Goal: Task Accomplishment & Management: Complete application form

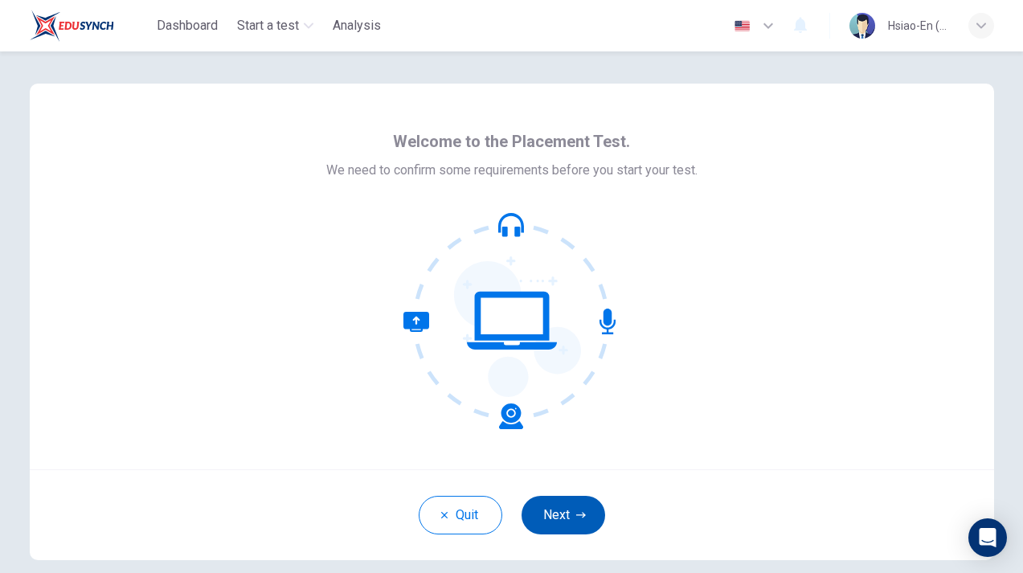
click at [568, 508] on button "Next" at bounding box center [564, 515] width 84 height 39
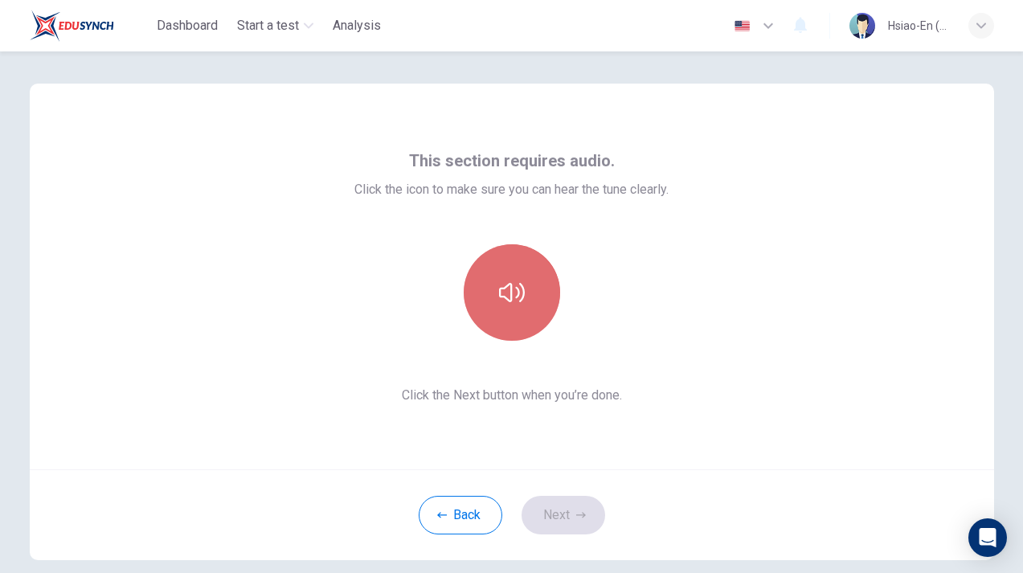
click at [522, 272] on button "button" at bounding box center [512, 292] width 96 height 96
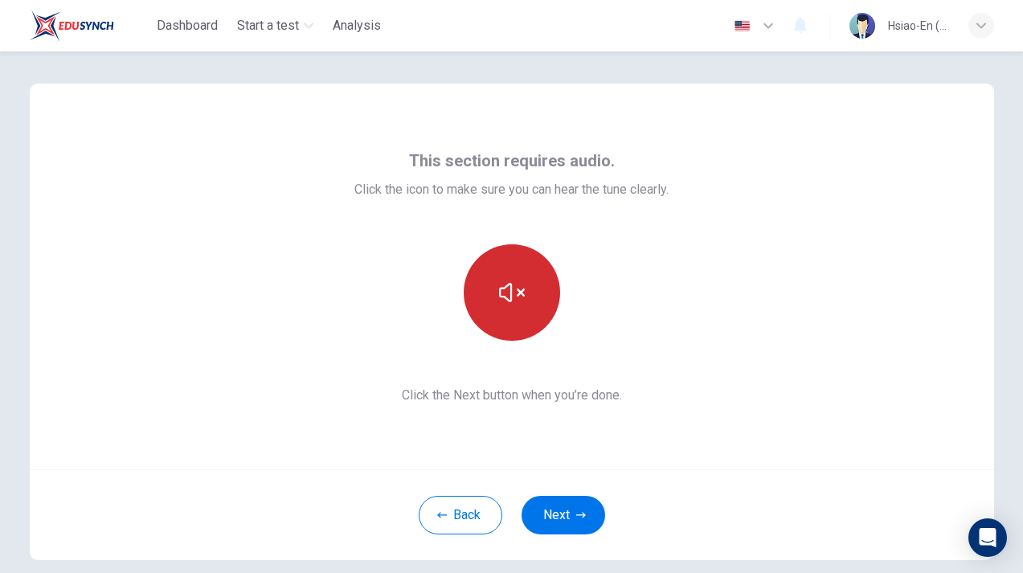
click at [522, 272] on button "button" at bounding box center [512, 292] width 96 height 96
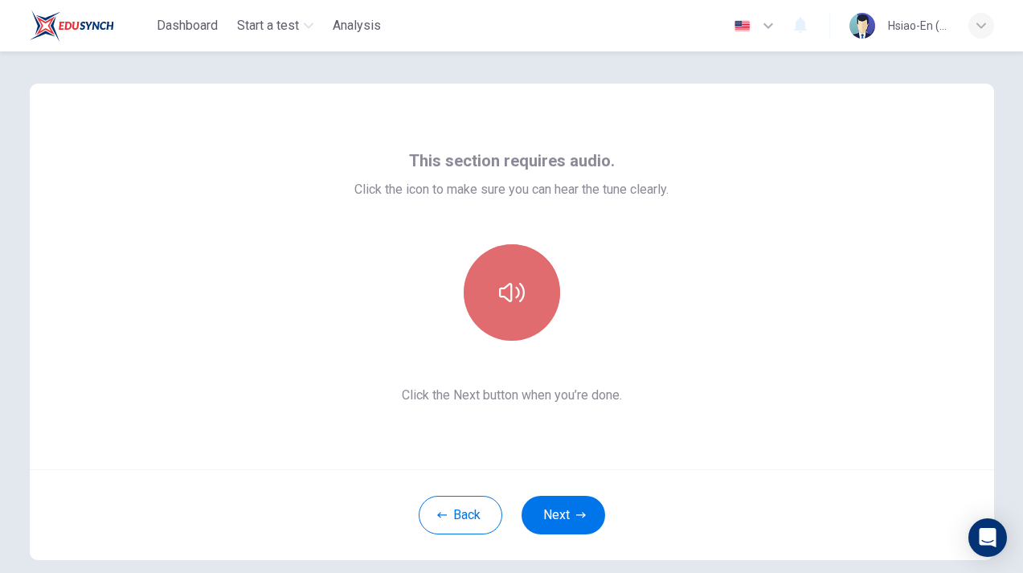
click at [515, 269] on button "button" at bounding box center [512, 292] width 96 height 96
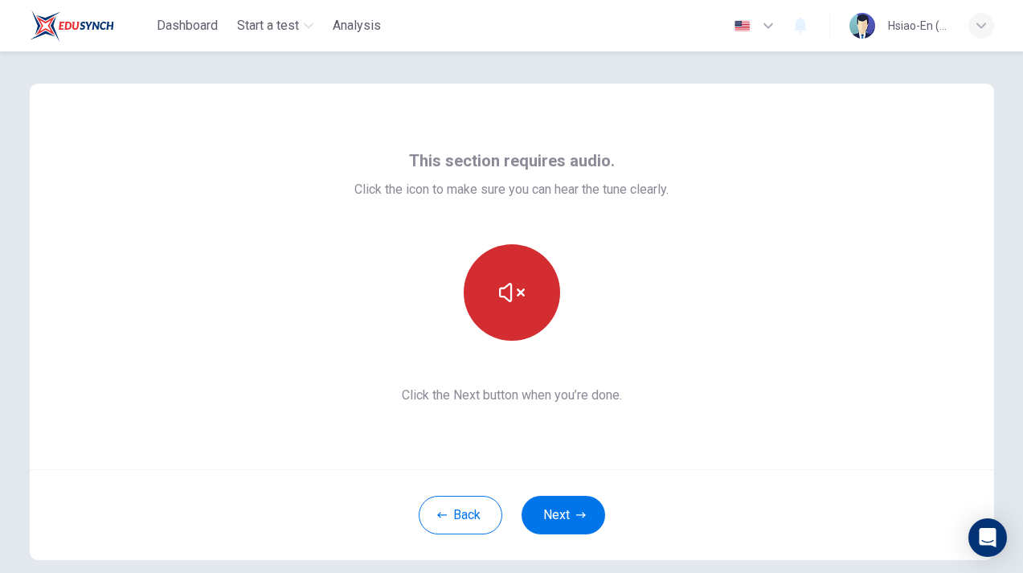
click at [518, 272] on button "button" at bounding box center [512, 292] width 96 height 96
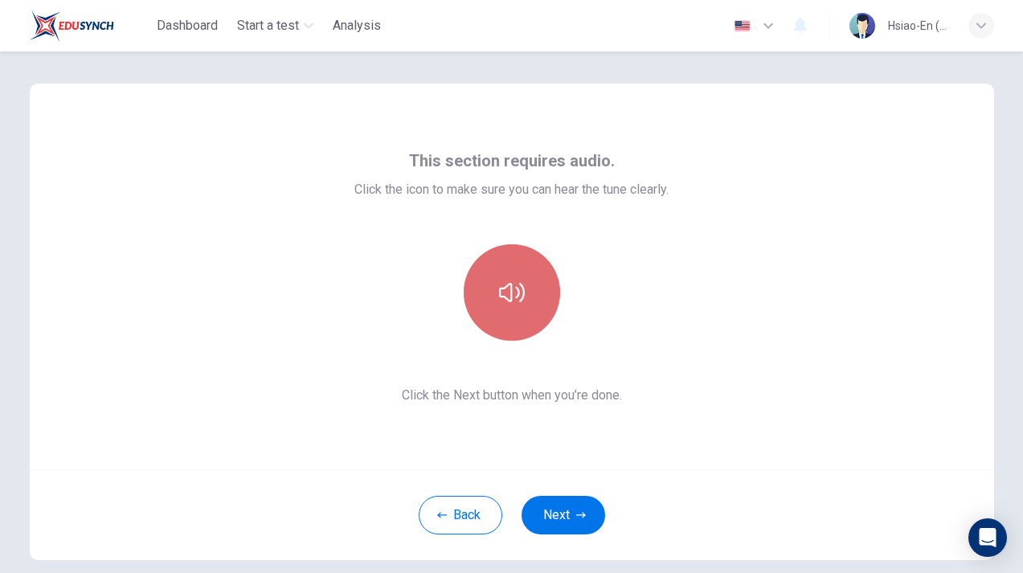
click at [534, 272] on button "button" at bounding box center [512, 292] width 96 height 96
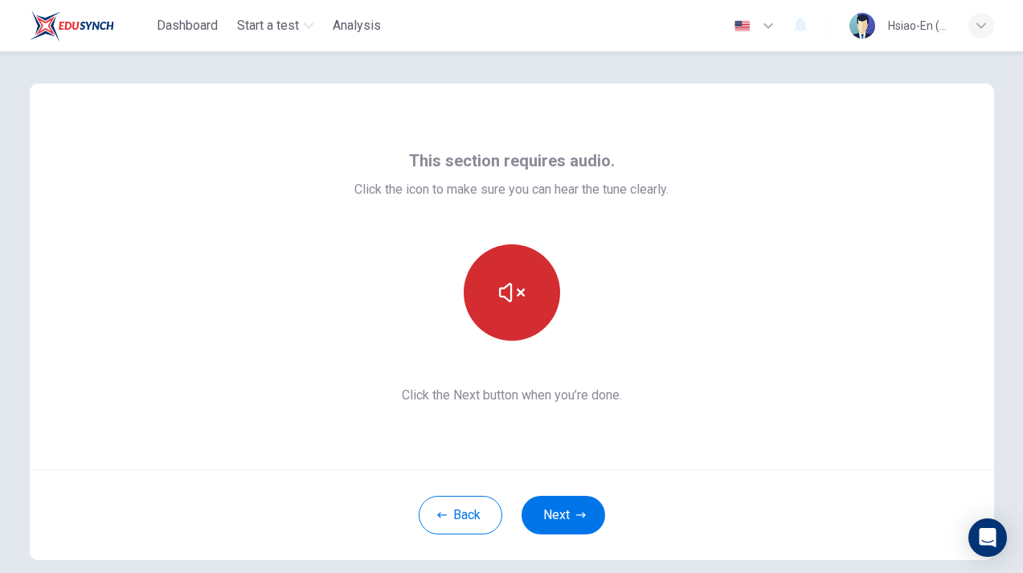
click at [534, 272] on button "button" at bounding box center [512, 292] width 96 height 96
click at [514, 285] on icon "button" at bounding box center [512, 293] width 26 height 26
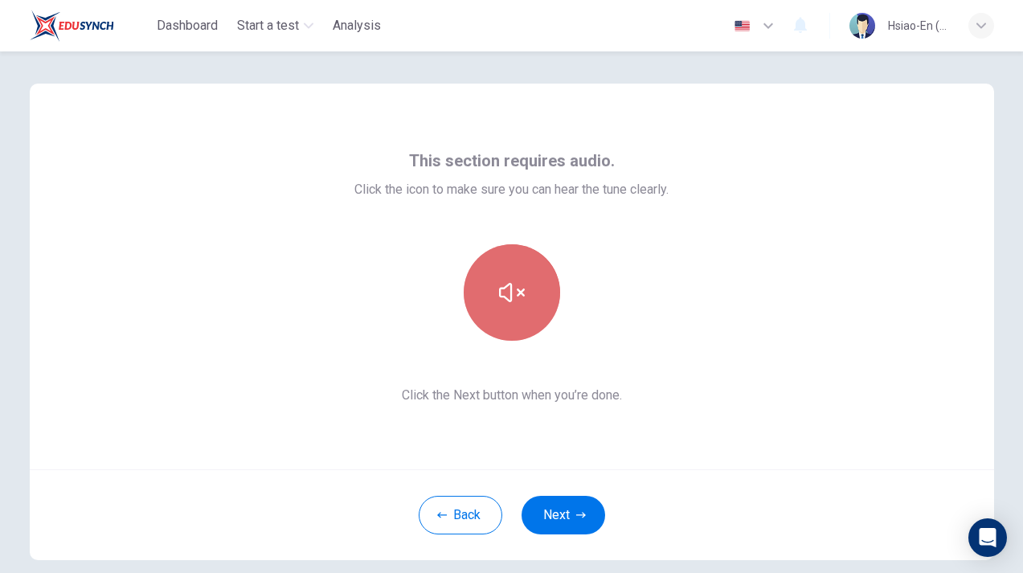
click at [514, 285] on icon "button" at bounding box center [512, 293] width 26 height 26
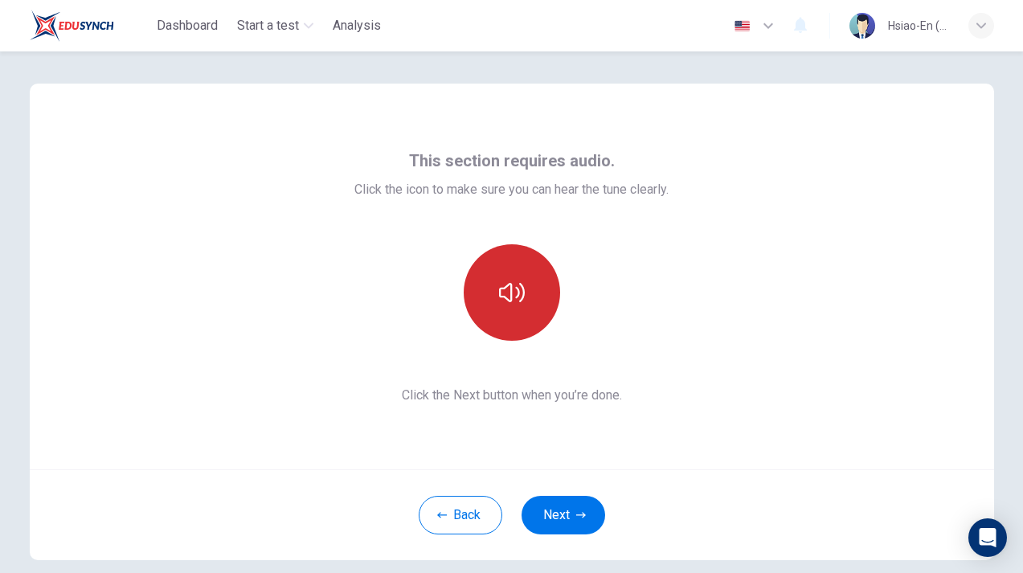
click at [514, 285] on icon "button" at bounding box center [512, 293] width 26 height 26
click at [542, 286] on button "button" at bounding box center [512, 292] width 96 height 96
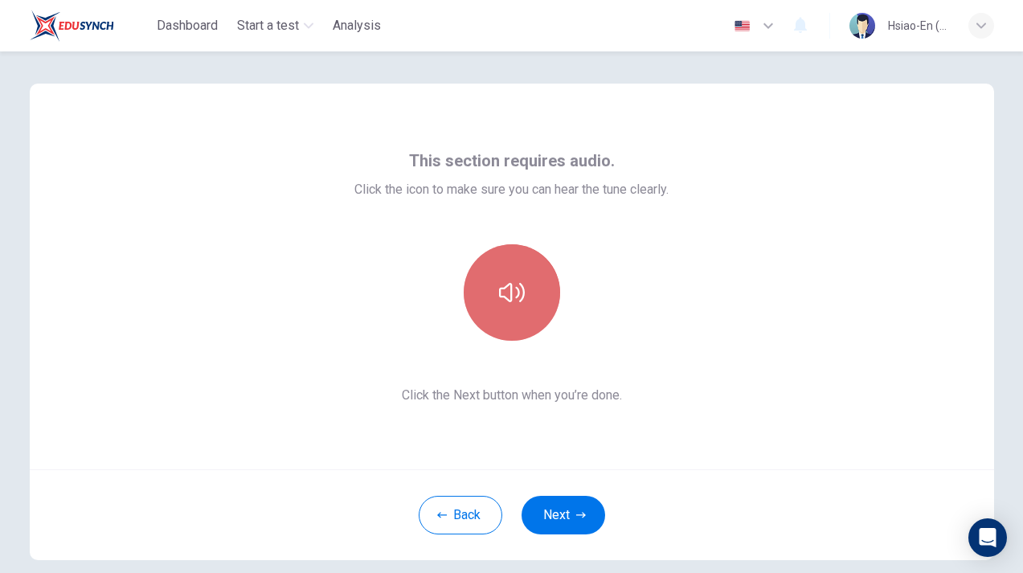
click at [542, 286] on button "button" at bounding box center [512, 292] width 96 height 96
click at [538, 293] on button "button" at bounding box center [512, 292] width 96 height 96
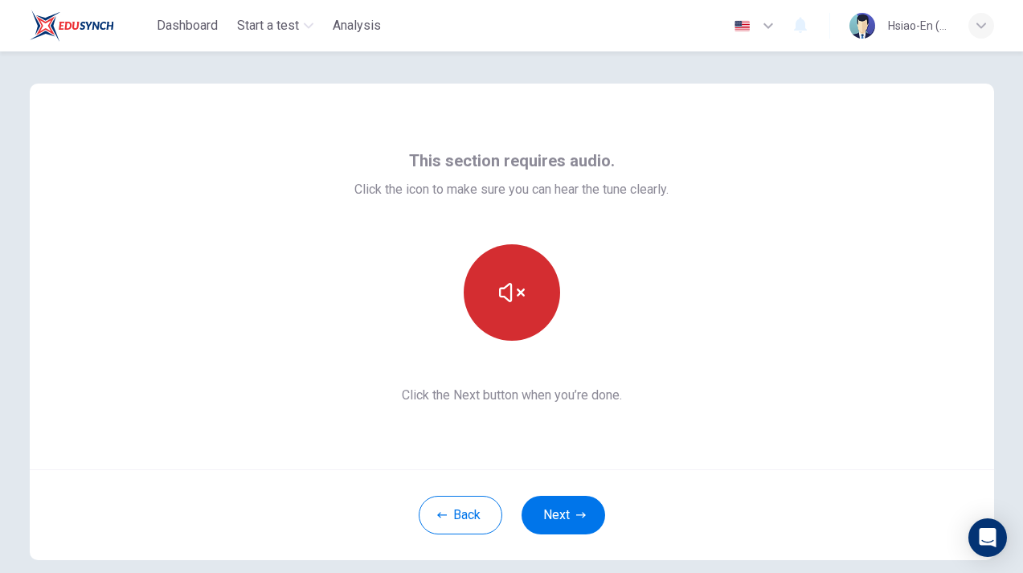
click at [538, 293] on button "button" at bounding box center [512, 292] width 96 height 96
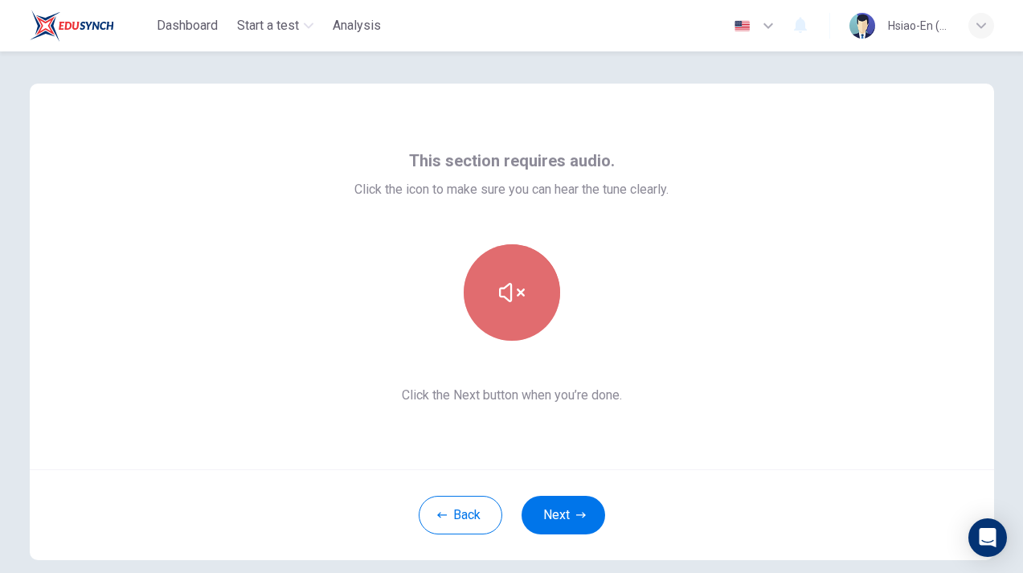
click at [538, 293] on button "button" at bounding box center [512, 292] width 96 height 96
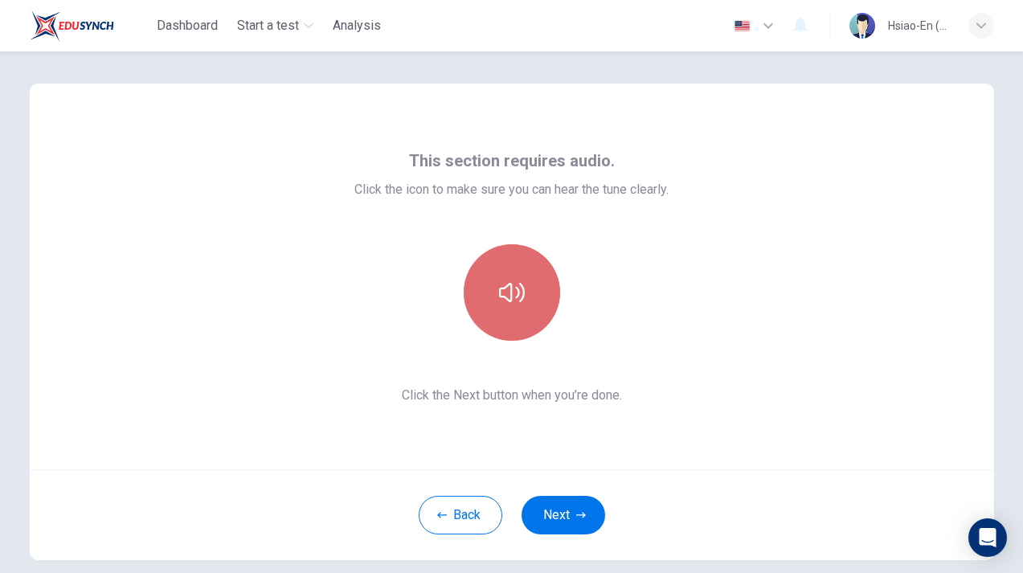
click at [538, 293] on button "button" at bounding box center [512, 292] width 96 height 96
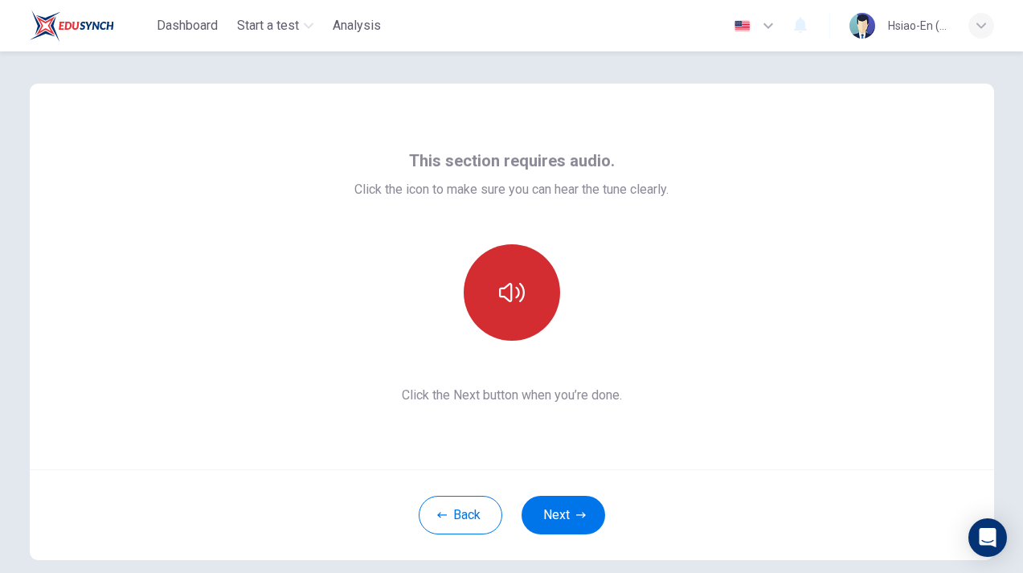
click at [538, 293] on button "button" at bounding box center [512, 292] width 96 height 96
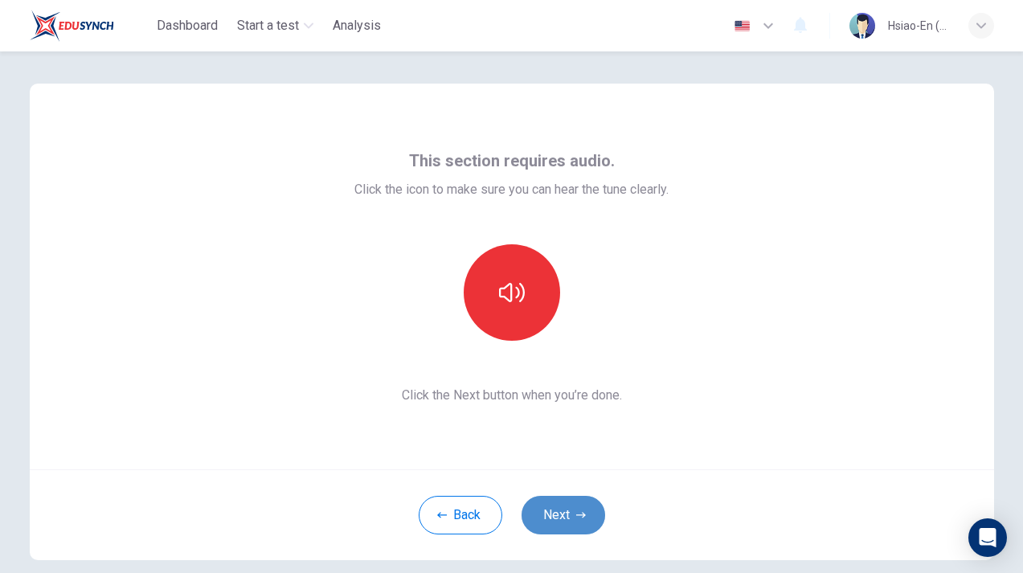
click at [573, 522] on button "Next" at bounding box center [564, 515] width 84 height 39
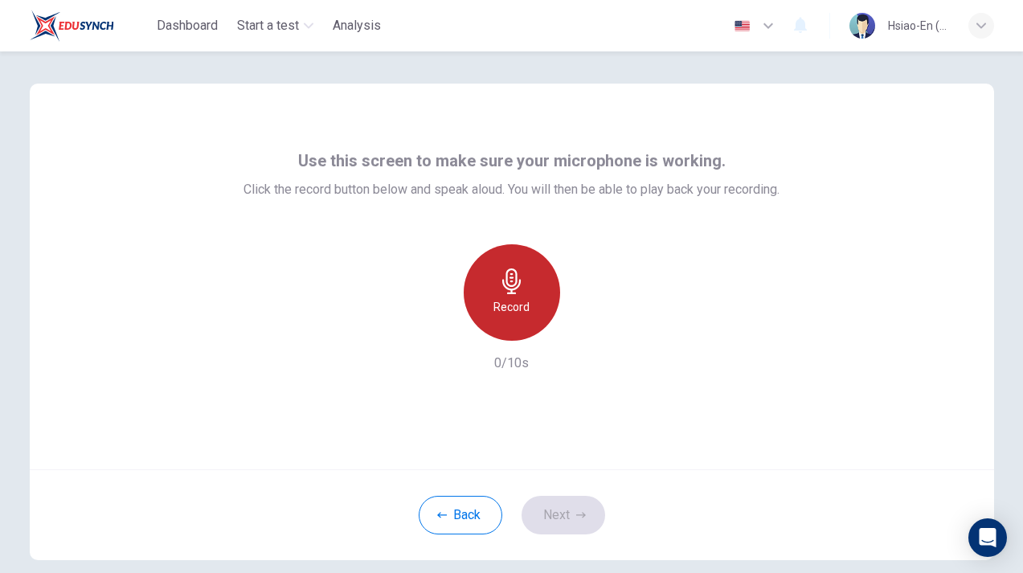
click at [547, 299] on div "Record" at bounding box center [512, 292] width 96 height 96
click at [525, 317] on div "Record" at bounding box center [512, 292] width 96 height 96
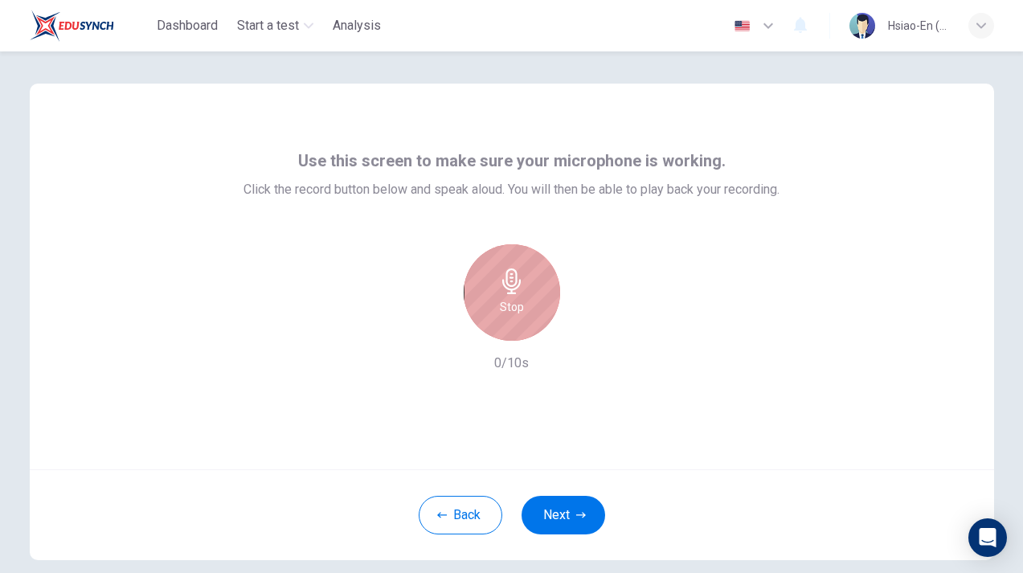
click at [527, 319] on div "Stop" at bounding box center [512, 292] width 96 height 96
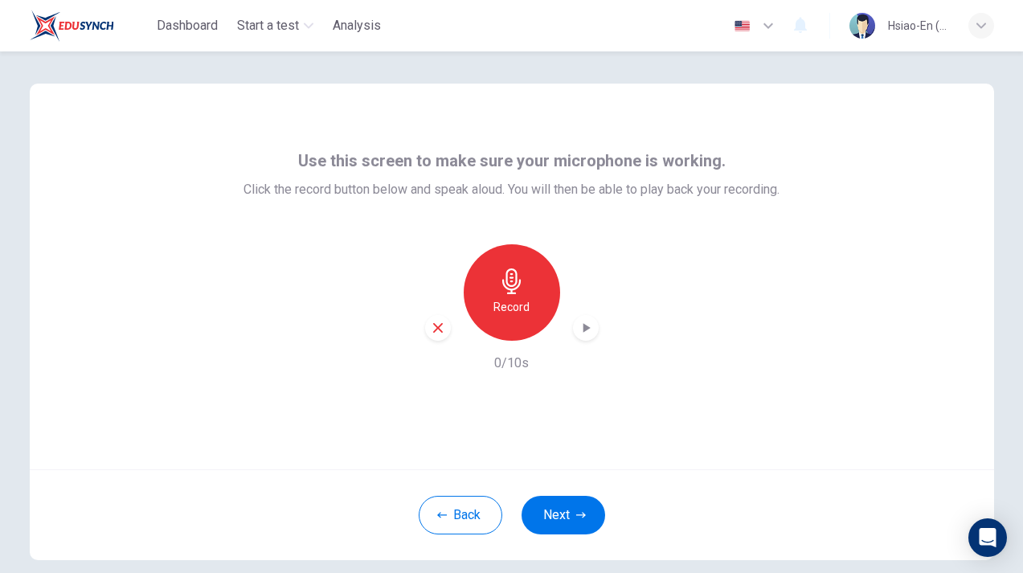
click at [596, 338] on div "Record" at bounding box center [512, 292] width 174 height 96
click at [587, 329] on icon "button" at bounding box center [586, 328] width 7 height 10
click at [569, 507] on button "Next" at bounding box center [564, 515] width 84 height 39
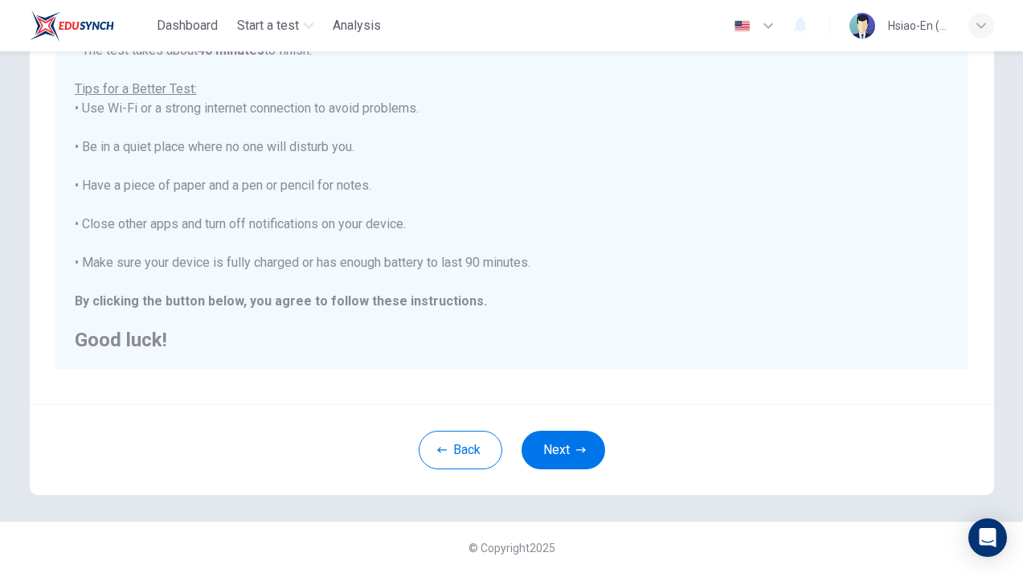
scroll to position [270, 0]
click at [583, 447] on icon "button" at bounding box center [581, 450] width 10 height 10
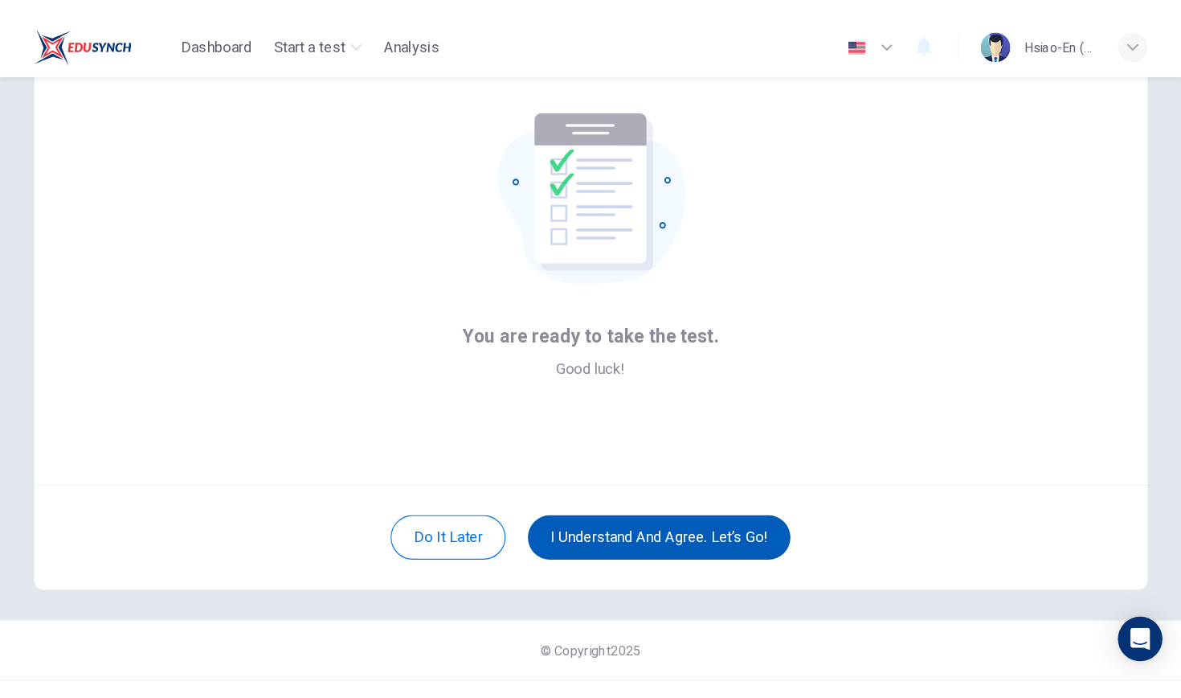
scroll to position [65, 0]
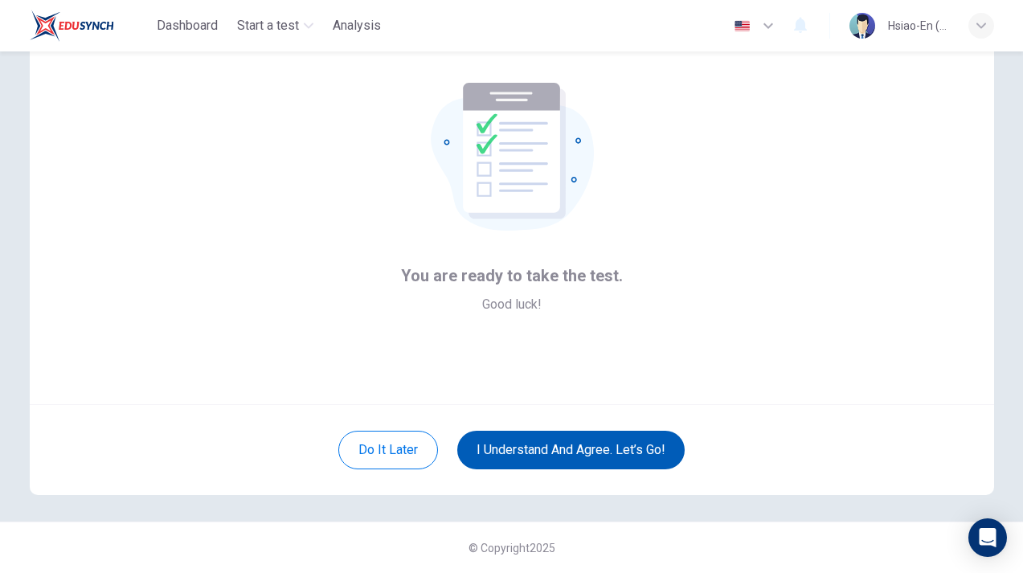
click at [607, 450] on button "I understand and agree. Let’s go!" at bounding box center [570, 450] width 227 height 39
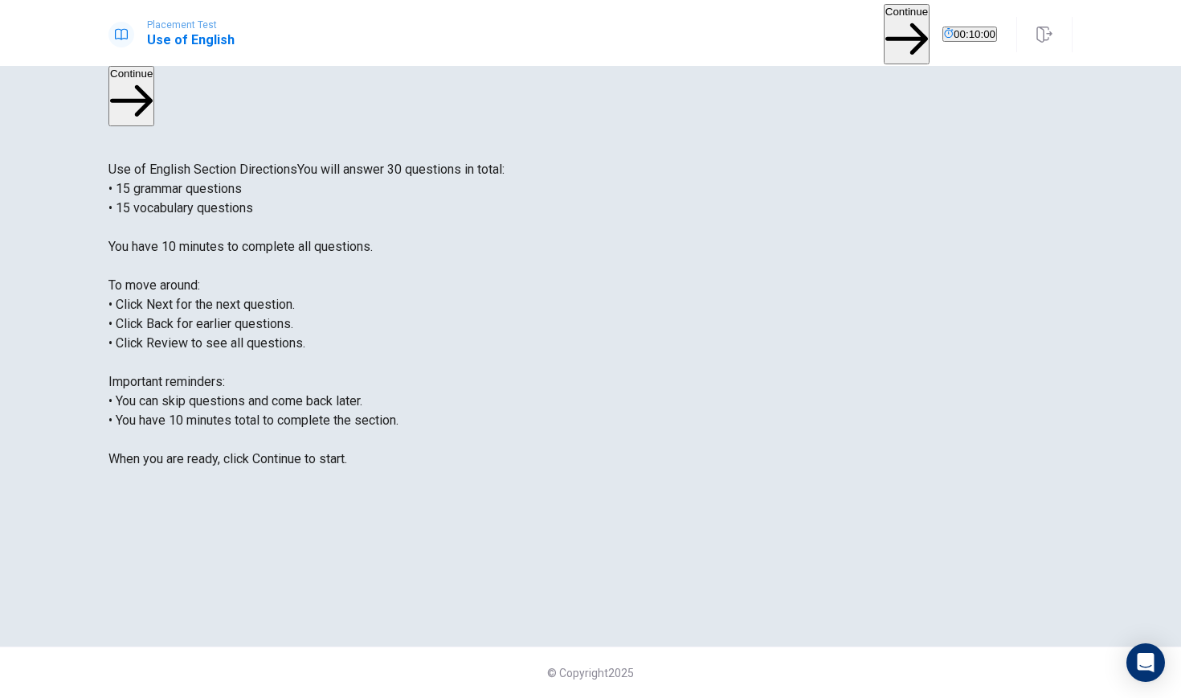
drag, startPoint x: 227, startPoint y: 194, endPoint x: 262, endPoint y: 196, distance: 34.6
click at [262, 196] on span "You will answer 30 questions in total: • 15 grammar questions • 15 vocabulary q…" at bounding box center [307, 314] width 396 height 305
drag, startPoint x: 229, startPoint y: 282, endPoint x: 246, endPoint y: 282, distance: 16.9
click at [246, 282] on span "You will answer 30 questions in total: • 15 grammar questions • 15 vocabulary q…" at bounding box center [307, 314] width 396 height 305
click at [260, 350] on span "You will answer 30 questions in total: • 15 grammar questions • 15 vocabulary q…" at bounding box center [307, 314] width 396 height 305
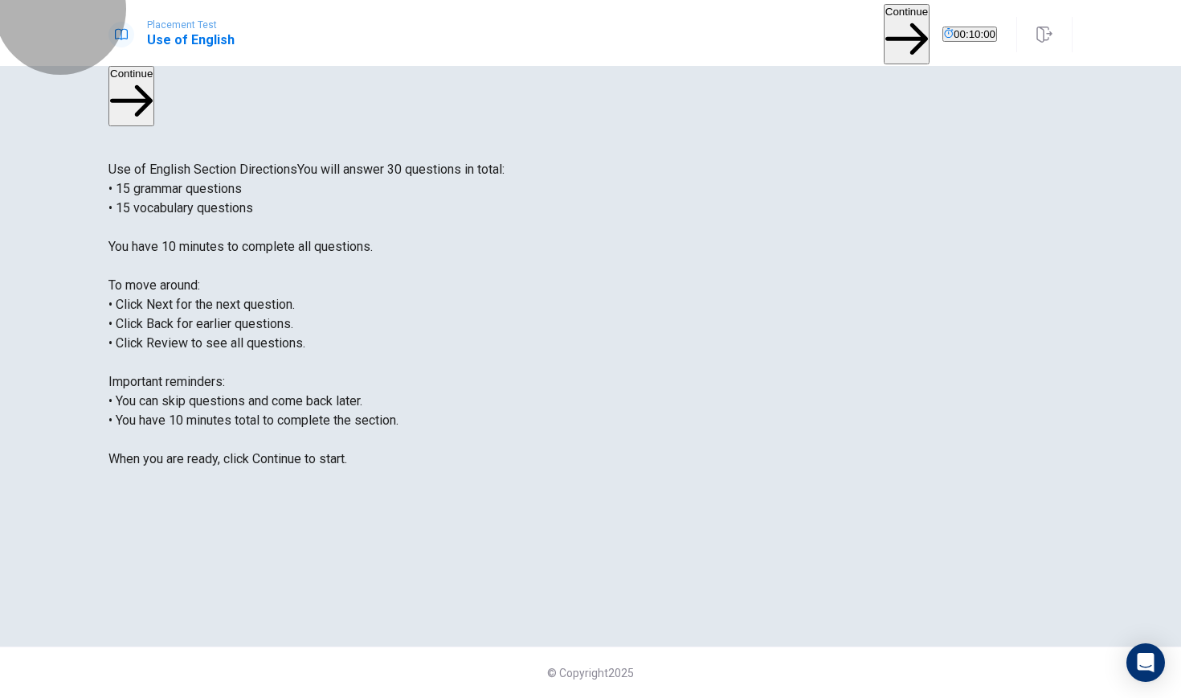
click at [884, 20] on button "Continue" at bounding box center [907, 34] width 46 height 60
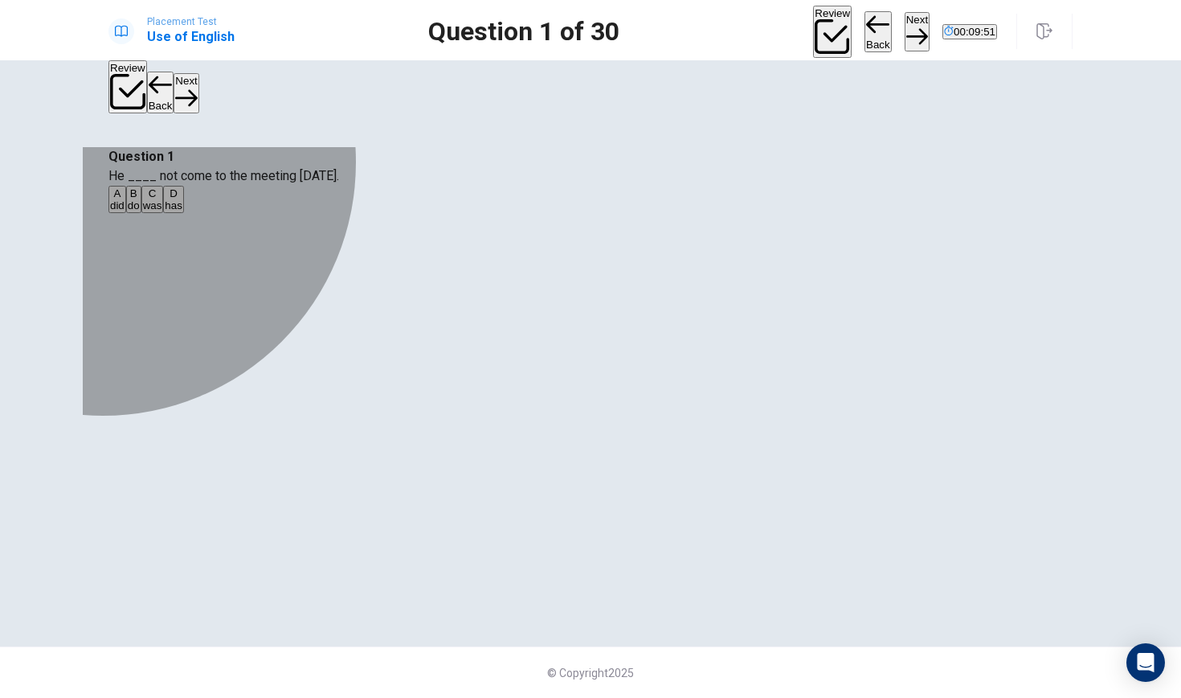
click at [125, 199] on div "A" at bounding box center [117, 193] width 14 height 12
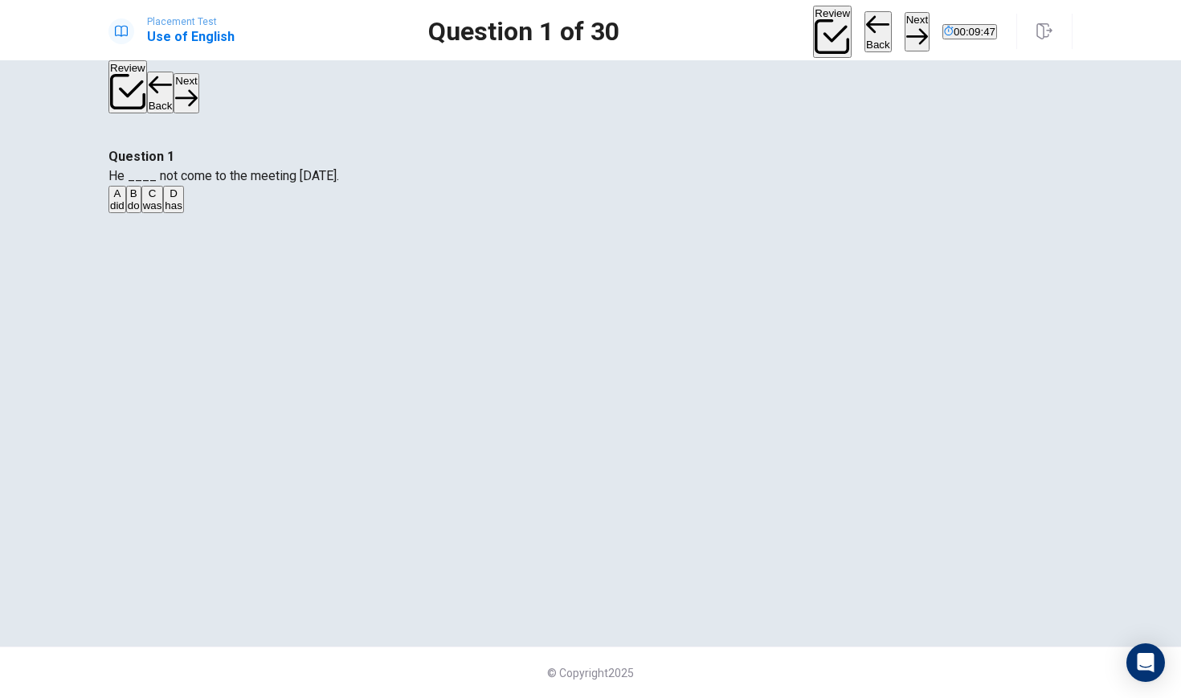
click at [905, 30] on button "Next" at bounding box center [917, 31] width 25 height 39
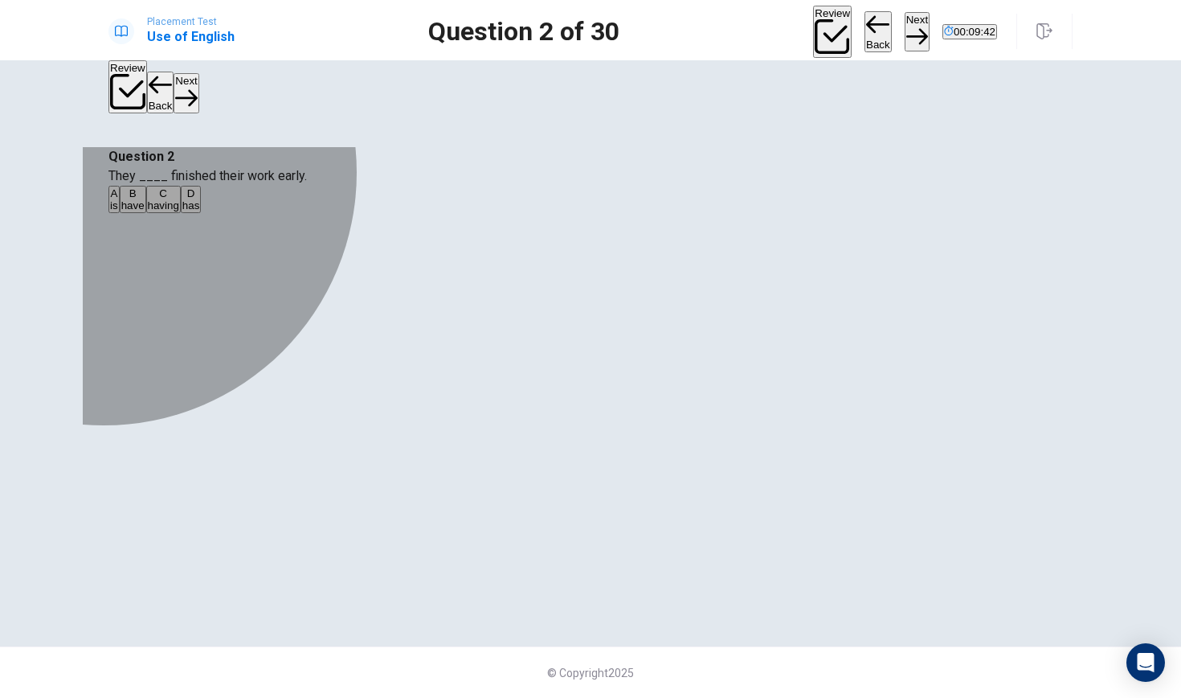
click at [145, 199] on div "B" at bounding box center [132, 193] width 23 height 12
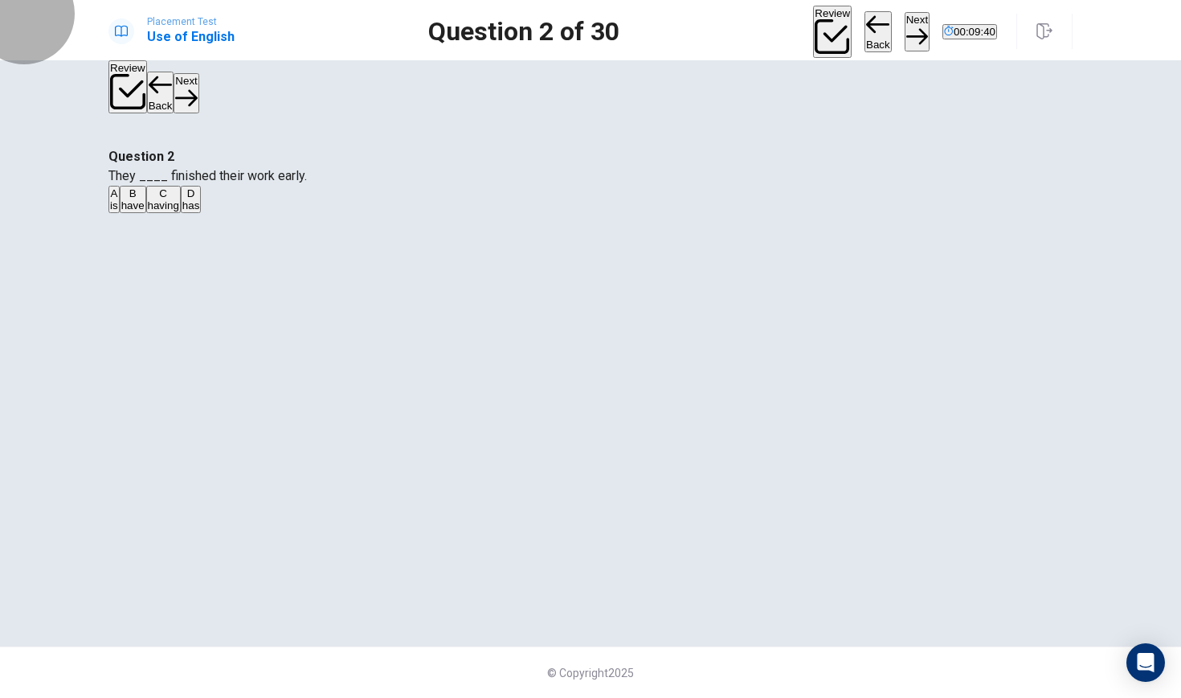
click at [905, 25] on button "Next" at bounding box center [917, 31] width 25 height 39
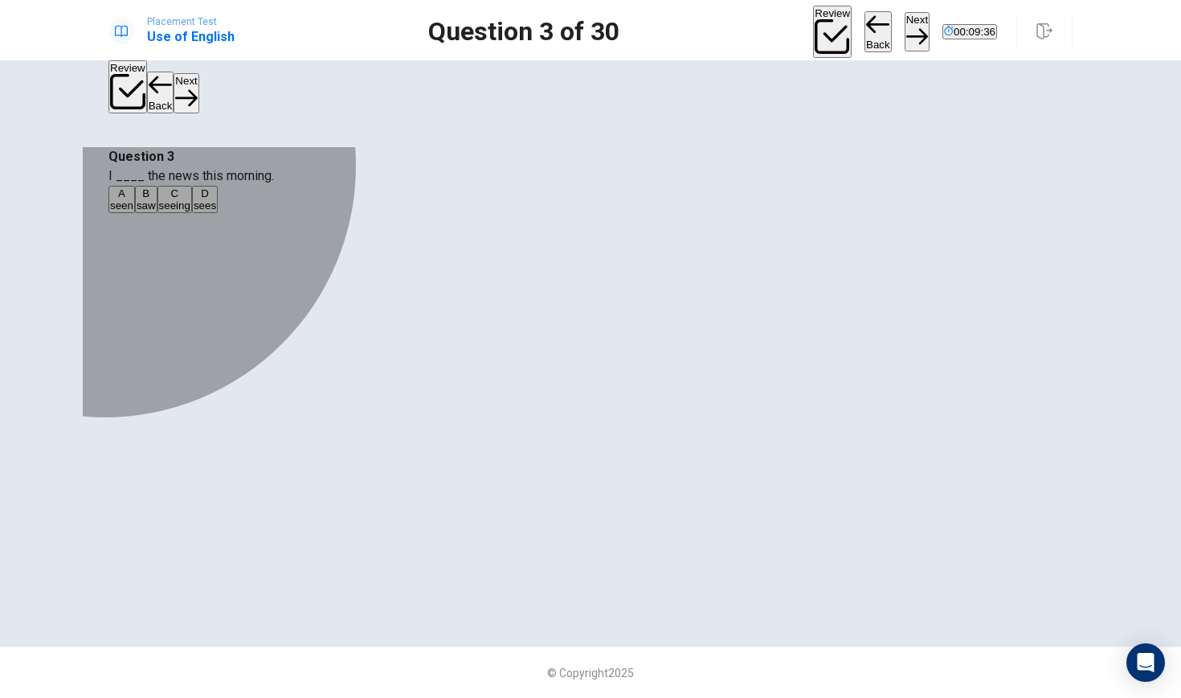
click at [156, 199] on div "B" at bounding box center [146, 193] width 19 height 12
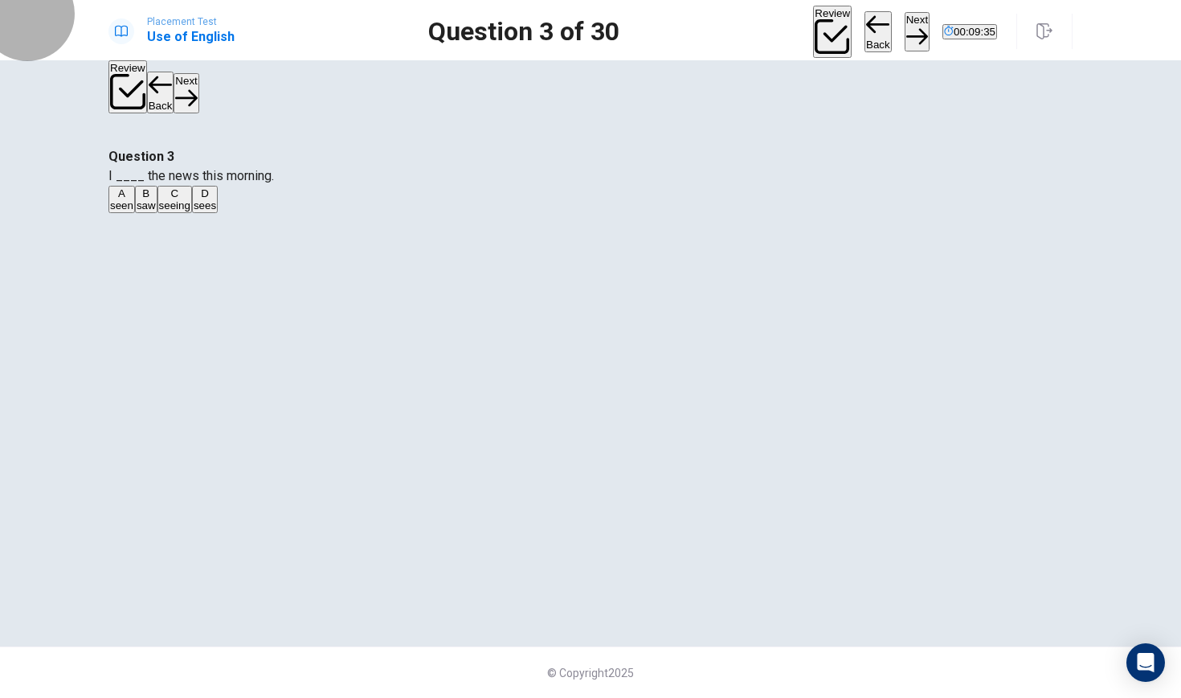
click at [905, 25] on button "Next" at bounding box center [917, 31] width 25 height 39
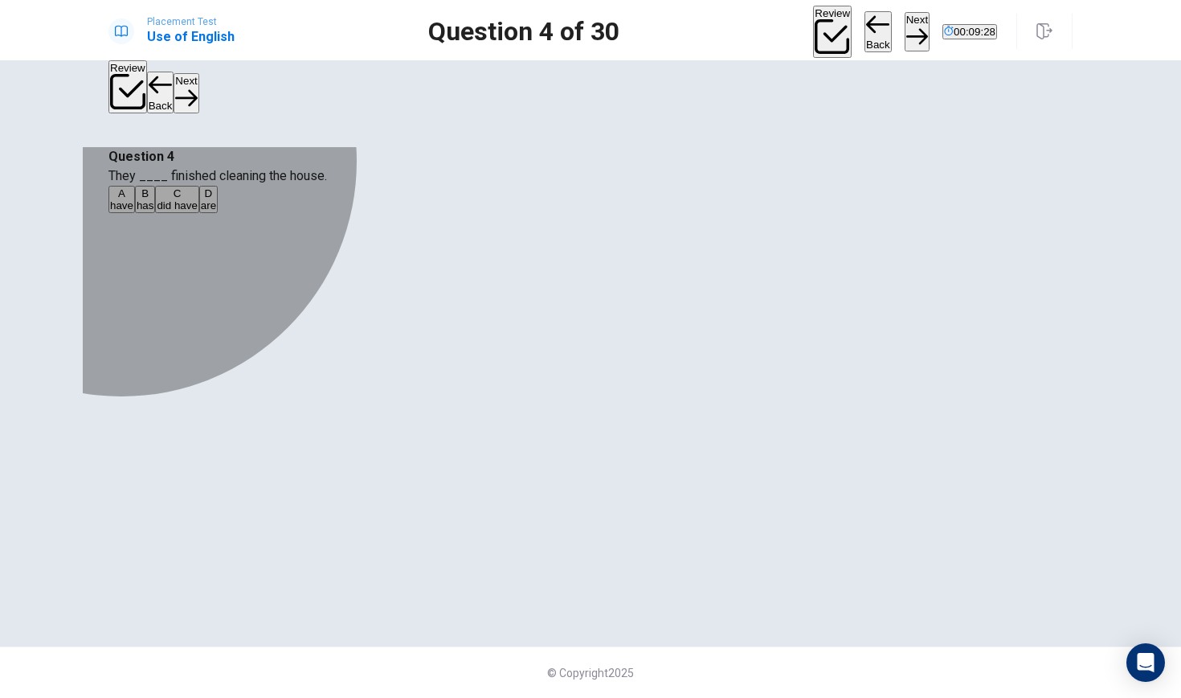
click at [133, 211] on span "have" at bounding box center [121, 205] width 23 height 12
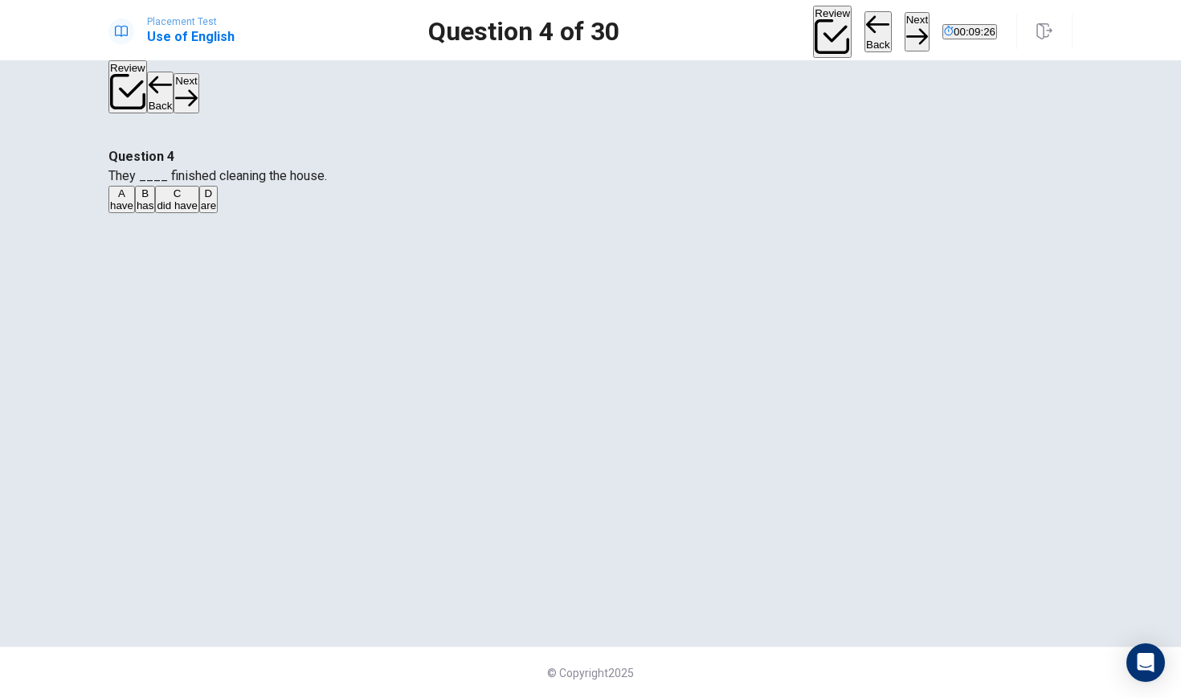
click at [905, 27] on button "Next" at bounding box center [917, 31] width 25 height 39
click at [179, 199] on div "C" at bounding box center [171, 193] width 15 height 12
click at [905, 26] on button "Next" at bounding box center [917, 31] width 25 height 39
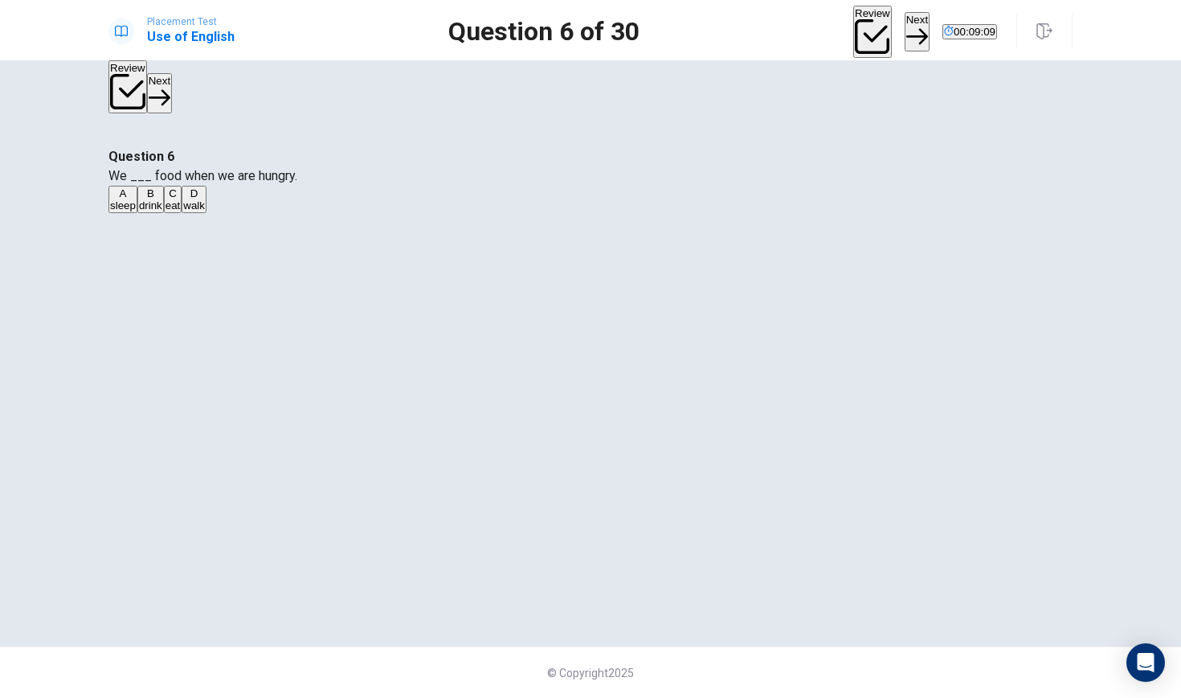
click at [181, 199] on div "C" at bounding box center [173, 193] width 15 height 12
click at [905, 25] on button "Next" at bounding box center [917, 31] width 25 height 39
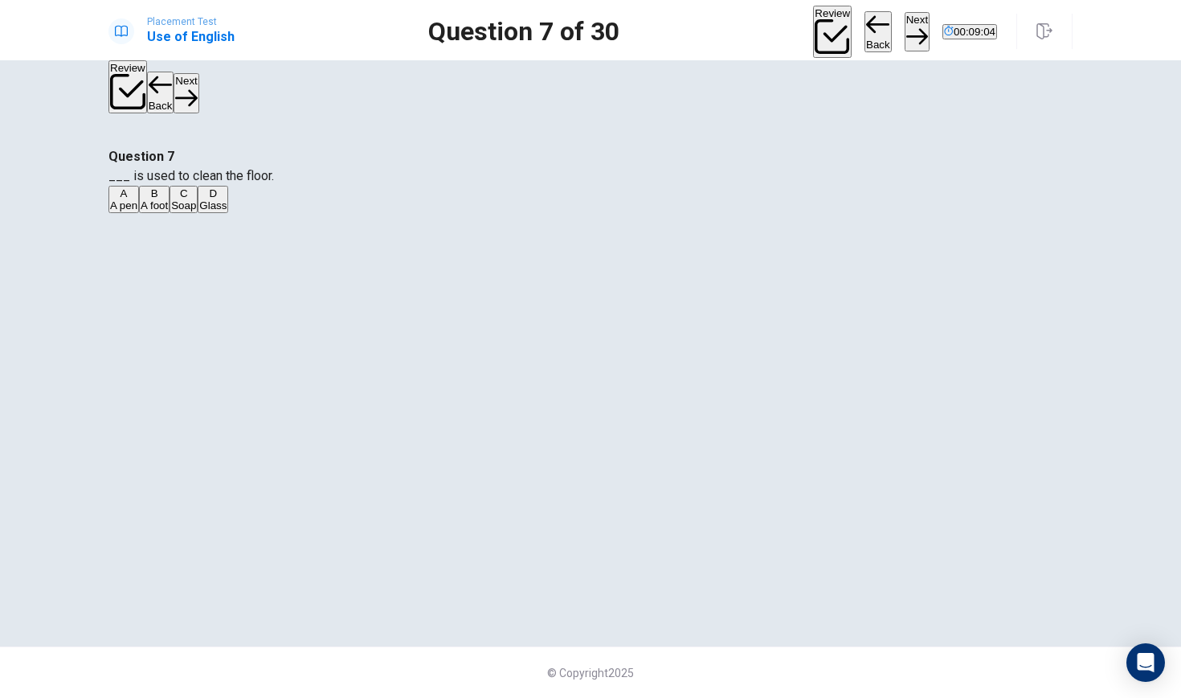
click at [196, 199] on div "C" at bounding box center [183, 193] width 25 height 12
click at [905, 31] on button "Next" at bounding box center [917, 31] width 25 height 39
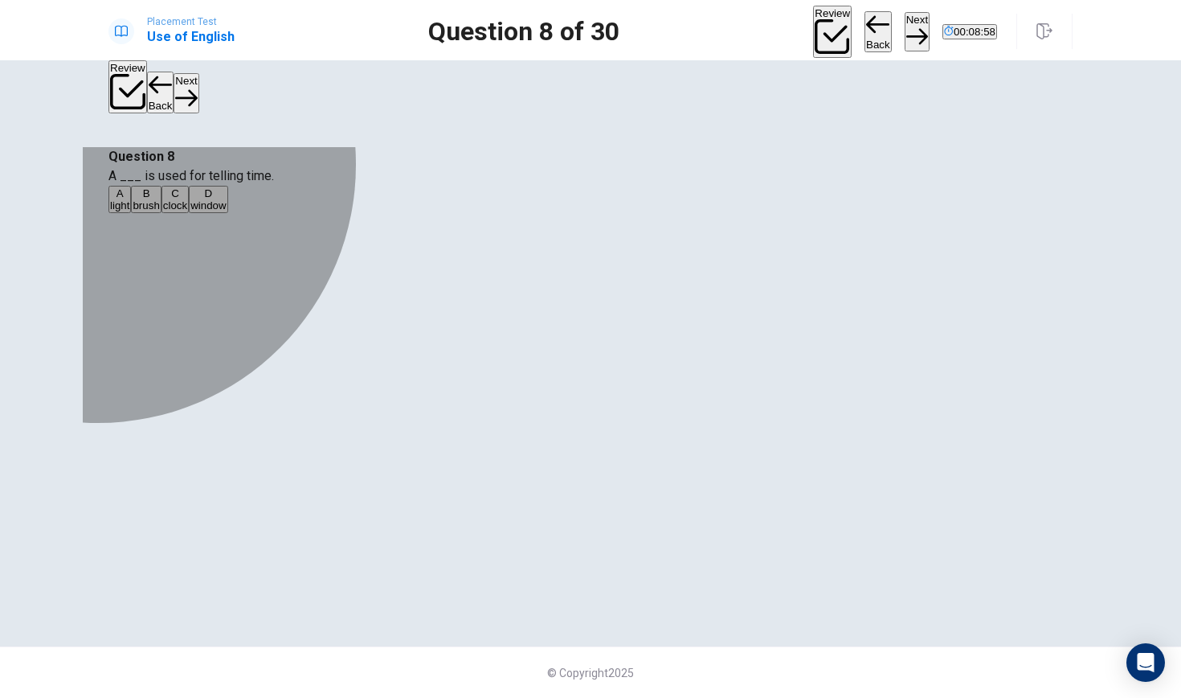
click at [187, 199] on div "C" at bounding box center [175, 193] width 24 height 12
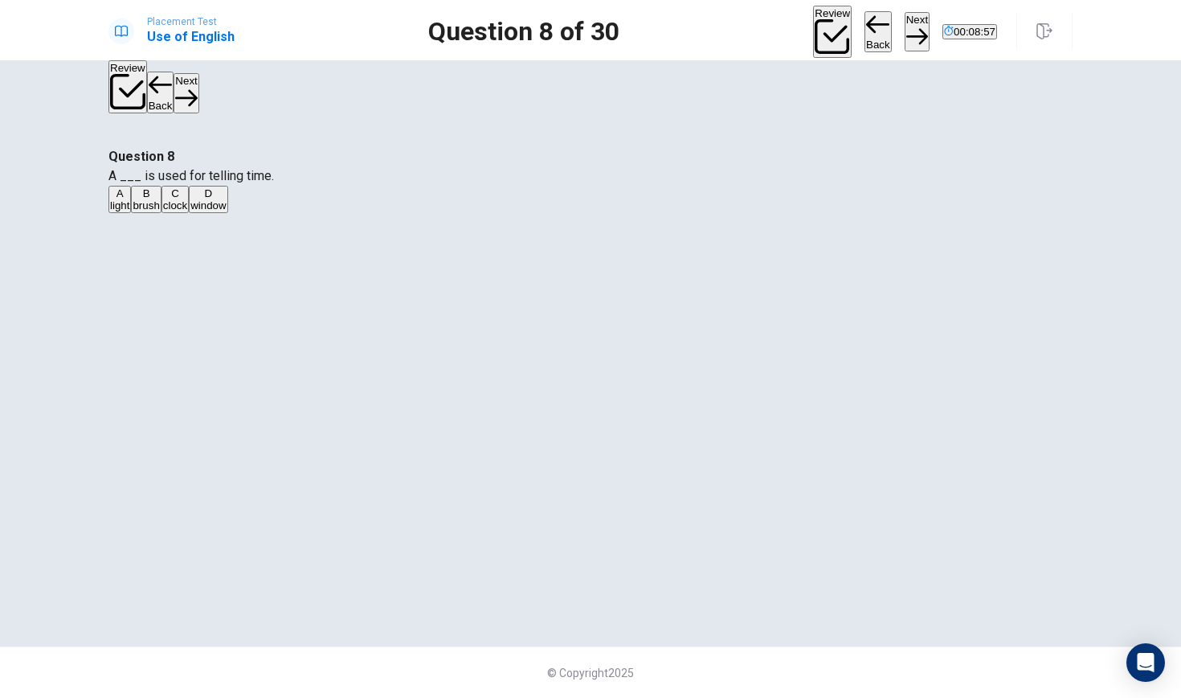
click at [905, 30] on button "Next" at bounding box center [917, 31] width 25 height 39
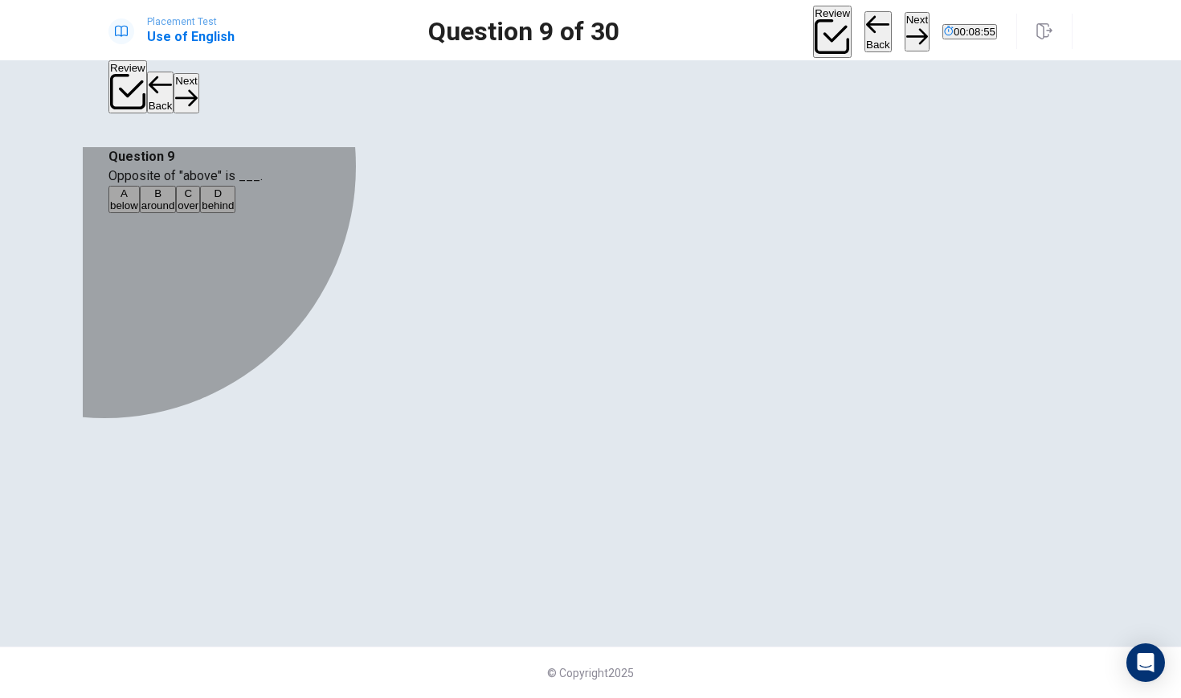
click at [138, 199] on div "A" at bounding box center [124, 193] width 28 height 12
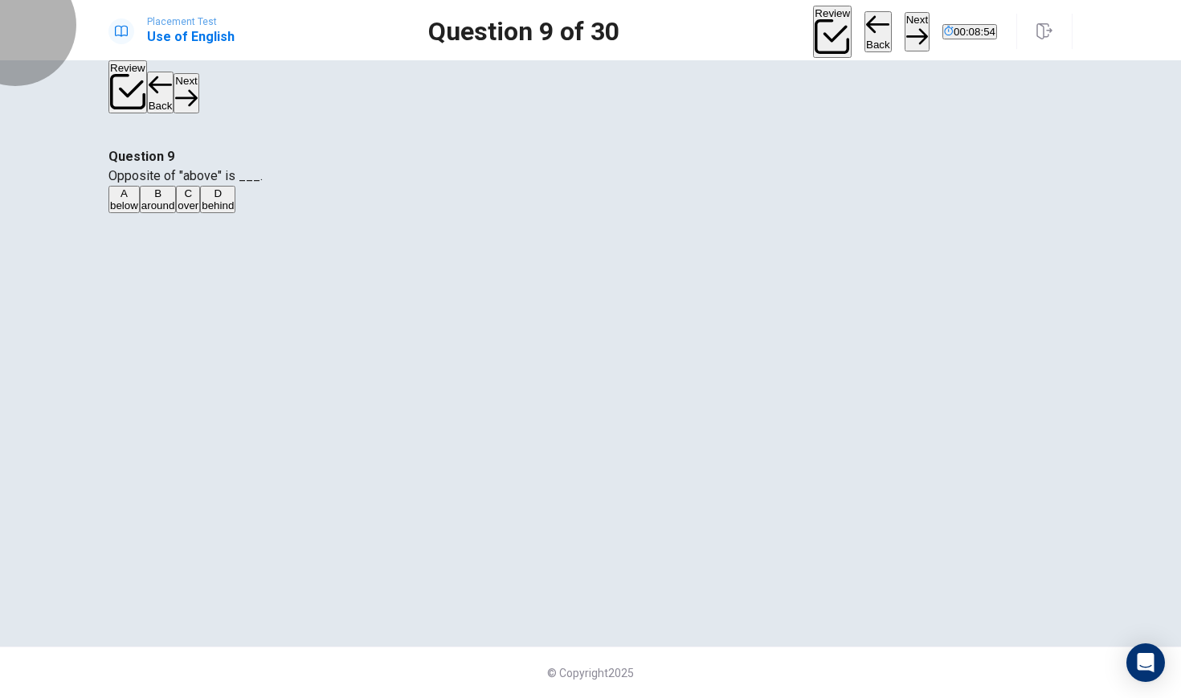
click at [905, 36] on button "Next" at bounding box center [917, 31] width 25 height 39
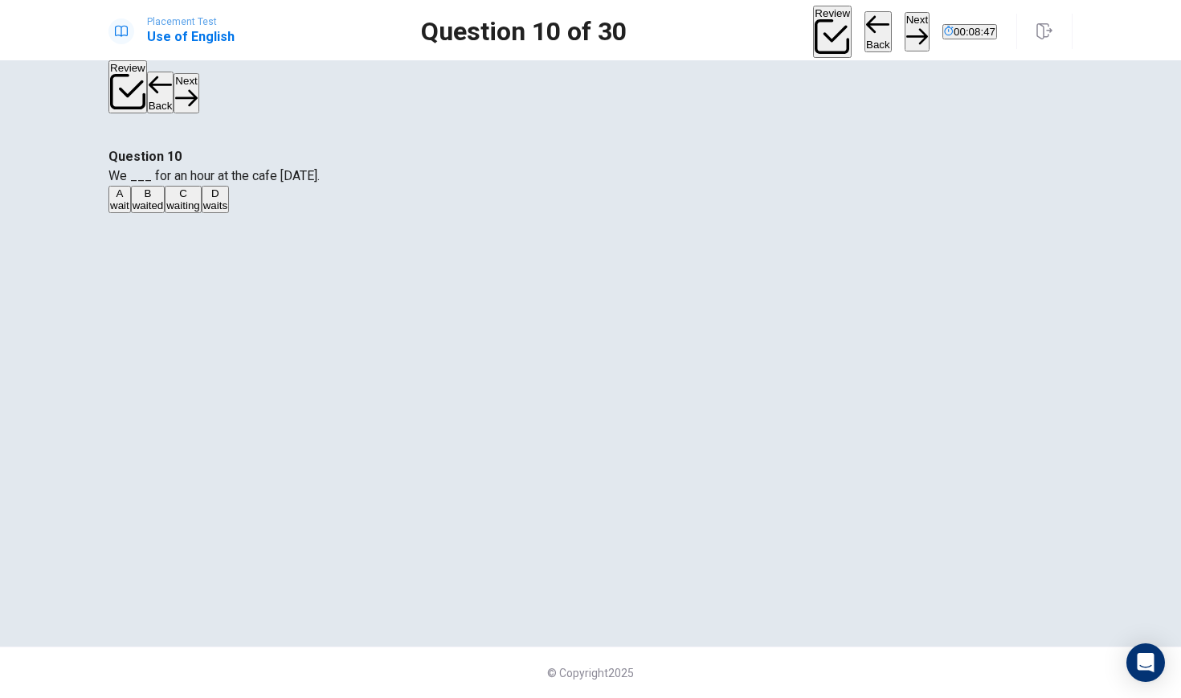
click at [164, 199] on div "B" at bounding box center [148, 193] width 31 height 12
click at [905, 22] on button "Next" at bounding box center [917, 31] width 25 height 39
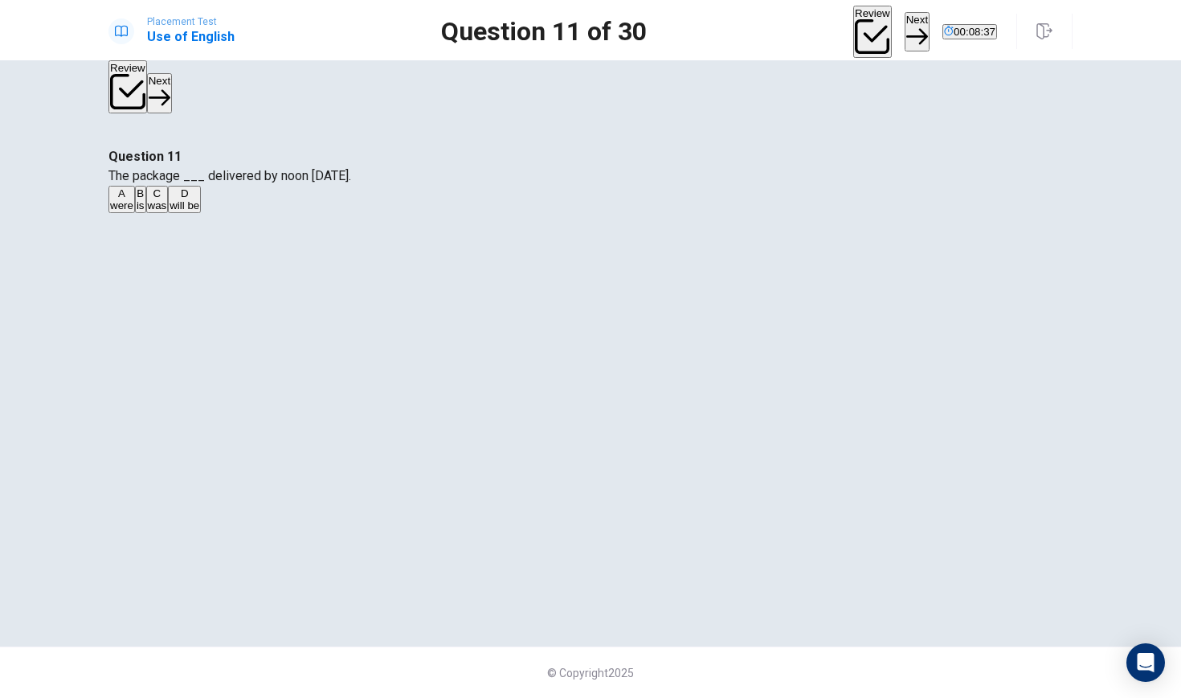
drag, startPoint x: 553, startPoint y: 207, endPoint x: 571, endPoint y: 207, distance: 17.7
click at [351, 183] on span "The package ___ delivered by noon [DATE]." at bounding box center [230, 175] width 243 height 15
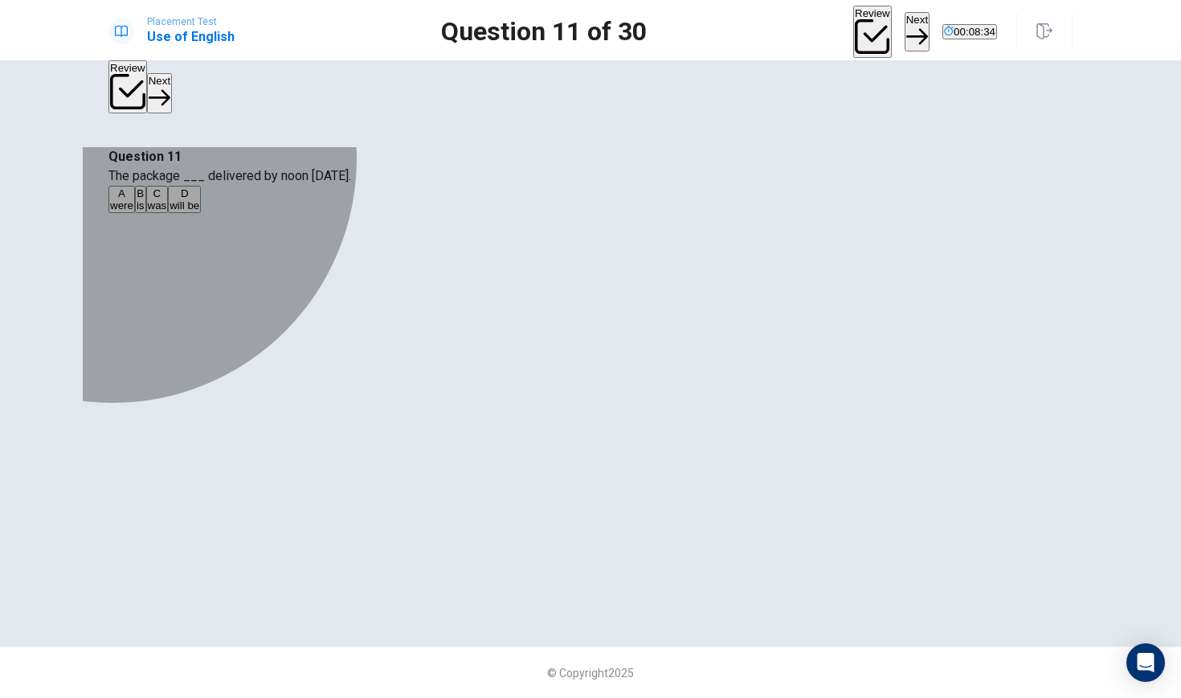
click at [167, 199] on div "C" at bounding box center [157, 193] width 19 height 12
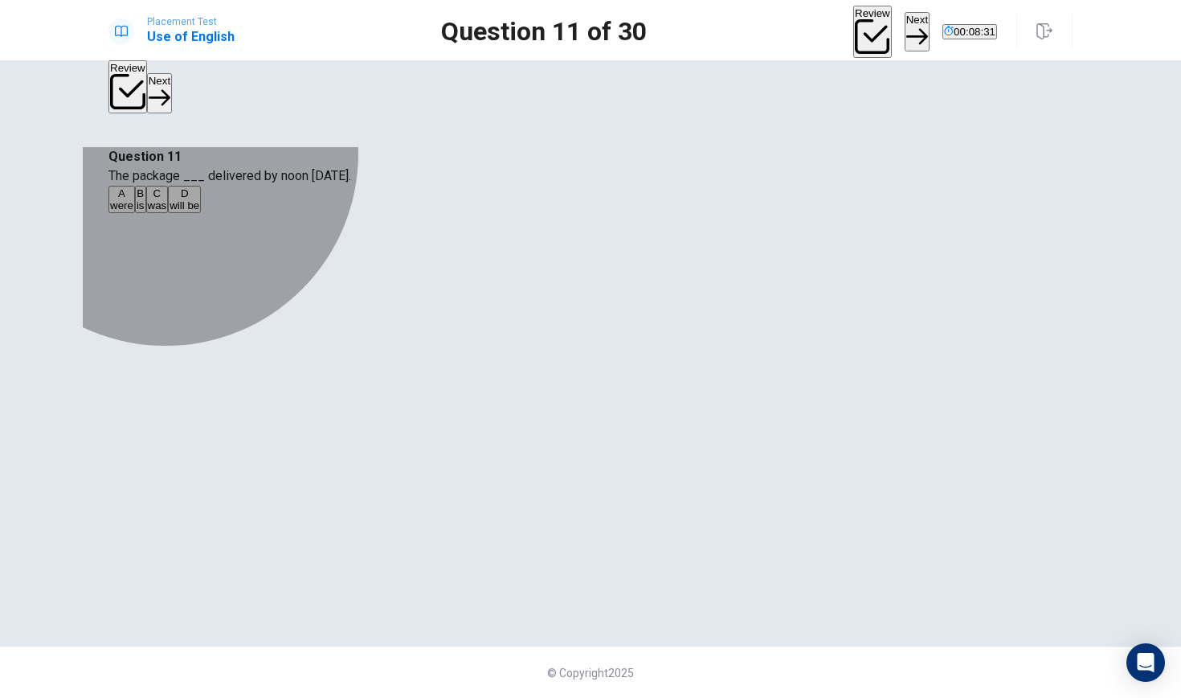
click at [201, 213] on button "D will be" at bounding box center [184, 199] width 33 height 27
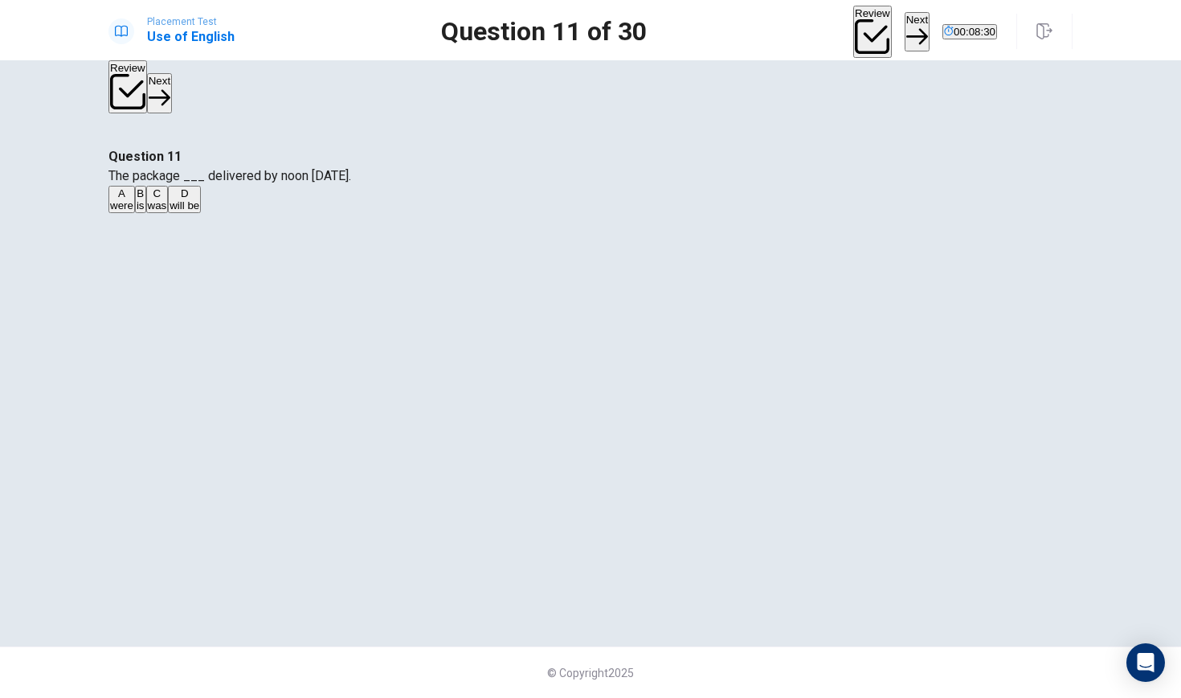
click at [905, 32] on button "Next" at bounding box center [917, 31] width 25 height 39
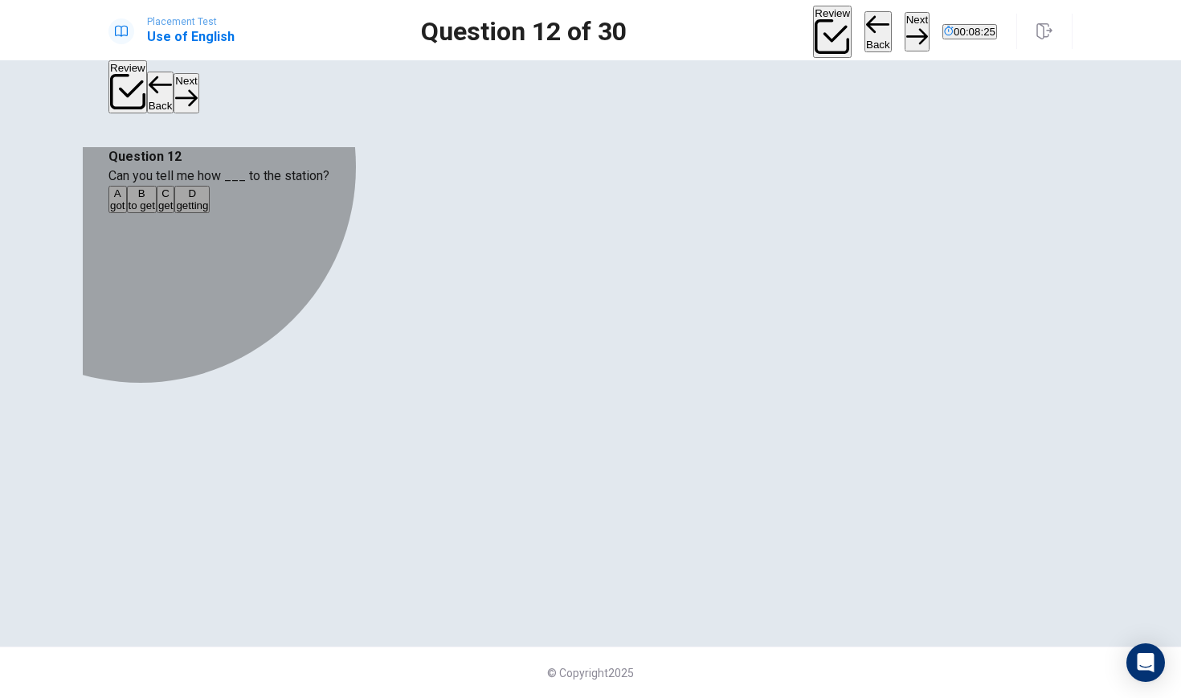
click at [155, 211] on span "to get" at bounding box center [142, 205] width 27 height 12
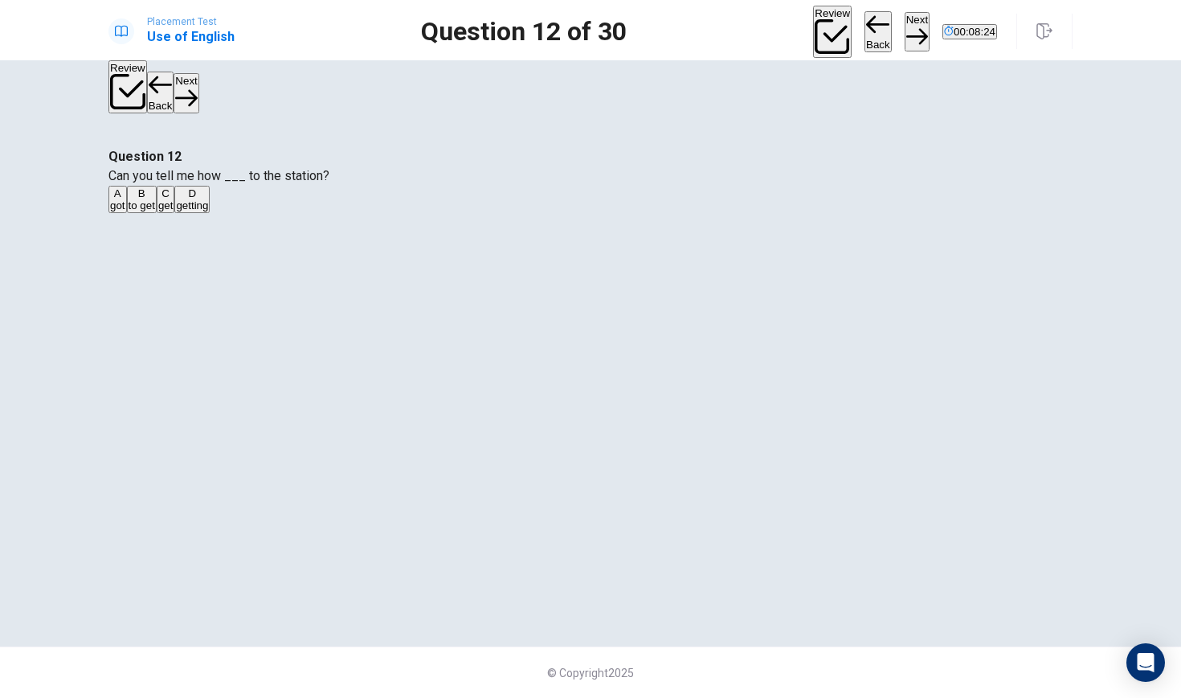
click at [905, 31] on button "Next" at bounding box center [917, 31] width 25 height 39
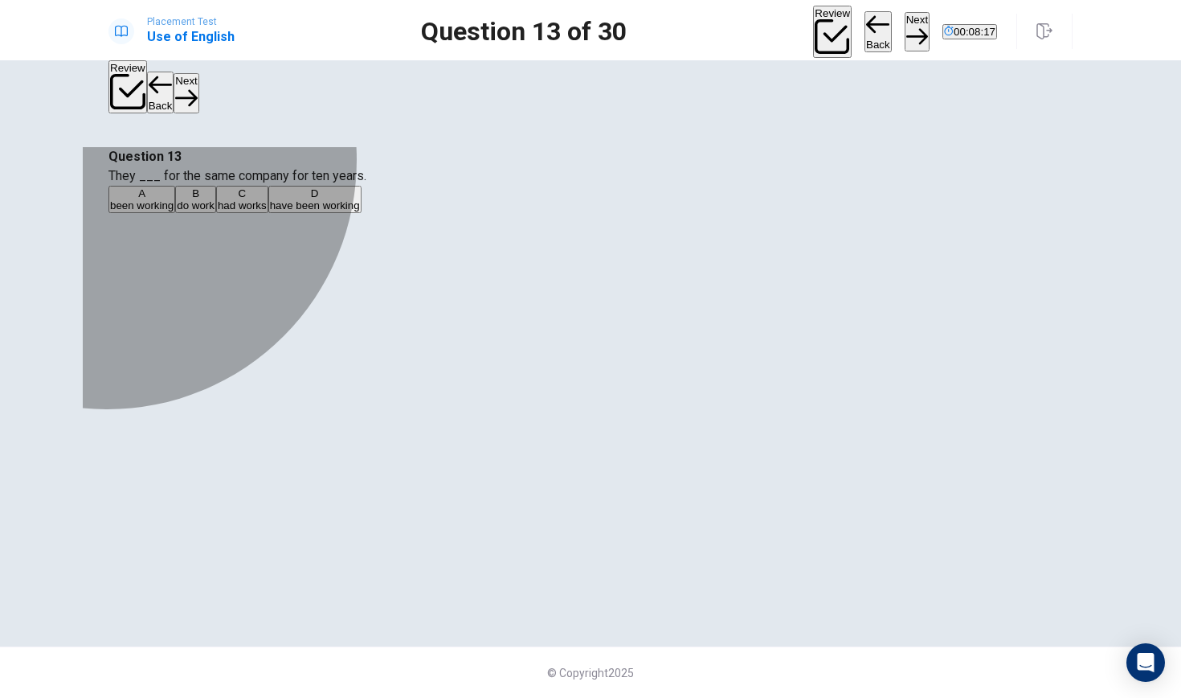
click at [360, 199] on div "D" at bounding box center [315, 193] width 90 height 12
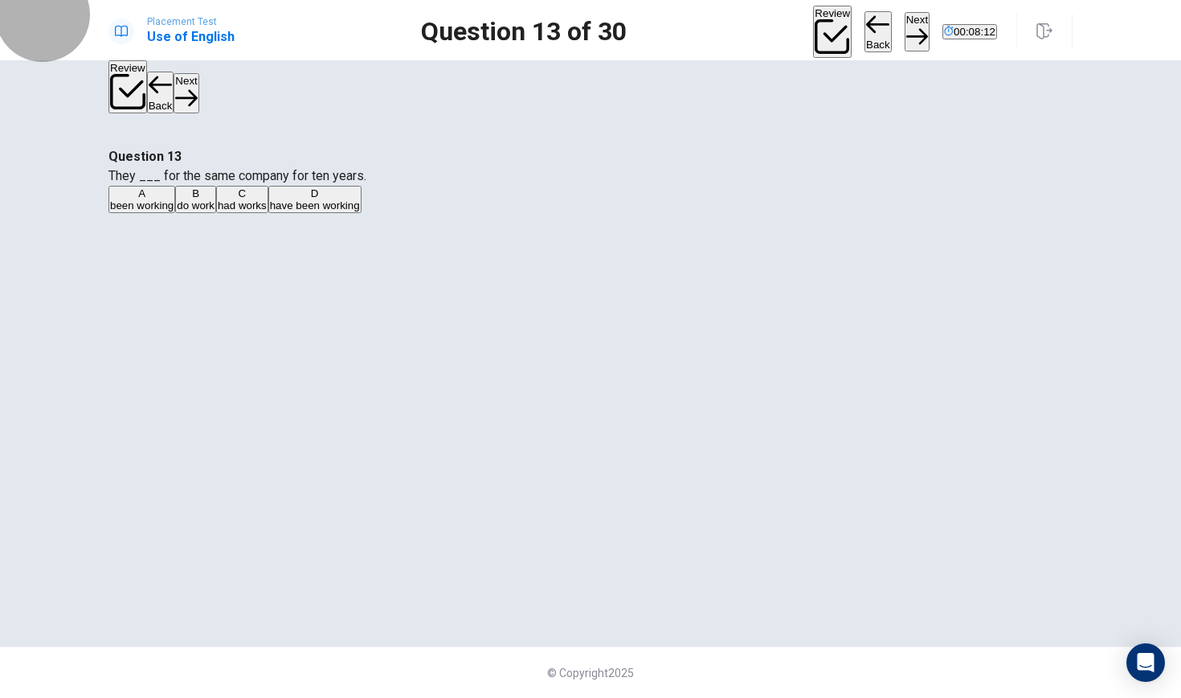
click at [905, 26] on button "Next" at bounding box center [917, 31] width 25 height 39
click at [166, 199] on div "B" at bounding box center [151, 193] width 30 height 12
click at [905, 20] on button "Next" at bounding box center [917, 31] width 25 height 39
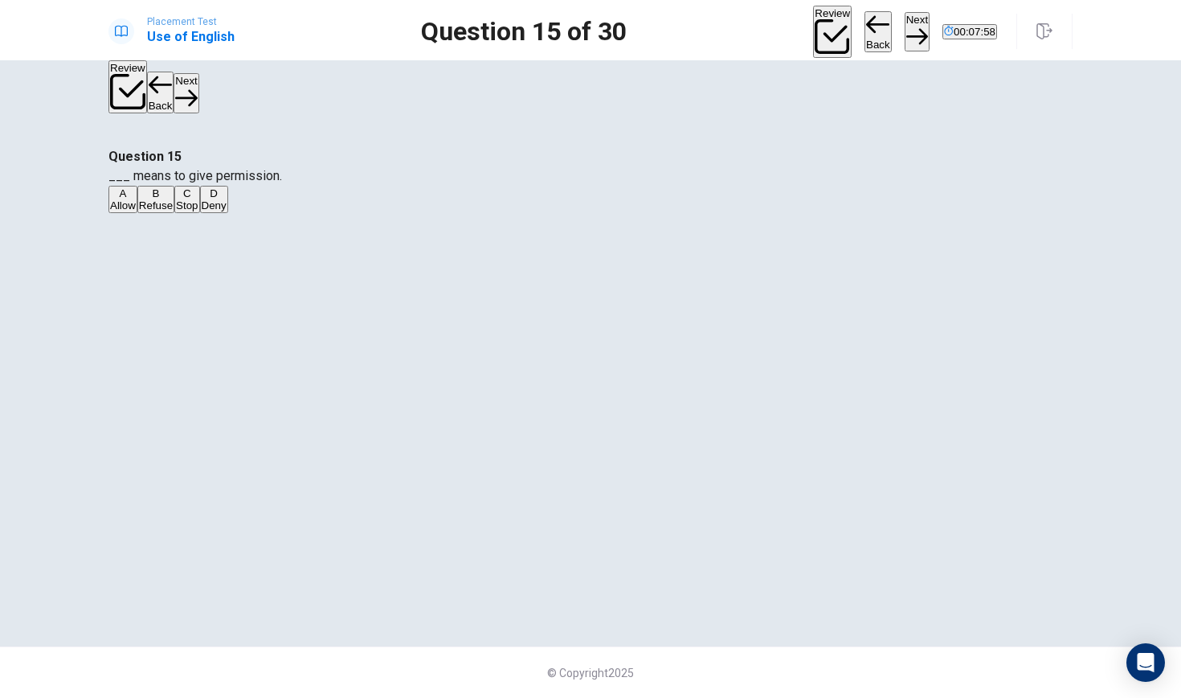
click at [136, 199] on div "A" at bounding box center [123, 193] width 26 height 12
click at [905, 27] on button "Next" at bounding box center [917, 31] width 25 height 39
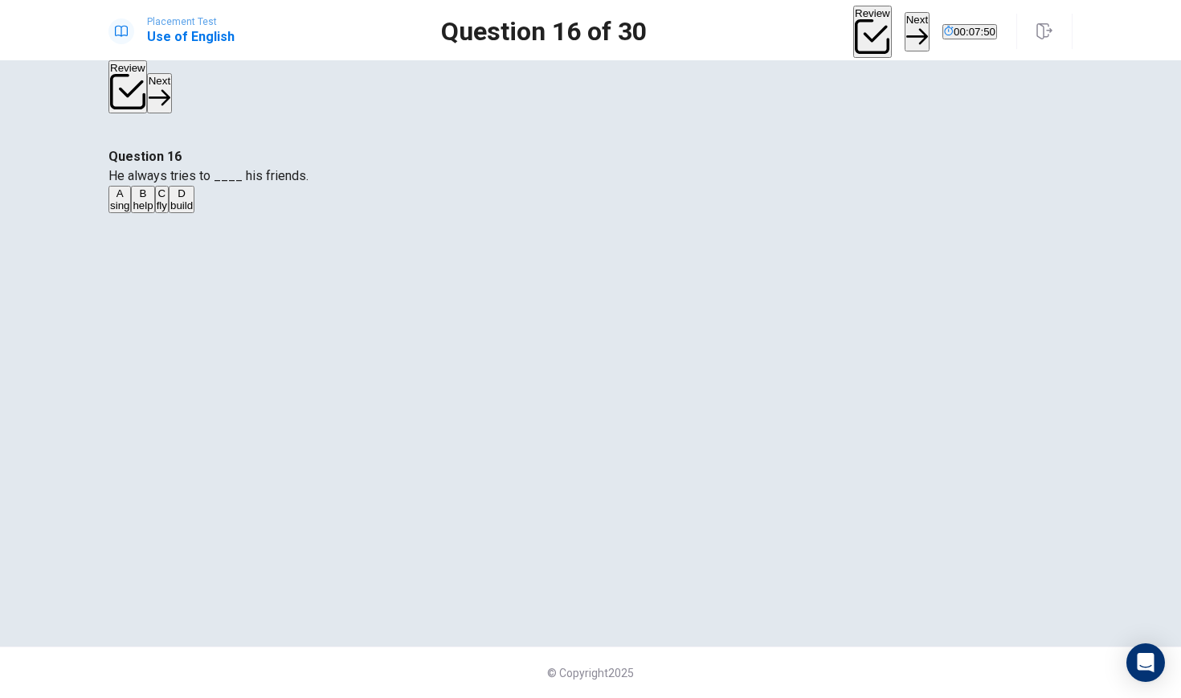
click at [153, 211] on span "help" at bounding box center [143, 205] width 20 height 12
click at [905, 30] on button "Next" at bounding box center [917, 31] width 25 height 39
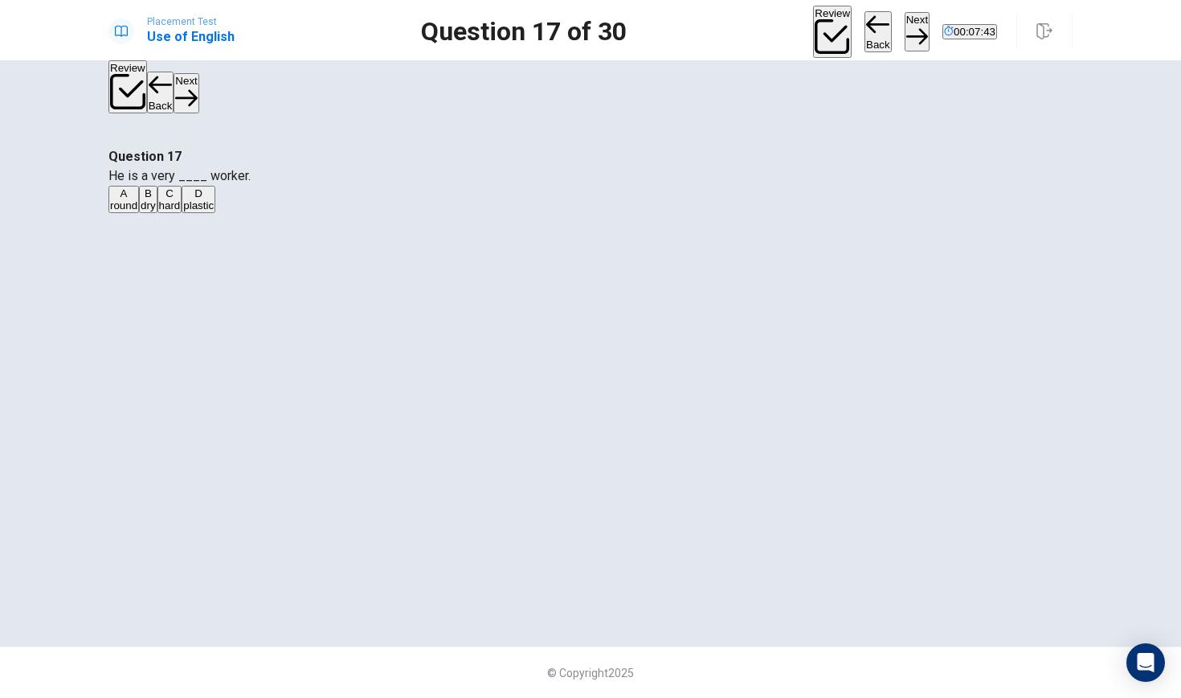
click at [181, 199] on div "C" at bounding box center [170, 193] width 22 height 12
click at [905, 21] on button "Next" at bounding box center [917, 31] width 25 height 39
click at [232, 213] on button "D spends" at bounding box center [213, 199] width 38 height 27
click at [905, 18] on button "Next" at bounding box center [917, 31] width 25 height 39
click at [188, 199] on div "C" at bounding box center [173, 193] width 29 height 12
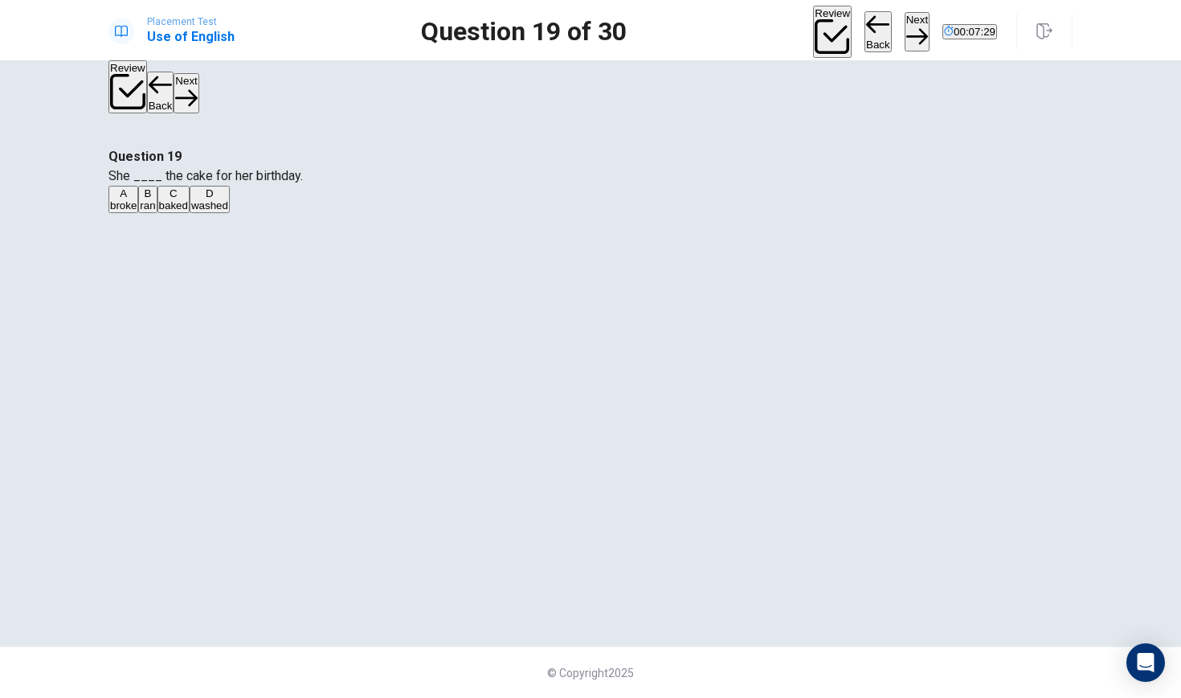
click at [905, 24] on button "Next" at bounding box center [917, 31] width 25 height 39
click at [129, 213] on button "A Will" at bounding box center [119, 199] width 20 height 27
click at [905, 37] on button "Next" at bounding box center [917, 31] width 25 height 39
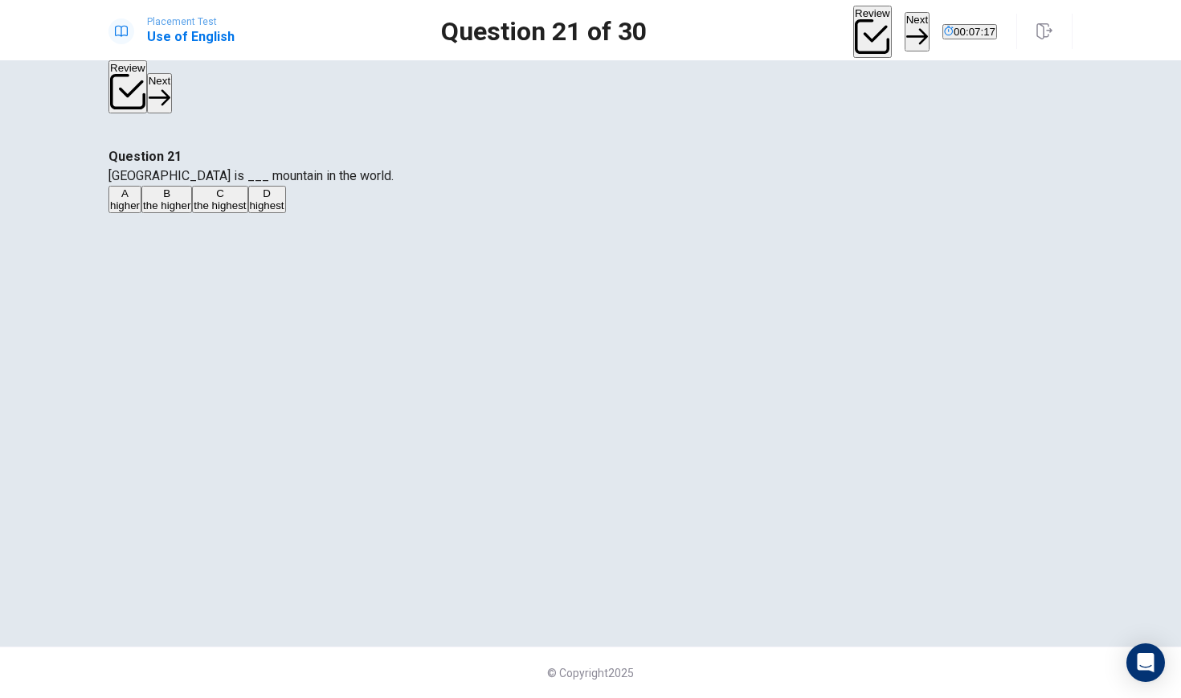
click at [248, 213] on button "C the highest" at bounding box center [219, 199] width 55 height 27
click at [905, 31] on button "Next" at bounding box center [917, 31] width 25 height 39
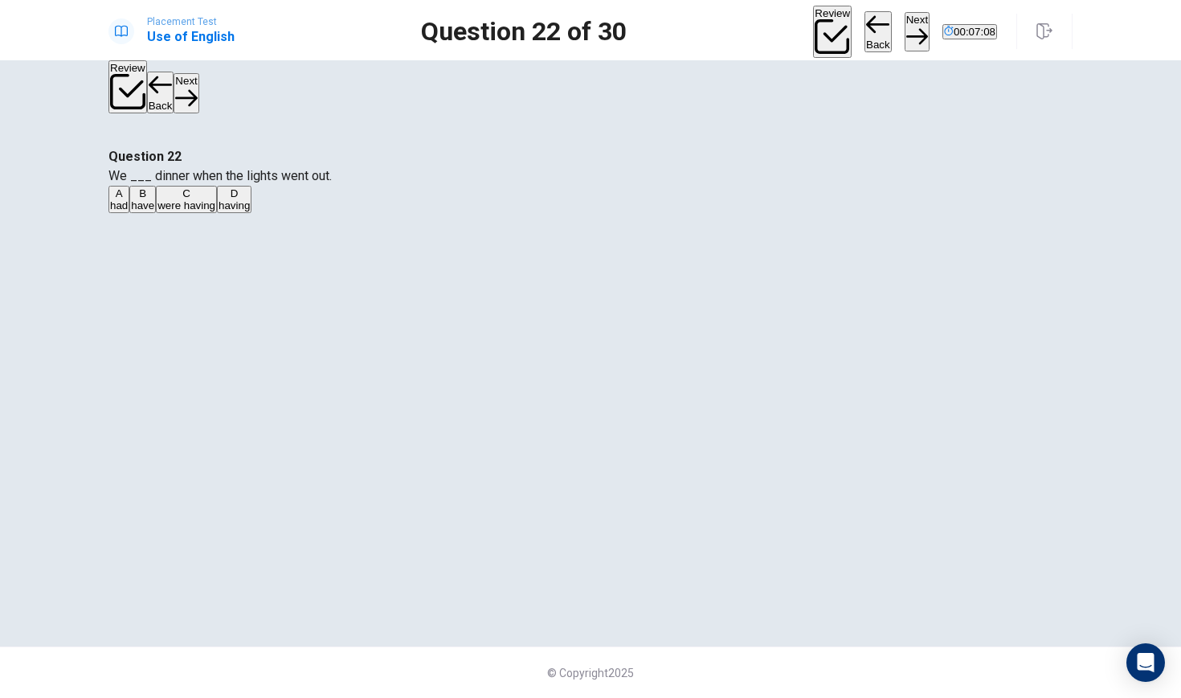
click at [215, 199] on div "C" at bounding box center [187, 193] width 58 height 12
click at [905, 31] on button "Next" at bounding box center [917, 31] width 25 height 39
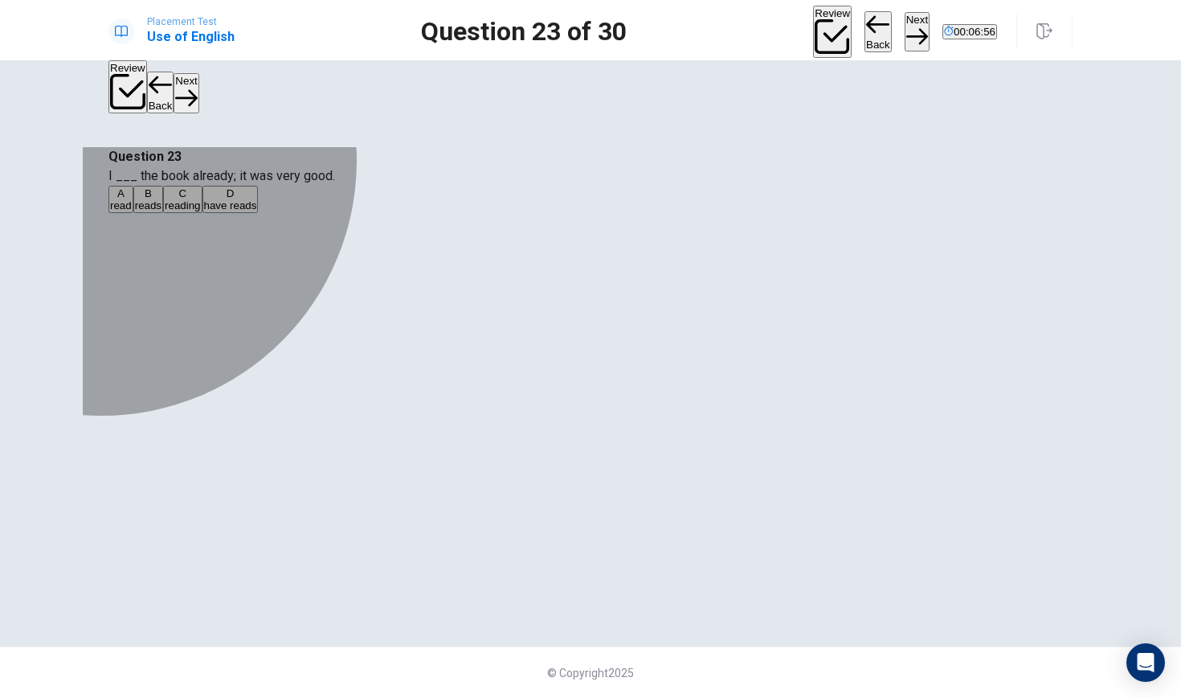
click at [132, 199] on div "A" at bounding box center [121, 193] width 22 height 12
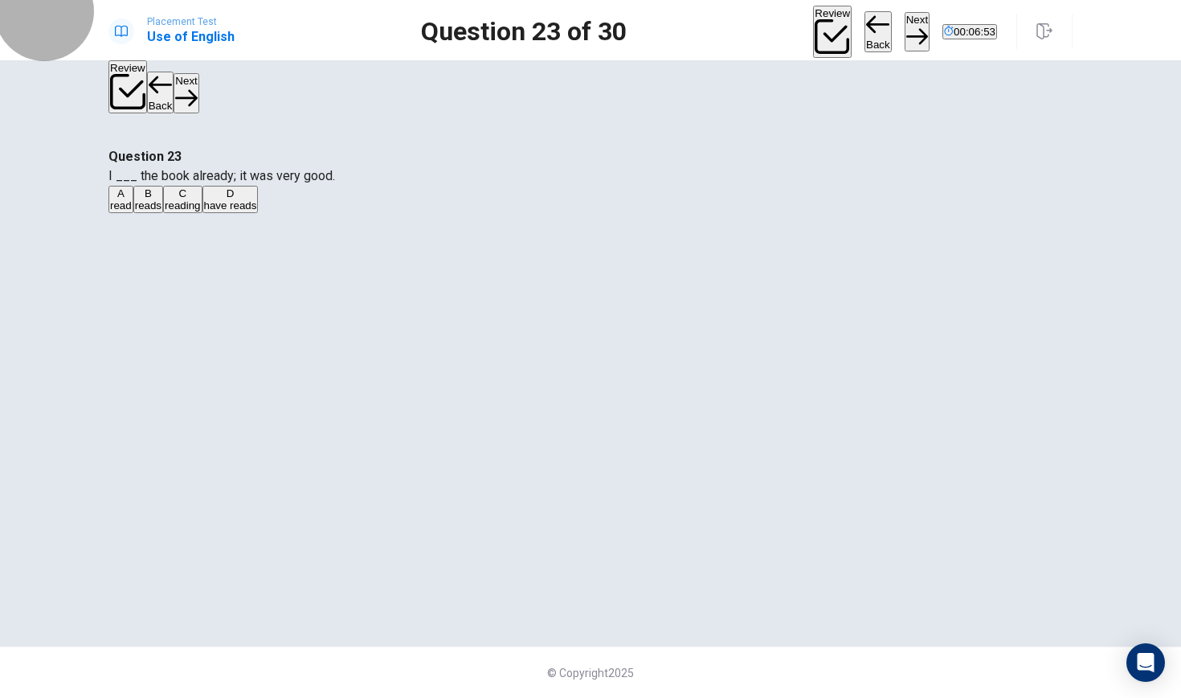
click at [905, 23] on button "Next" at bounding box center [917, 31] width 25 height 39
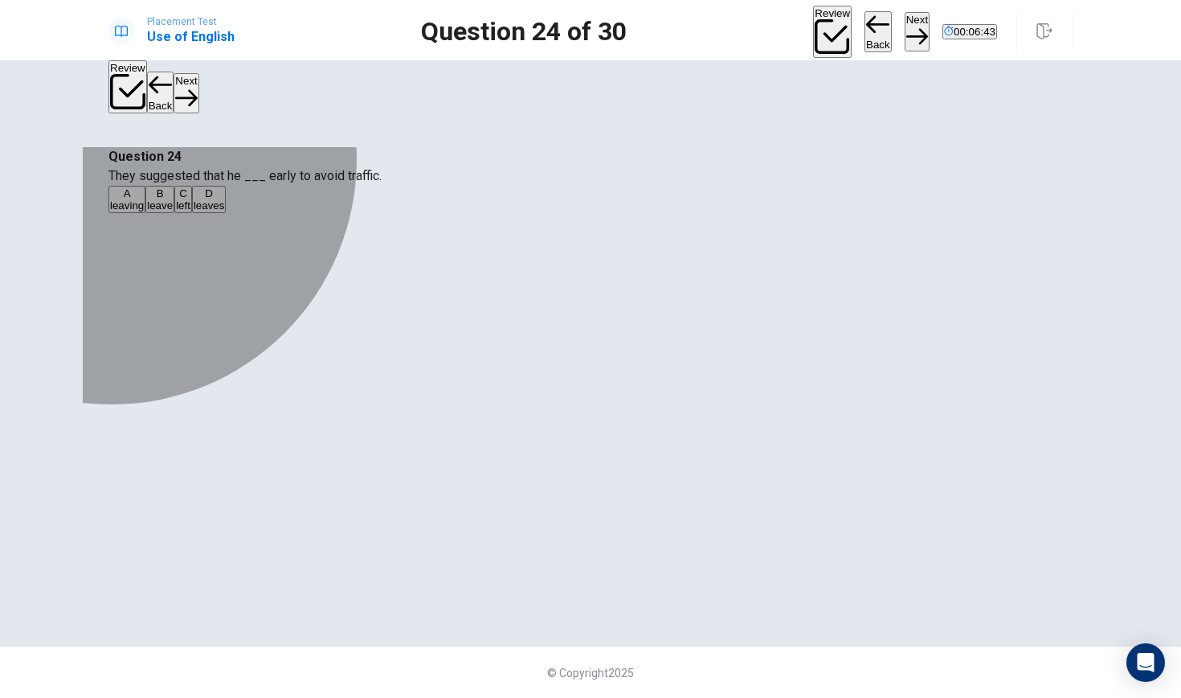
click at [173, 199] on div "B" at bounding box center [160, 193] width 26 height 12
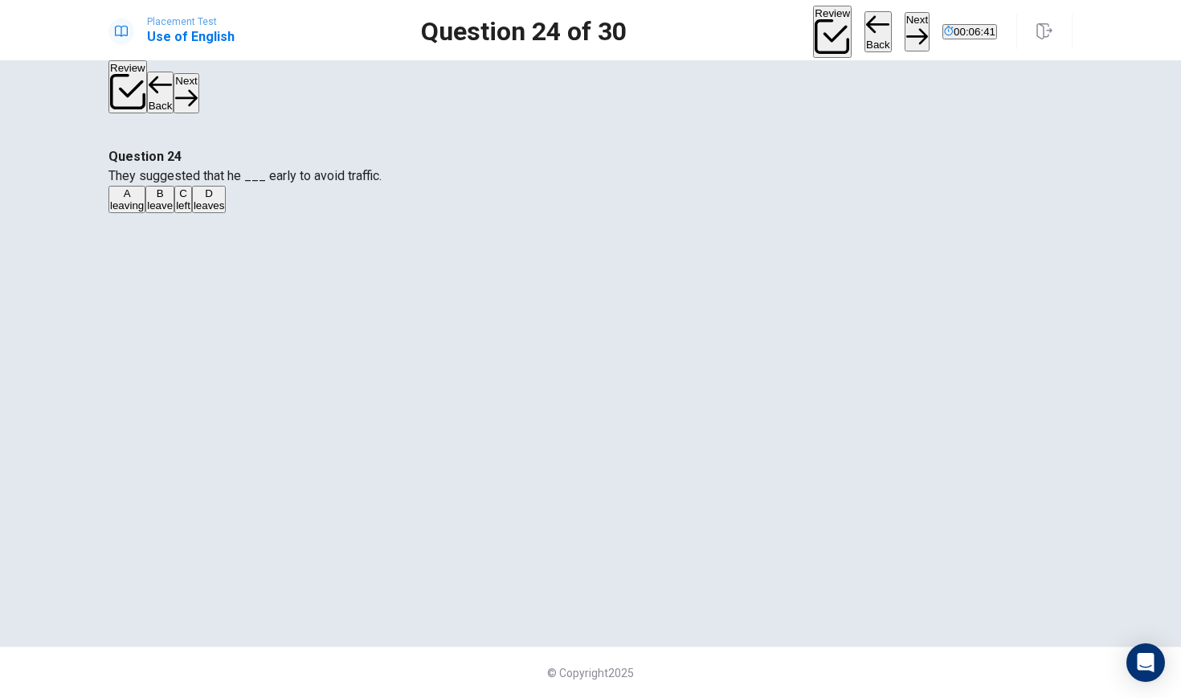
click at [905, 37] on button "Next" at bounding box center [917, 31] width 25 height 39
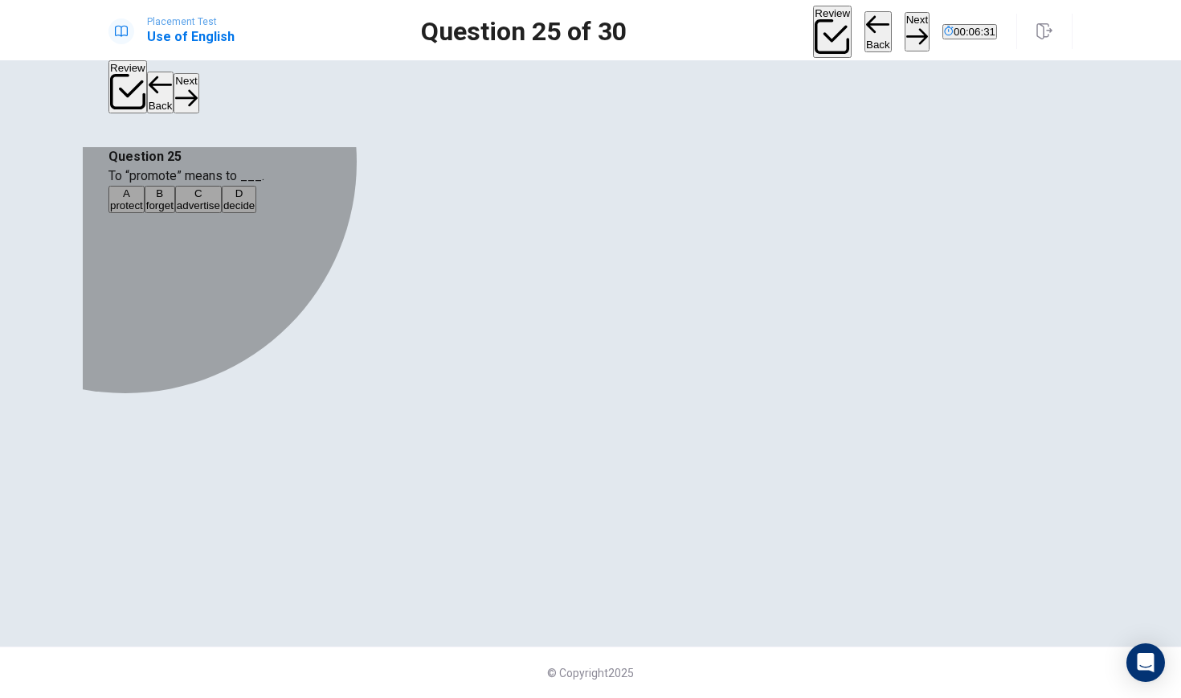
click at [255, 211] on span "decide" at bounding box center [238, 205] width 31 height 12
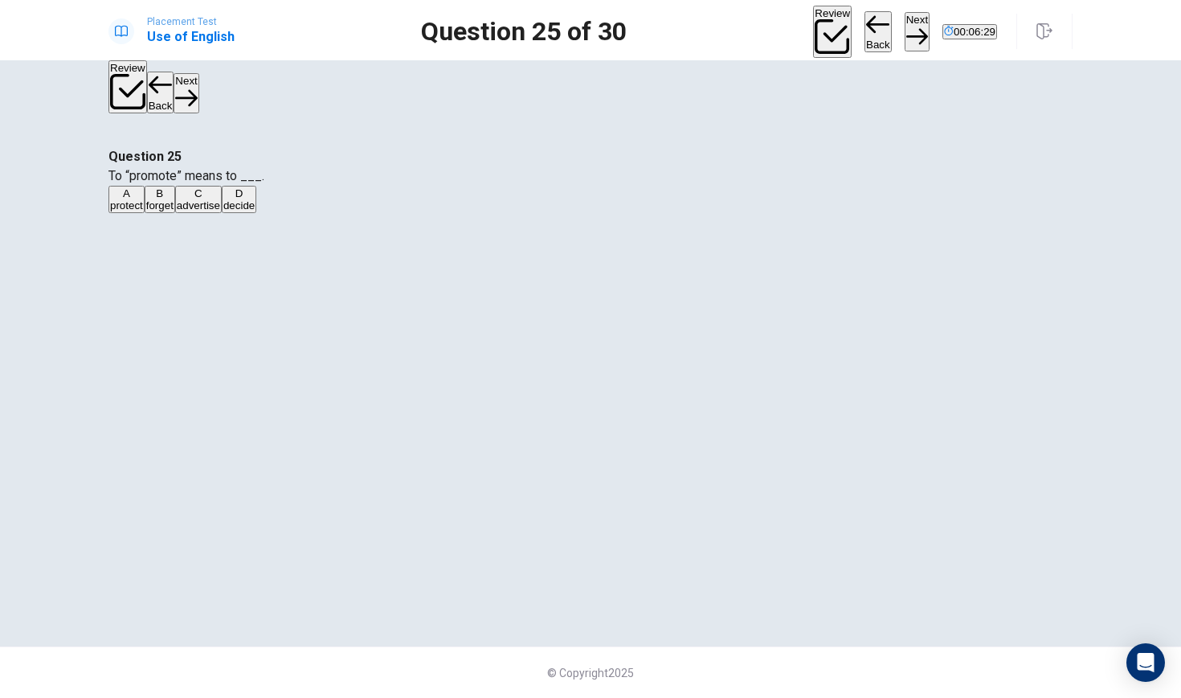
click at [905, 41] on button "Next" at bounding box center [917, 31] width 25 height 39
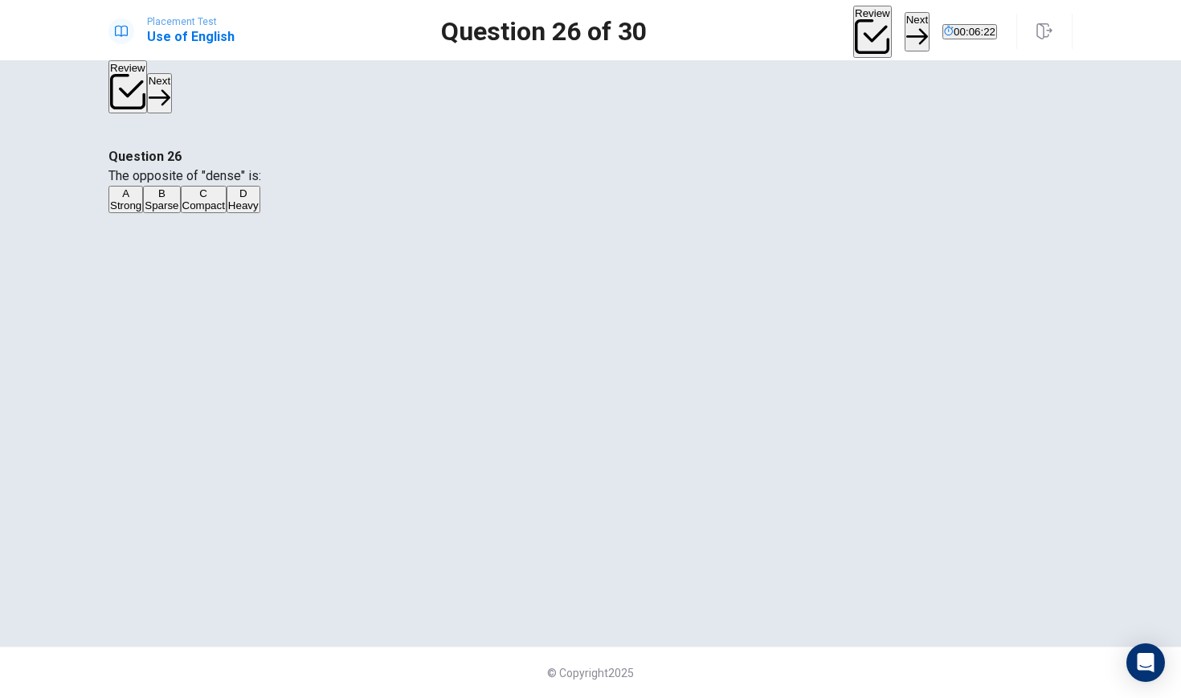
click at [225, 211] on span "Compact" at bounding box center [203, 205] width 43 height 12
click at [180, 213] on button "B Sparse" at bounding box center [161, 199] width 37 height 27
click at [905, 34] on button "Next" at bounding box center [917, 31] width 25 height 39
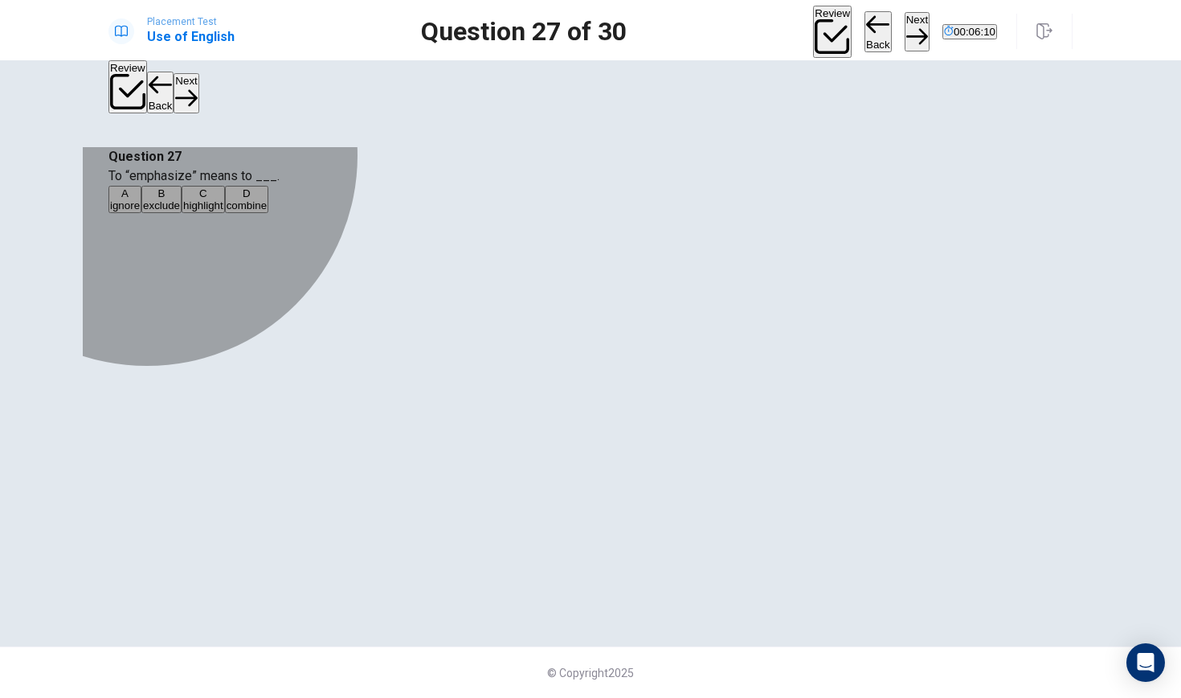
click at [225, 213] on button "C highlight" at bounding box center [203, 199] width 43 height 27
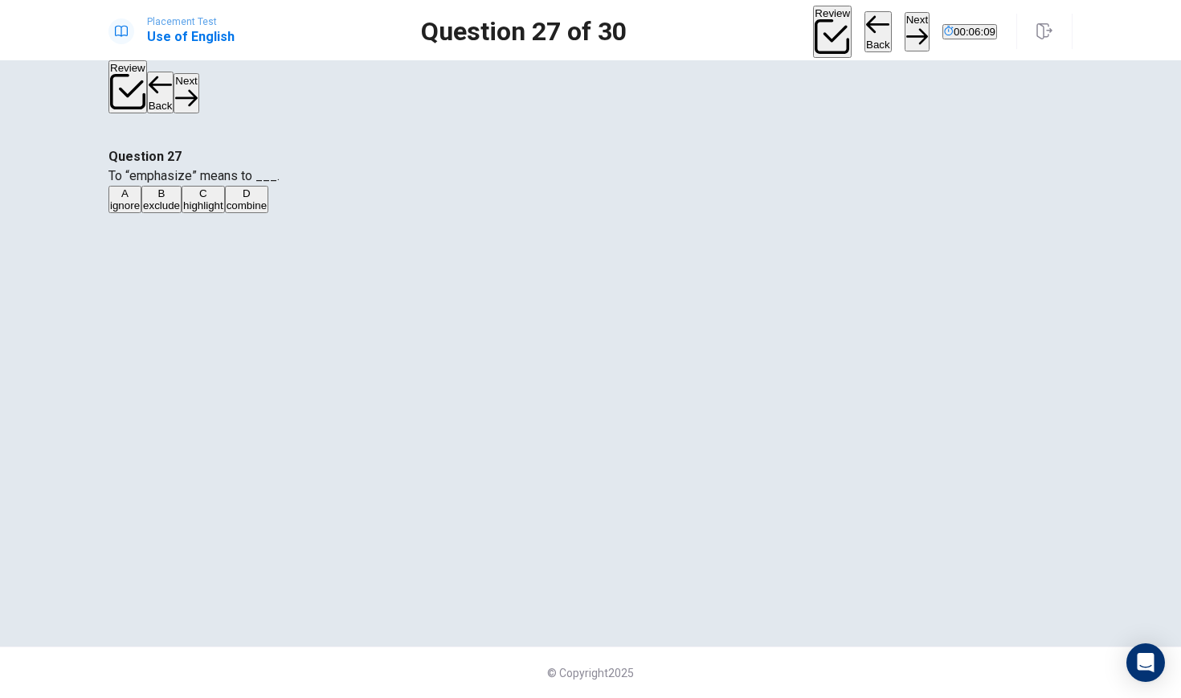
click at [905, 27] on button "Next" at bounding box center [917, 31] width 25 height 39
click at [211, 211] on span "remove" at bounding box center [192, 205] width 35 height 12
click at [907, 26] on icon "button" at bounding box center [918, 37] width 22 height 22
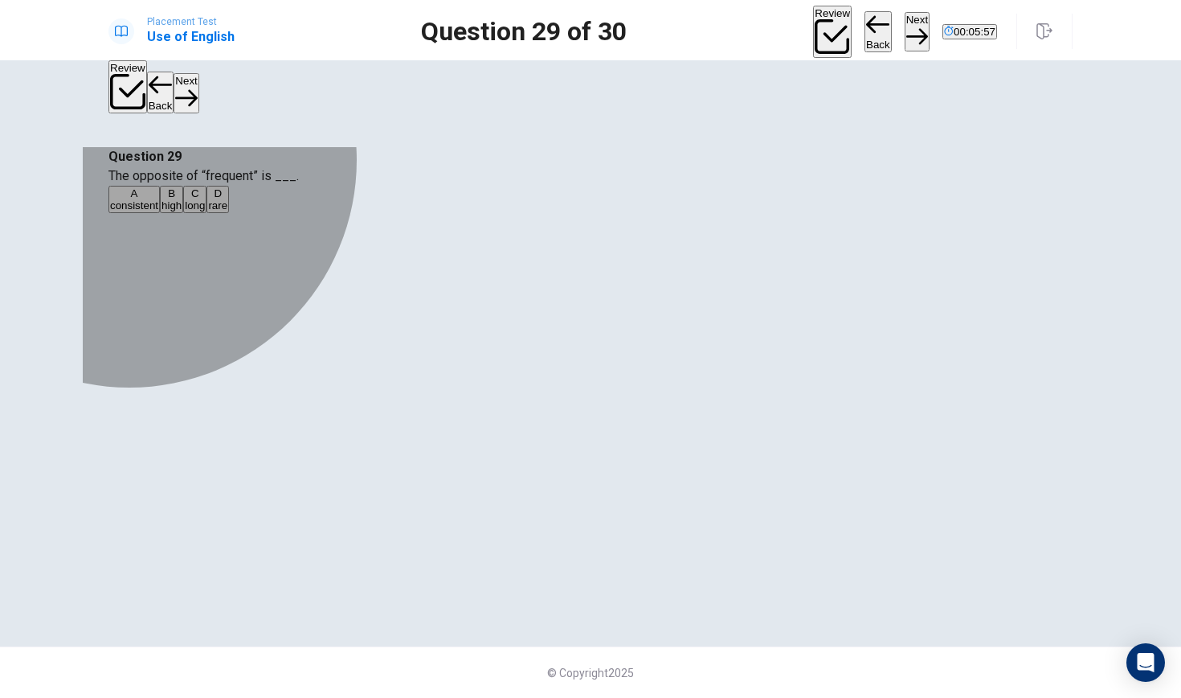
click at [227, 211] on span "rare" at bounding box center [217, 205] width 19 height 12
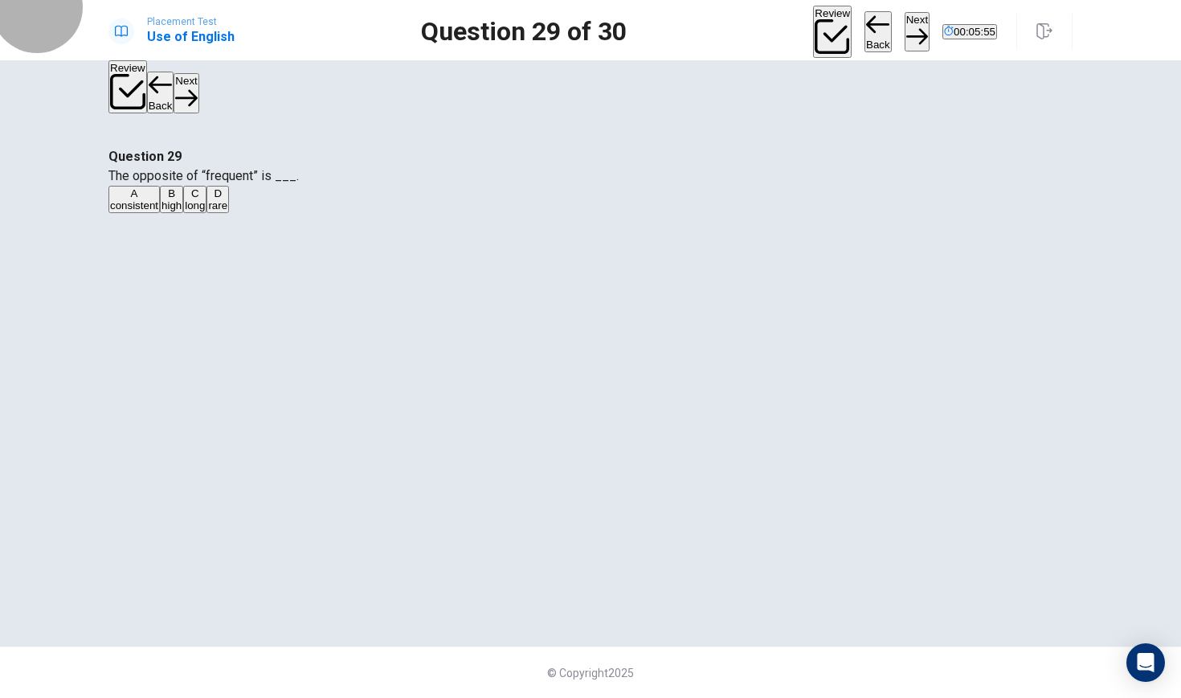
click at [905, 18] on button "Next" at bounding box center [917, 31] width 25 height 39
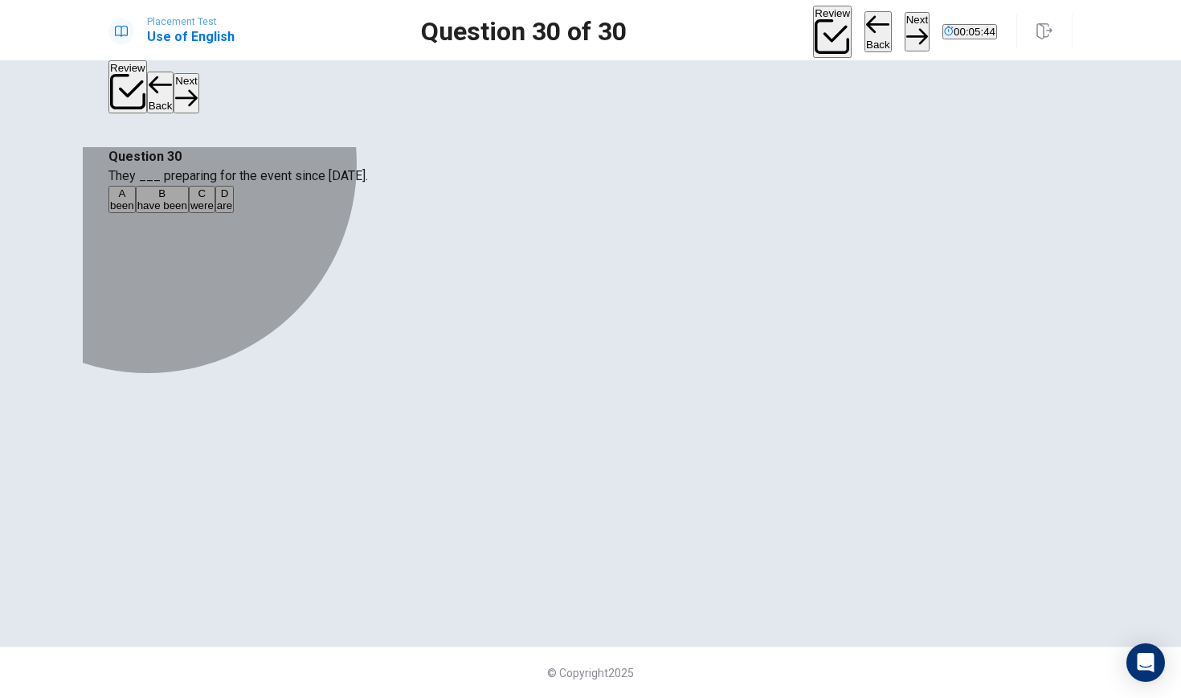
click at [187, 211] on span "have been" at bounding box center [162, 205] width 50 height 12
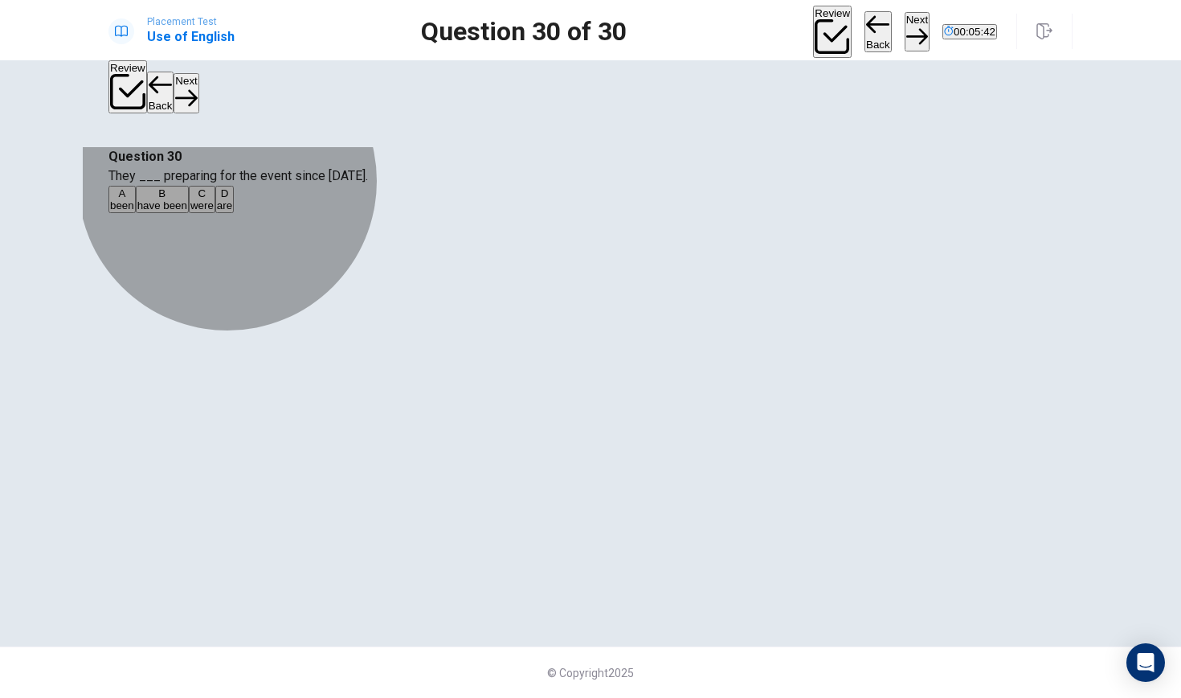
click at [136, 213] on button "A been" at bounding box center [122, 199] width 27 height 27
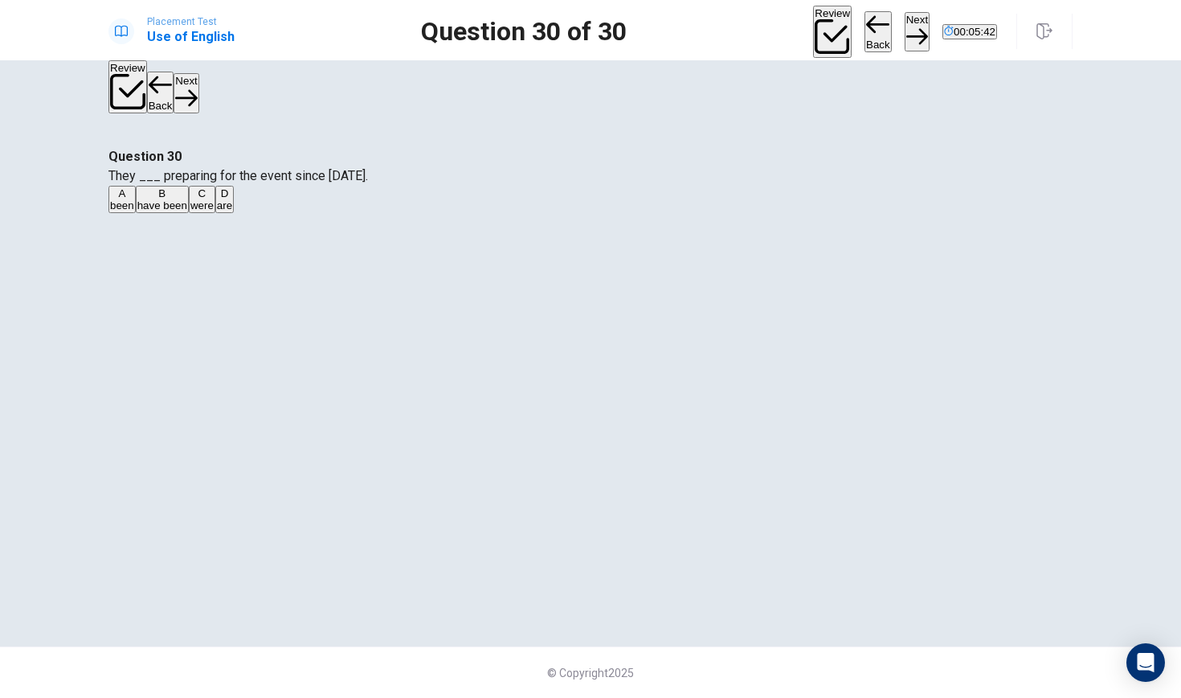
click at [189, 213] on button "B have been" at bounding box center [162, 199] width 53 height 27
click at [215, 213] on button "C were" at bounding box center [202, 199] width 27 height 27
click at [189, 213] on button "B have been" at bounding box center [162, 199] width 53 height 27
click at [591, 215] on div "A been B have been C were D are" at bounding box center [591, 200] width 964 height 29
click at [136, 213] on button "A been" at bounding box center [122, 199] width 27 height 27
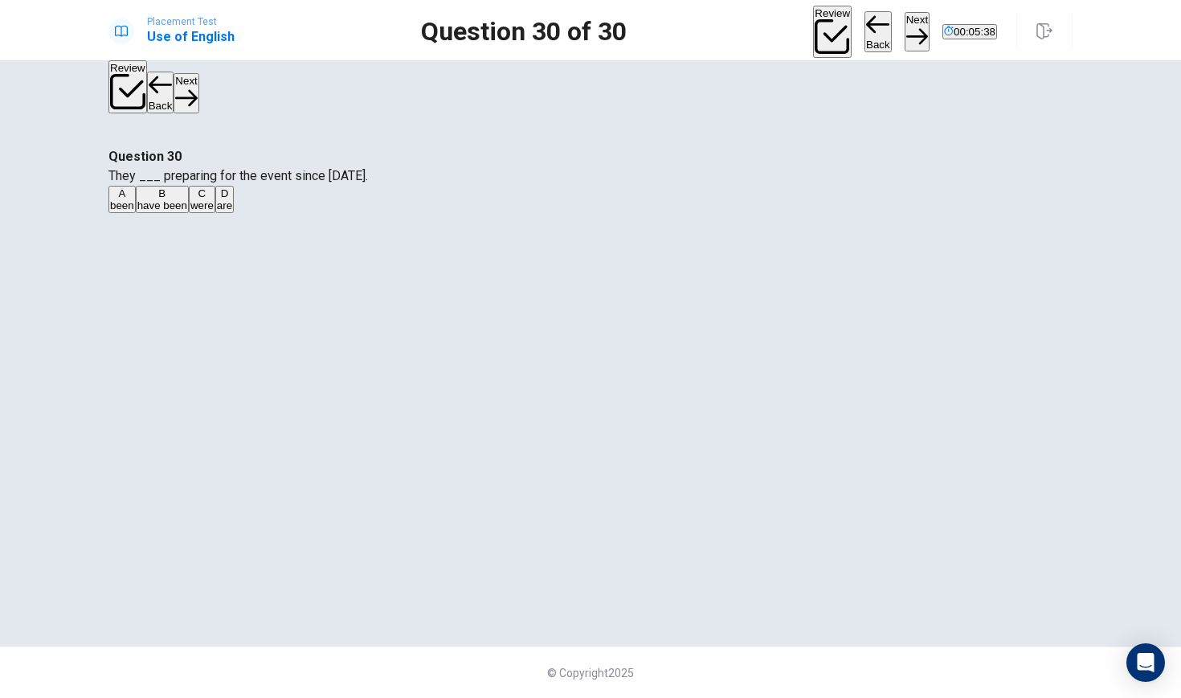
click at [189, 213] on button "B have been" at bounding box center [162, 199] width 53 height 27
click at [905, 22] on button "Next" at bounding box center [917, 31] width 25 height 39
click at [865, 23] on button "Back" at bounding box center [878, 32] width 27 height 42
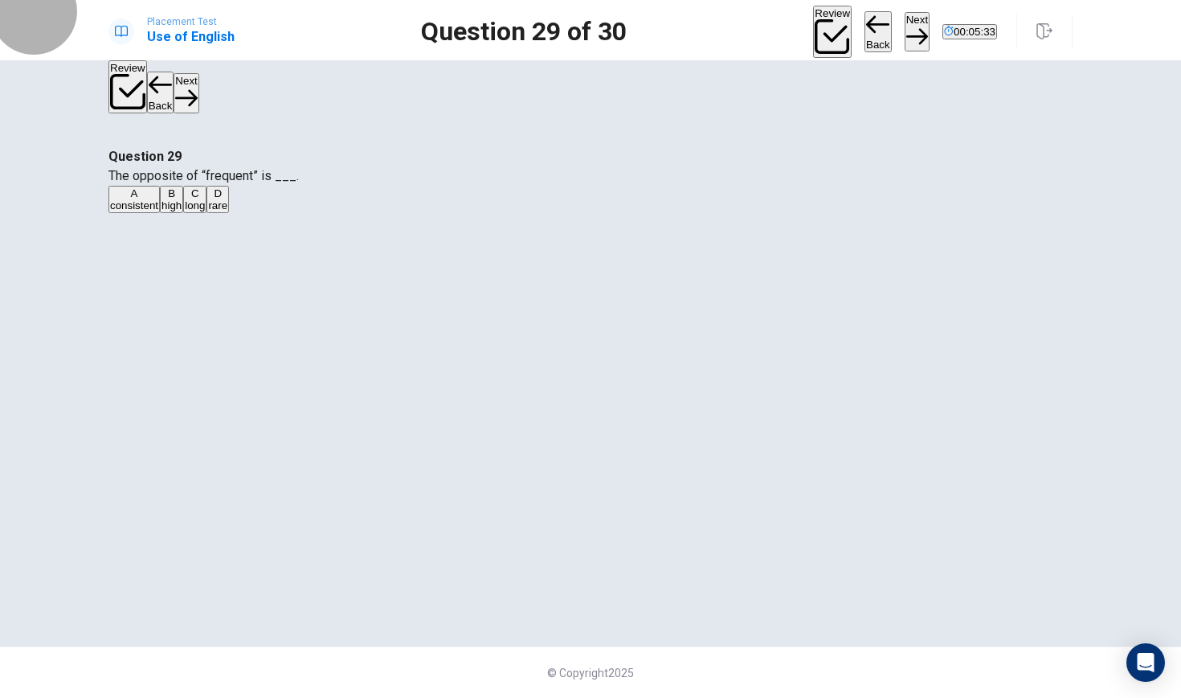
click at [865, 23] on button "Back" at bounding box center [878, 32] width 27 height 42
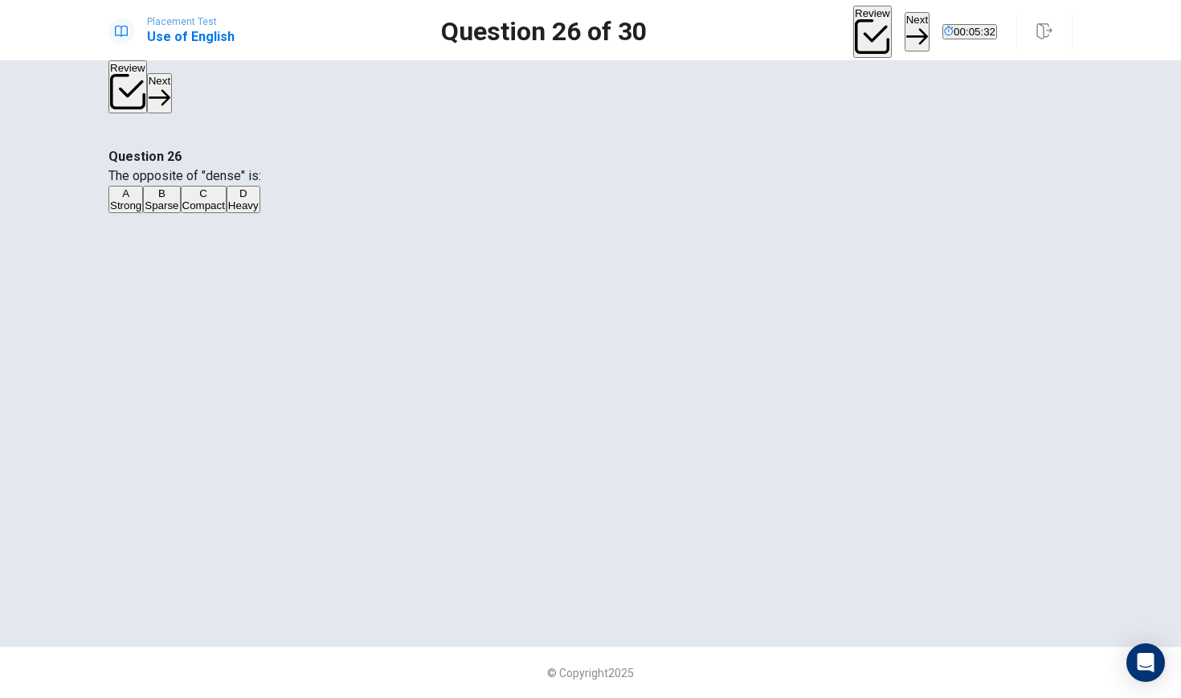
click at [854, 23] on button "Review" at bounding box center [873, 32] width 39 height 53
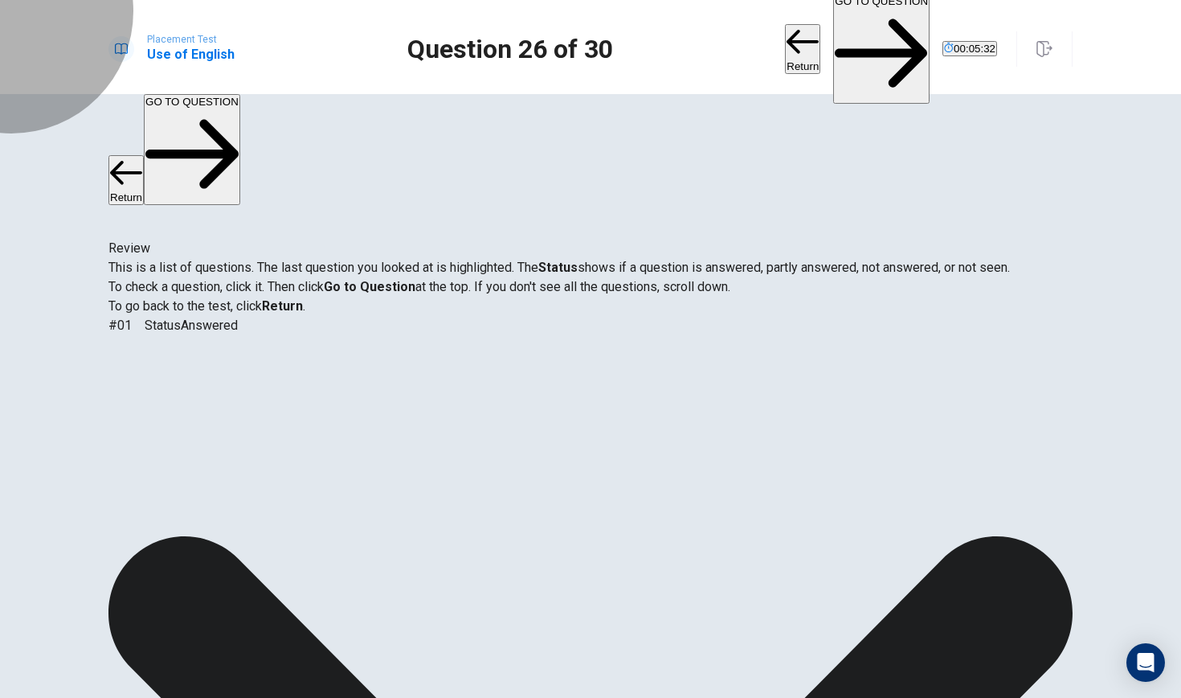
scroll to position [113, 0]
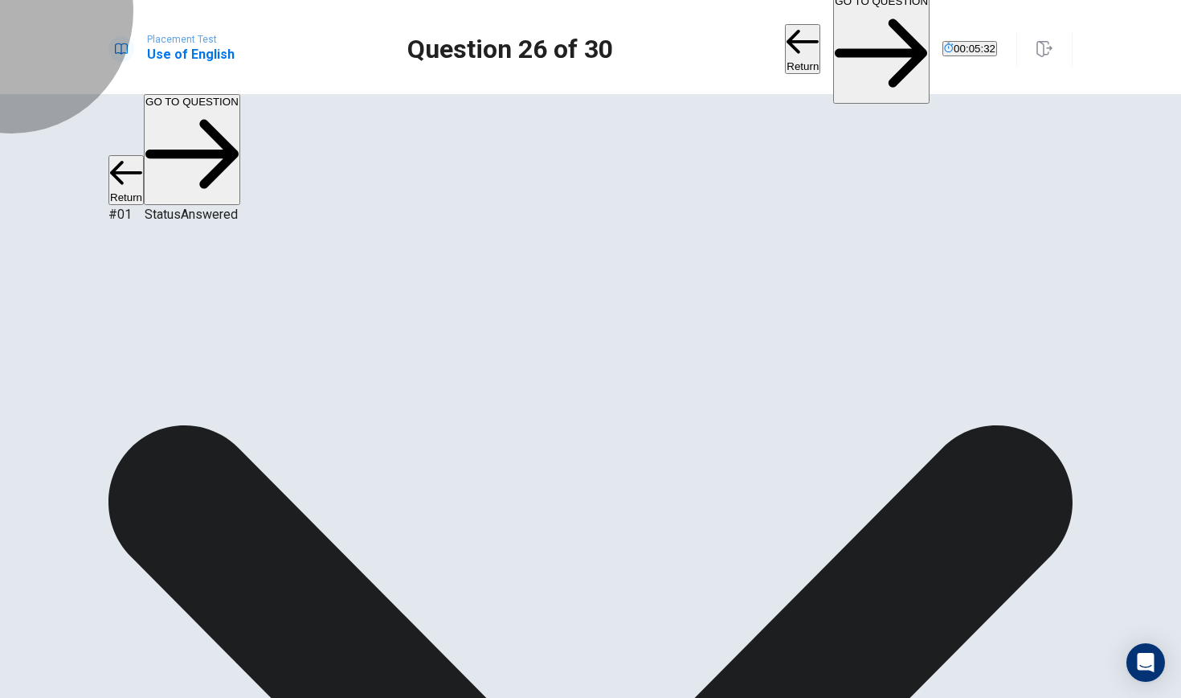
click at [833, 23] on button "GO TO QUESTION" at bounding box center [881, 49] width 96 height 111
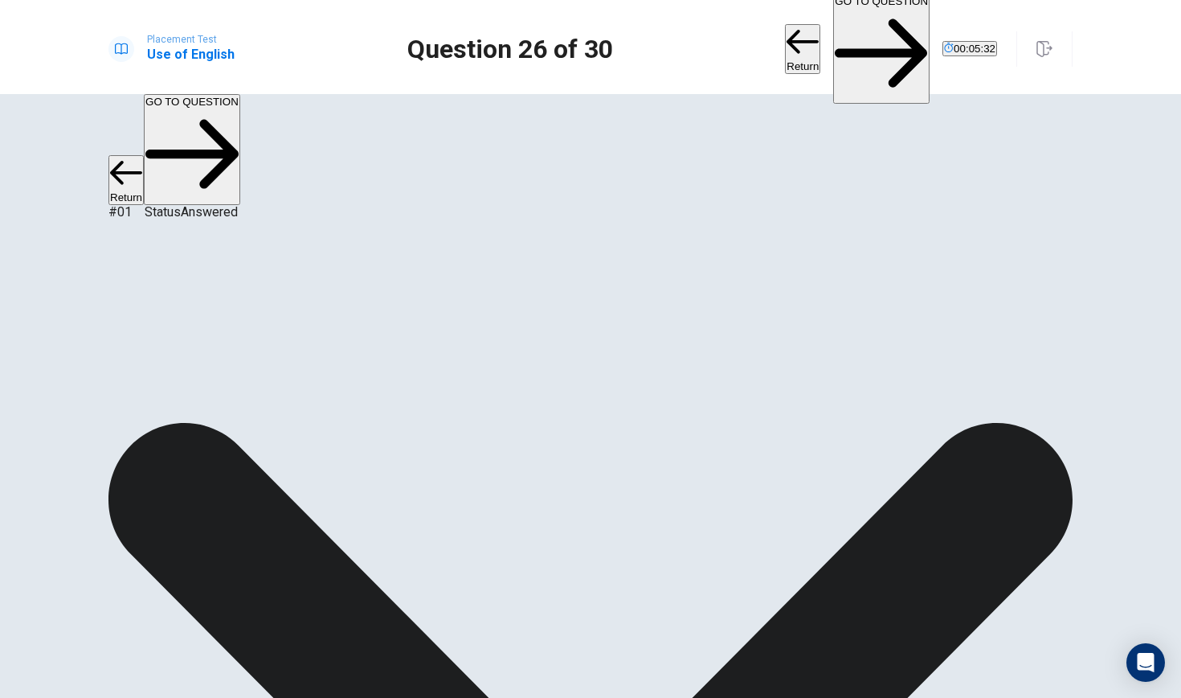
scroll to position [821, 0]
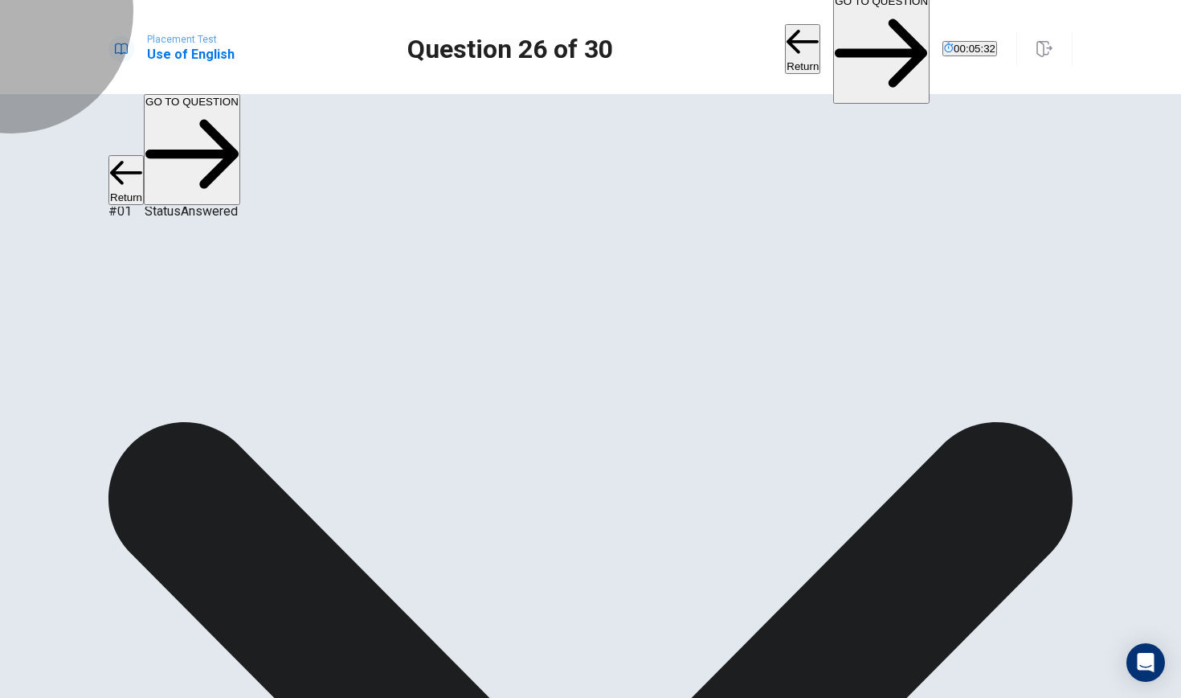
click at [833, 23] on button "GO TO QUESTION" at bounding box center [881, 49] width 96 height 111
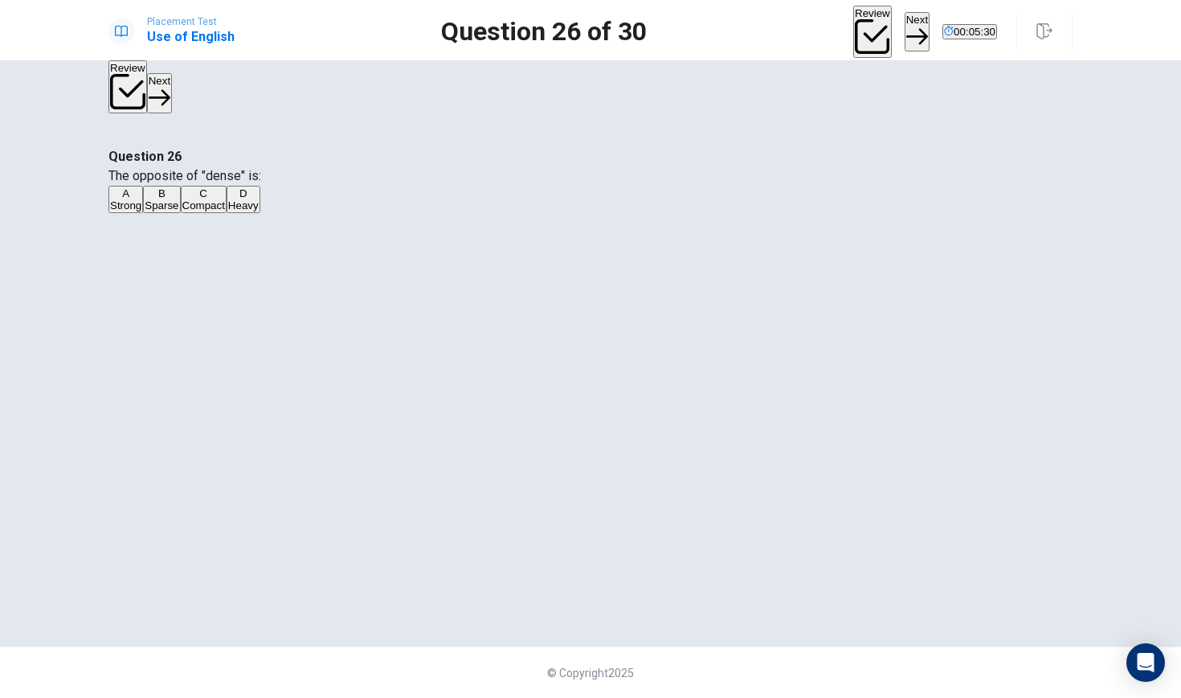
click at [905, 31] on button "Next" at bounding box center [917, 31] width 25 height 39
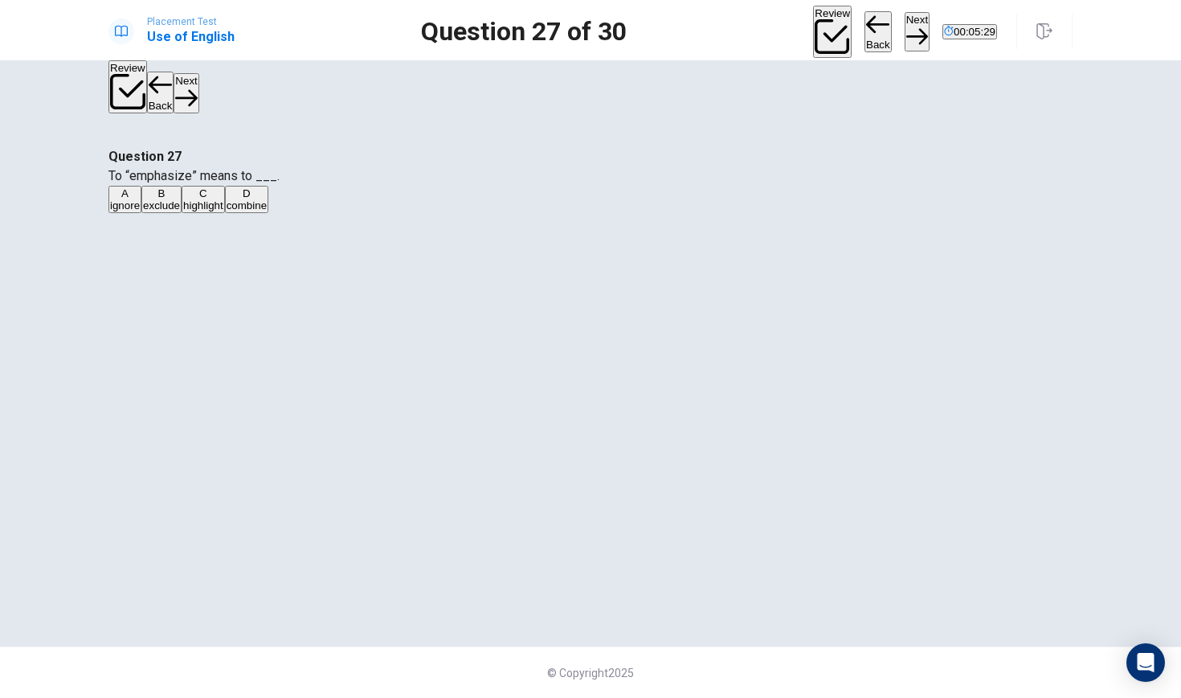
click at [813, 35] on div "Review Back Next 00:05:29" at bounding box center [905, 32] width 184 height 53
click at [865, 35] on button "Back" at bounding box center [878, 32] width 27 height 42
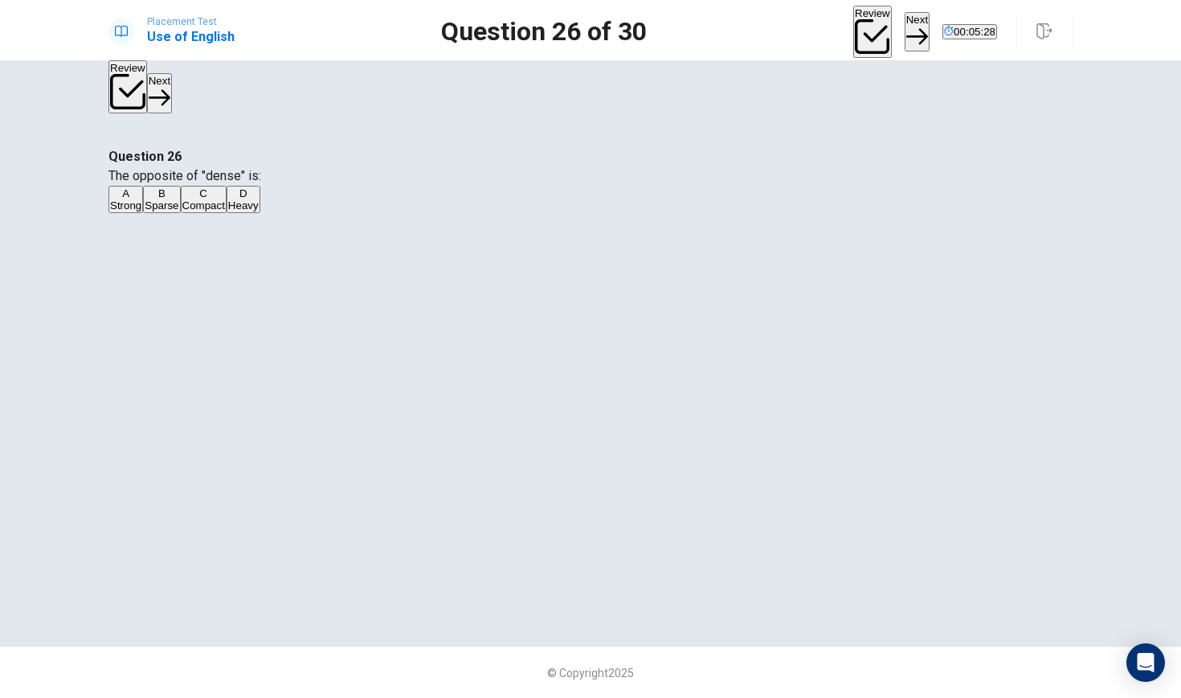
click at [905, 14] on button "Next" at bounding box center [917, 31] width 25 height 39
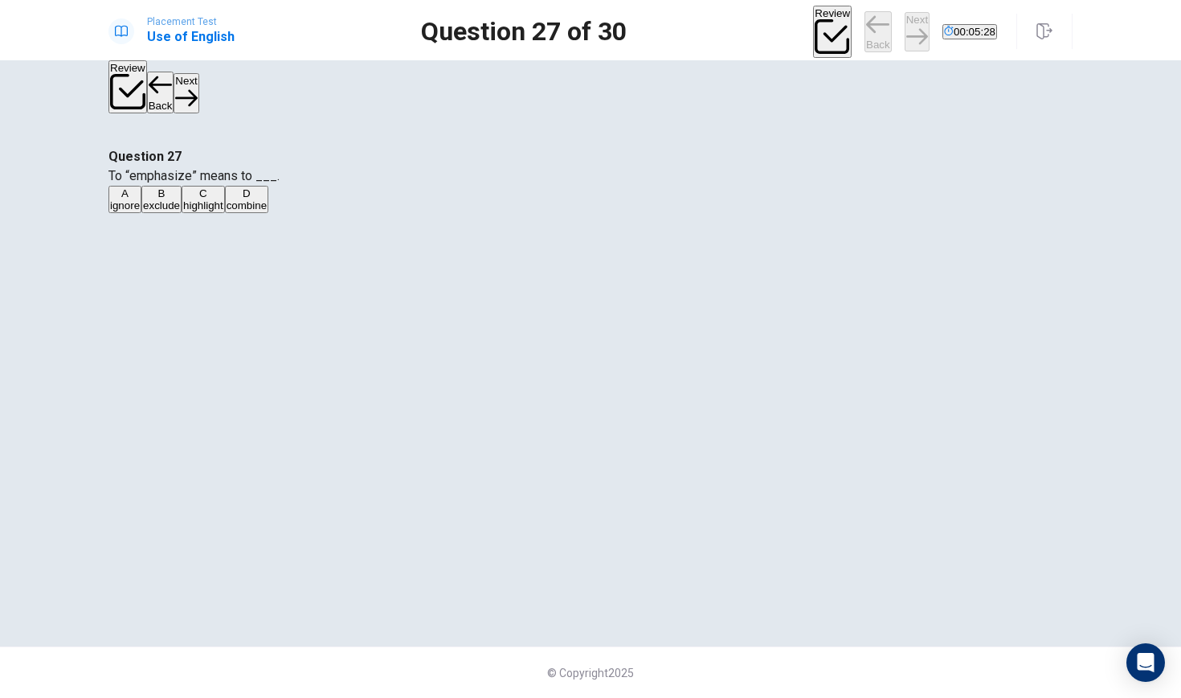
click at [862, 14] on div "Review Back Next 00:05:28" at bounding box center [905, 32] width 184 height 53
click at [862, 14] on div "Review Back Next 00:05:27" at bounding box center [905, 32] width 184 height 53
click at [905, 18] on button "Next" at bounding box center [917, 31] width 25 height 39
click at [859, 18] on div "Review Back Next 00:05:26" at bounding box center [905, 32] width 184 height 53
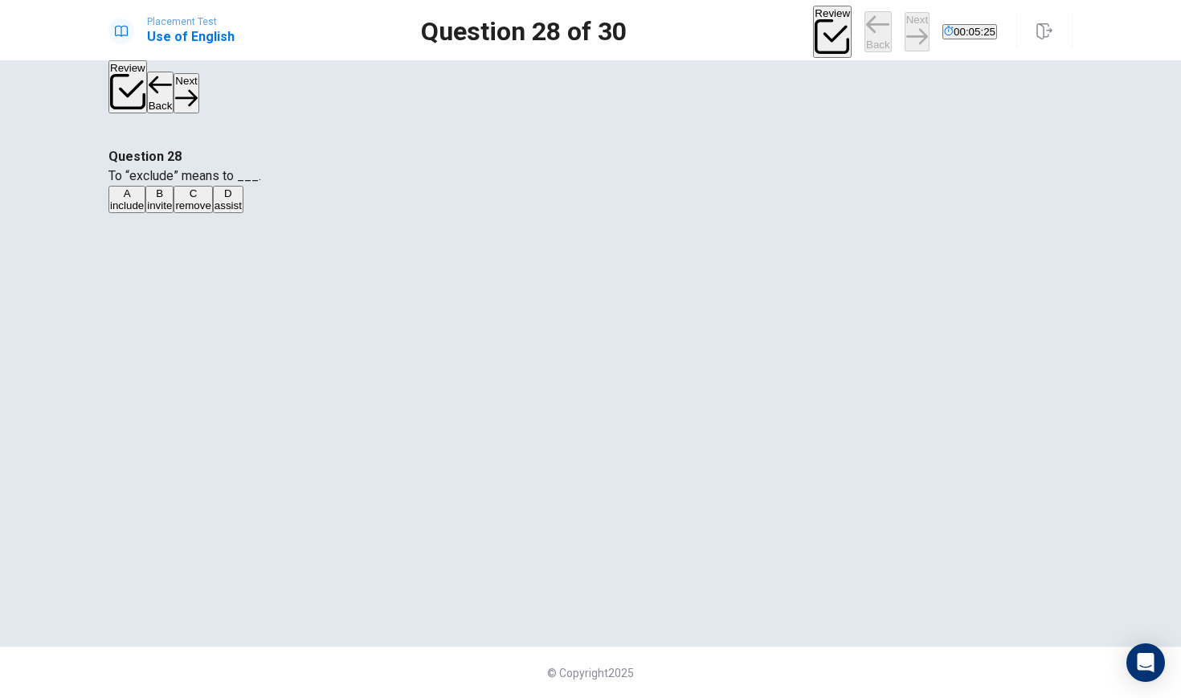
click at [859, 18] on div "Review Back Next 00:05:25" at bounding box center [905, 32] width 184 height 53
click at [905, 18] on button "Next" at bounding box center [917, 31] width 25 height 39
click at [859, 18] on div "Review Back Next 00:05:25" at bounding box center [905, 32] width 184 height 53
click at [813, 25] on div "Review Back Next 00:05:24" at bounding box center [905, 32] width 184 height 53
click at [865, 25] on button "Back" at bounding box center [878, 32] width 27 height 42
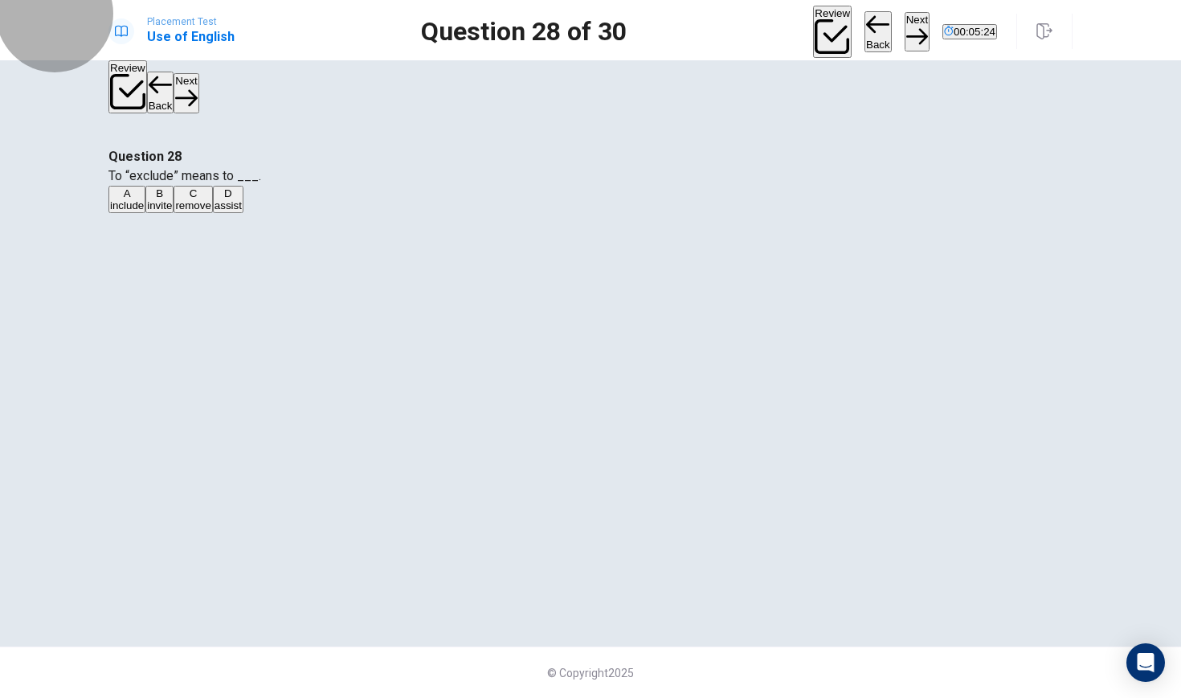
click at [865, 25] on button "Back" at bounding box center [878, 32] width 27 height 42
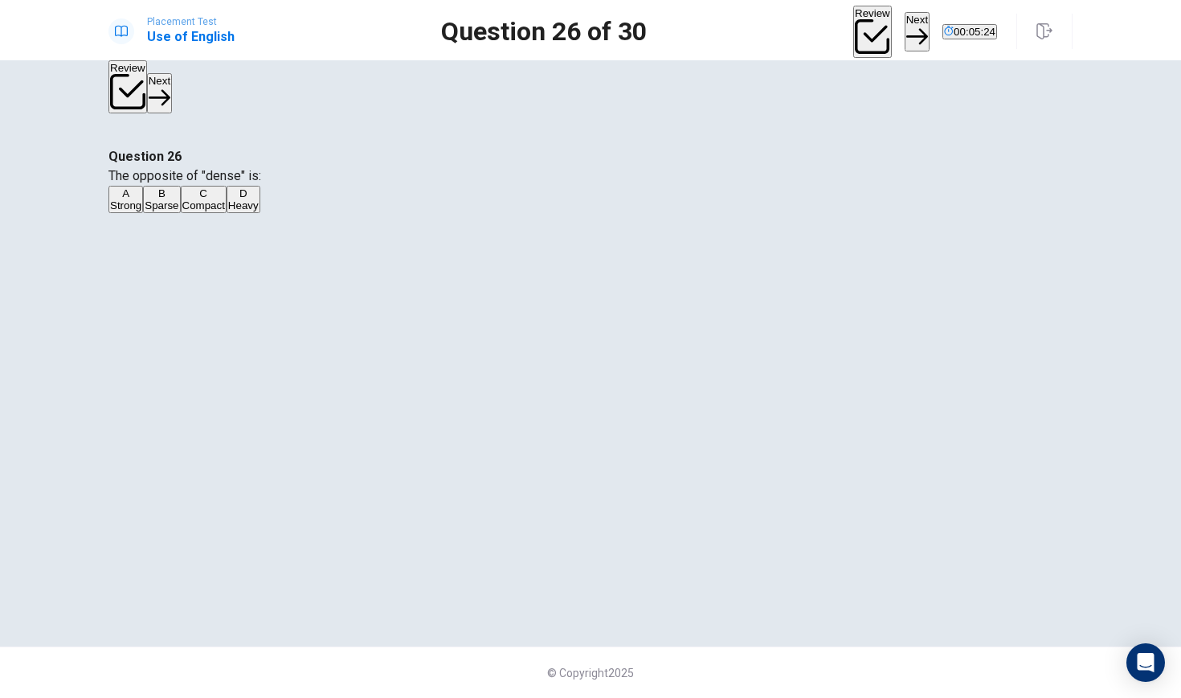
click at [855, 25] on icon "button" at bounding box center [872, 36] width 35 height 35
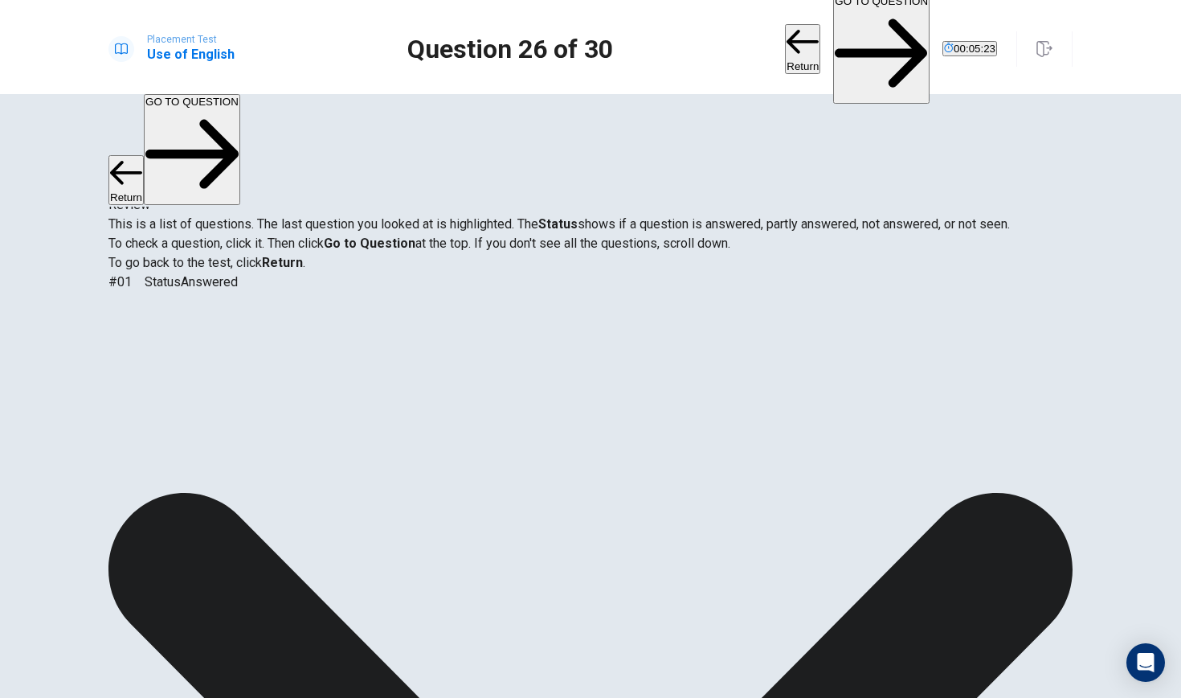
click at [833, 25] on button "GO TO QUESTION" at bounding box center [881, 49] width 96 height 111
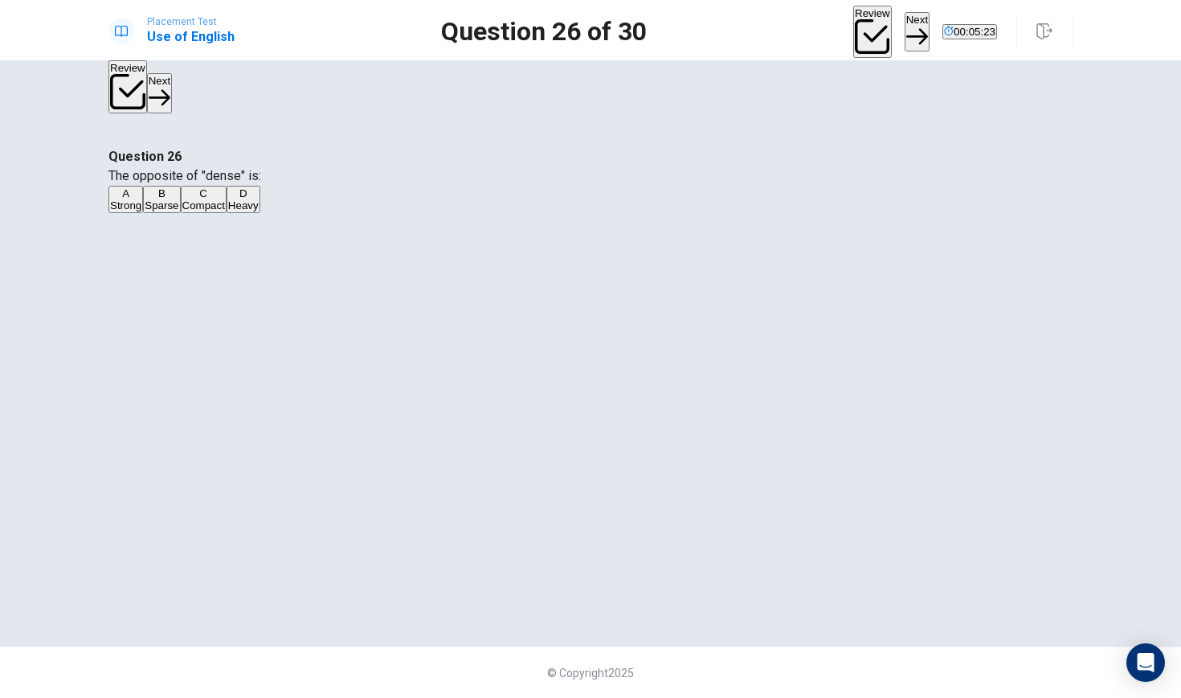
click at [905, 23] on button "Next" at bounding box center [917, 31] width 25 height 39
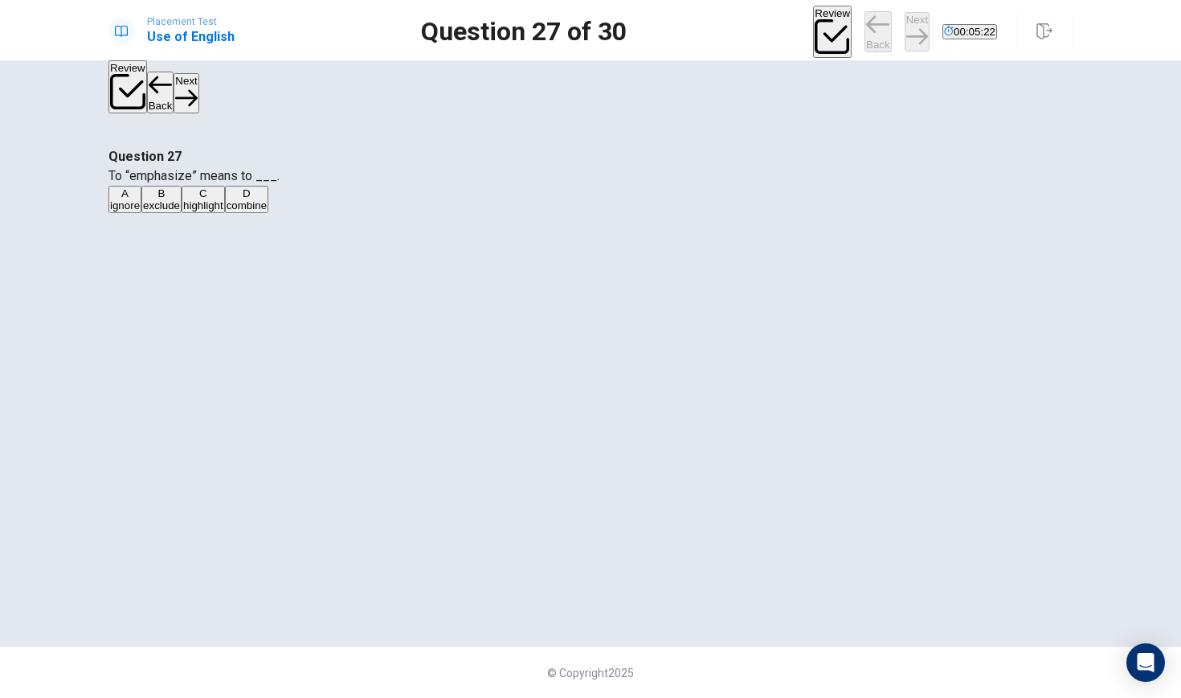
click at [813, 31] on div "Review Back Next 00:05:22" at bounding box center [905, 32] width 184 height 53
click at [865, 31] on button "Back" at bounding box center [878, 32] width 27 height 42
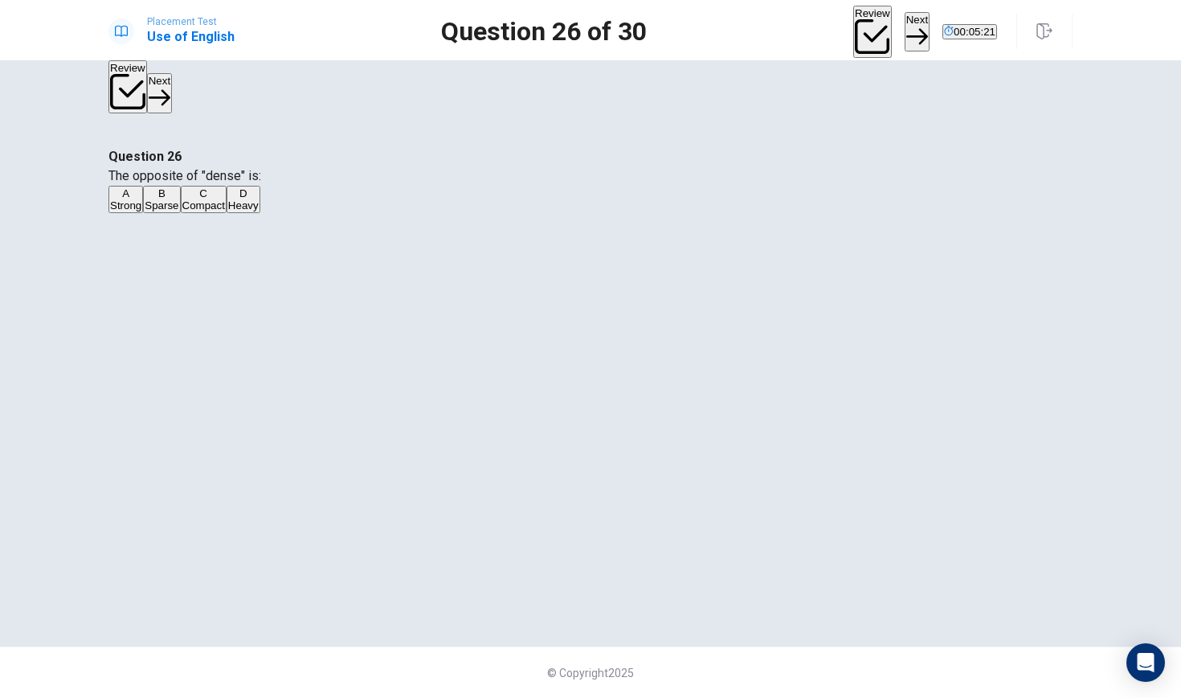
click at [854, 31] on button "Review" at bounding box center [873, 32] width 39 height 53
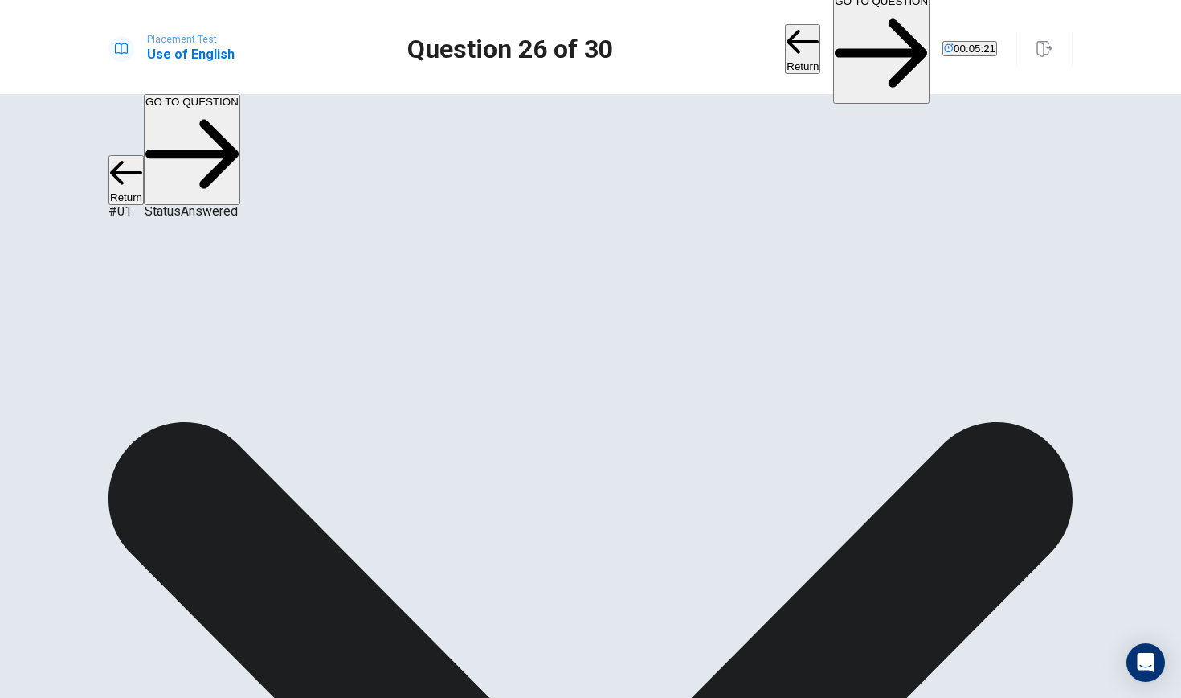
scroll to position [821, 0]
click at [785, 31] on button "Return" at bounding box center [802, 49] width 35 height 50
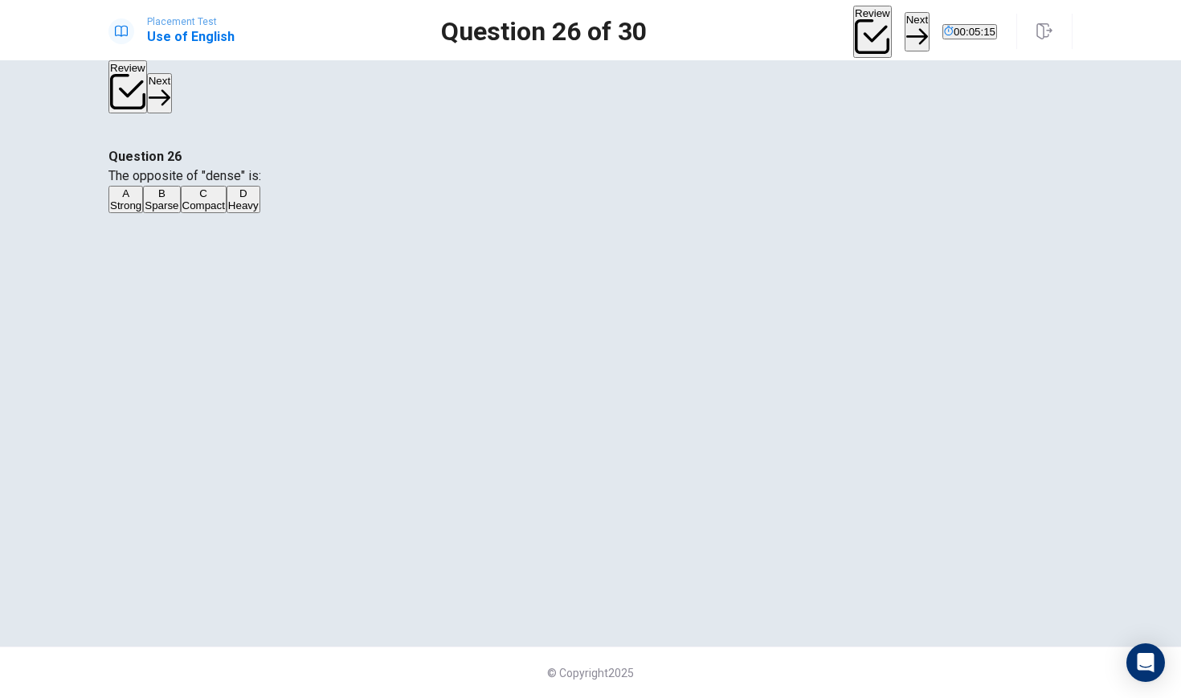
scroll to position [28, 0]
click at [854, 31] on button "Review" at bounding box center [873, 32] width 39 height 53
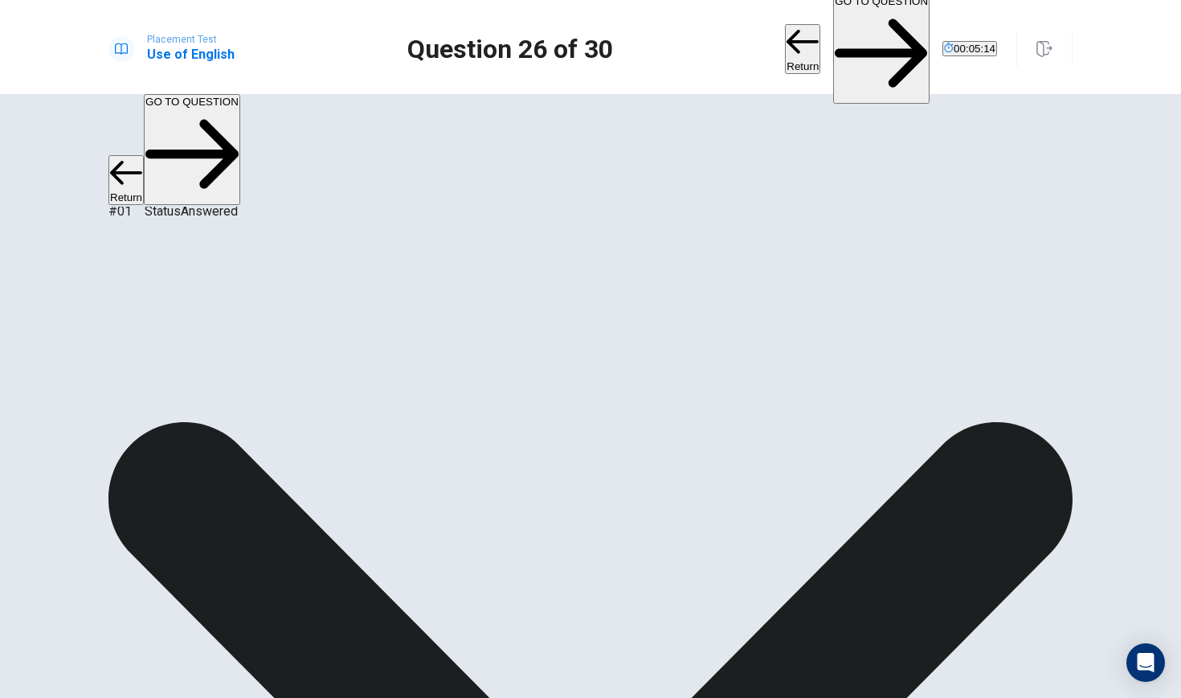
scroll to position [821, 0]
click at [785, 34] on button "Return" at bounding box center [802, 49] width 35 height 50
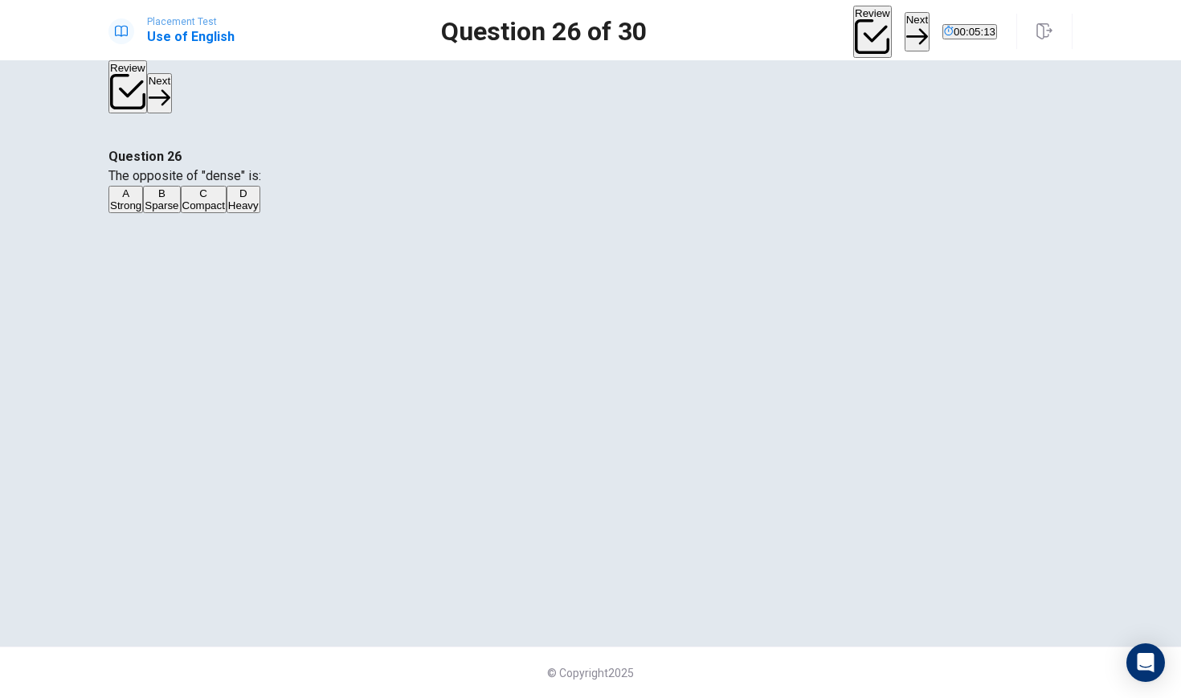
scroll to position [28, 0]
click at [854, 38] on button "Review" at bounding box center [873, 32] width 39 height 53
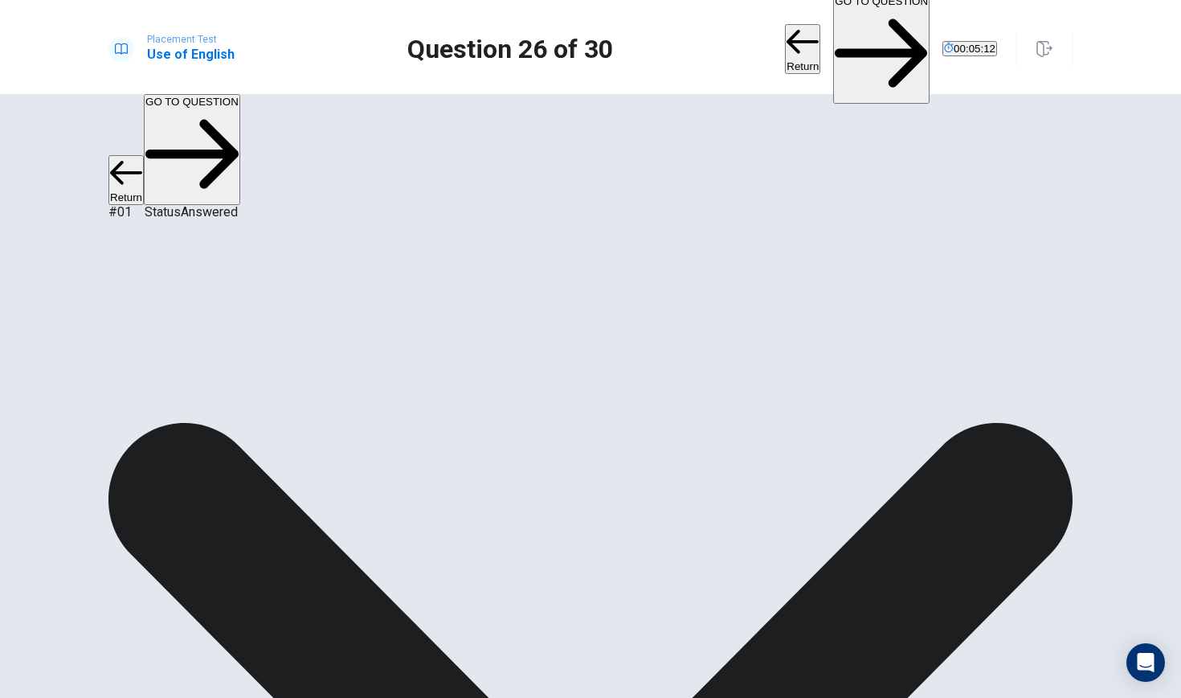
scroll to position [821, 0]
click at [785, 36] on button "Return" at bounding box center [802, 49] width 35 height 50
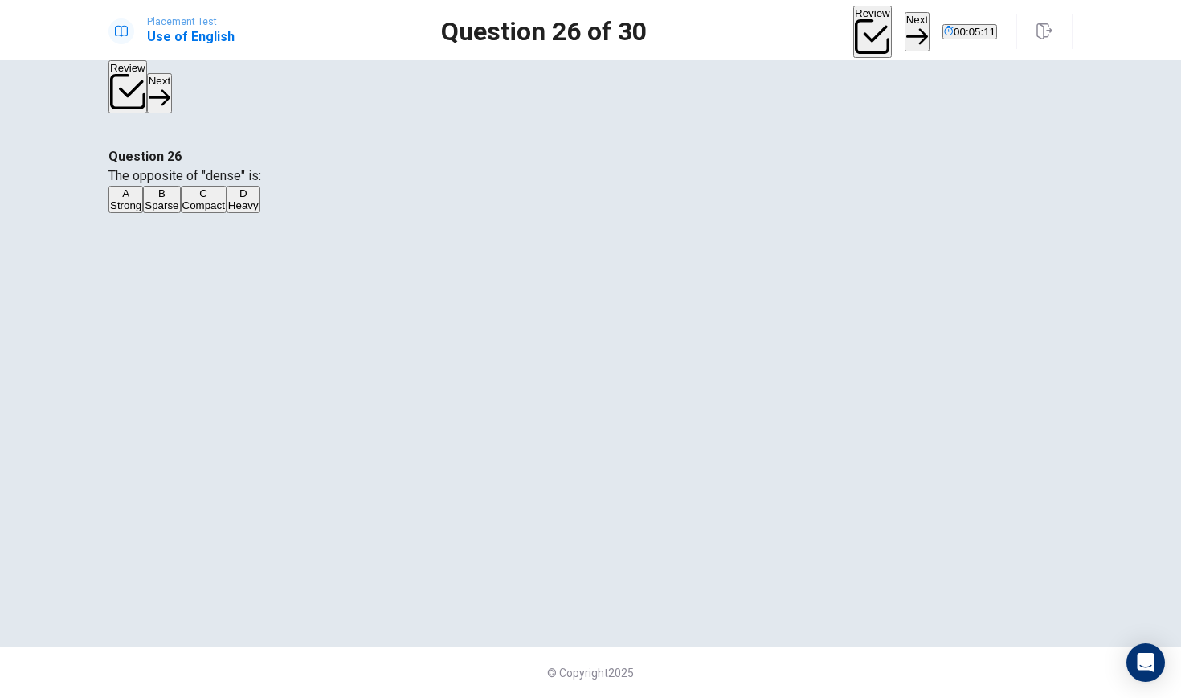
click at [854, 34] on button "Review" at bounding box center [873, 32] width 39 height 53
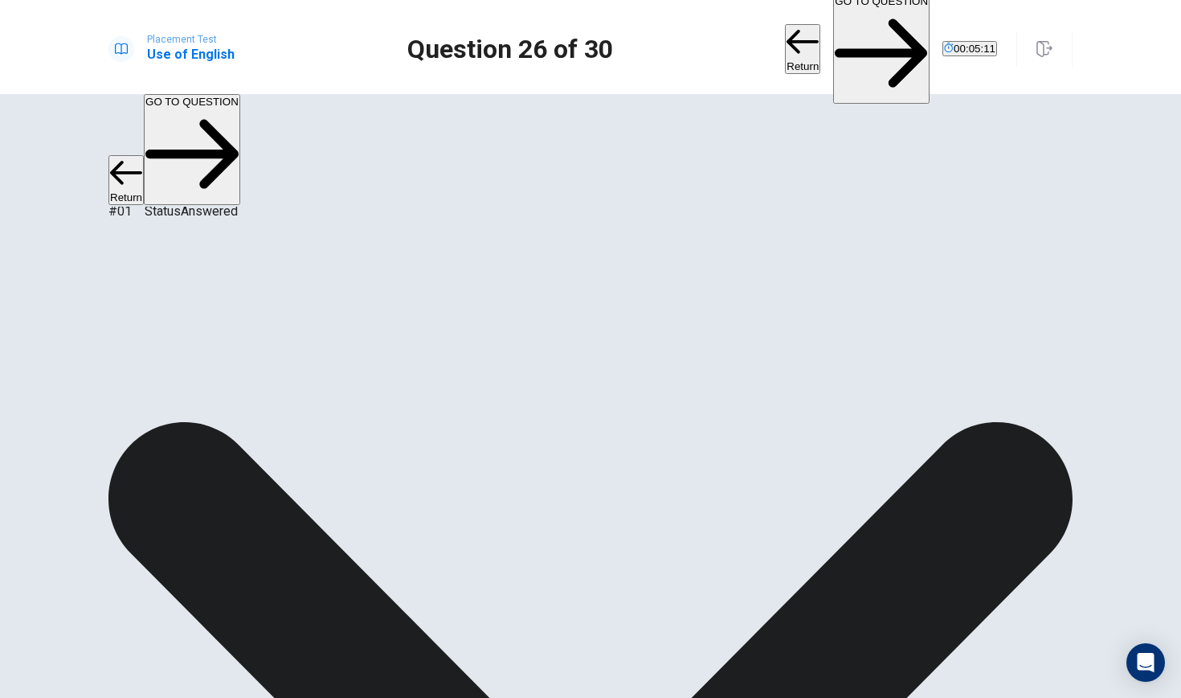
click at [785, 34] on button "Return" at bounding box center [802, 49] width 35 height 50
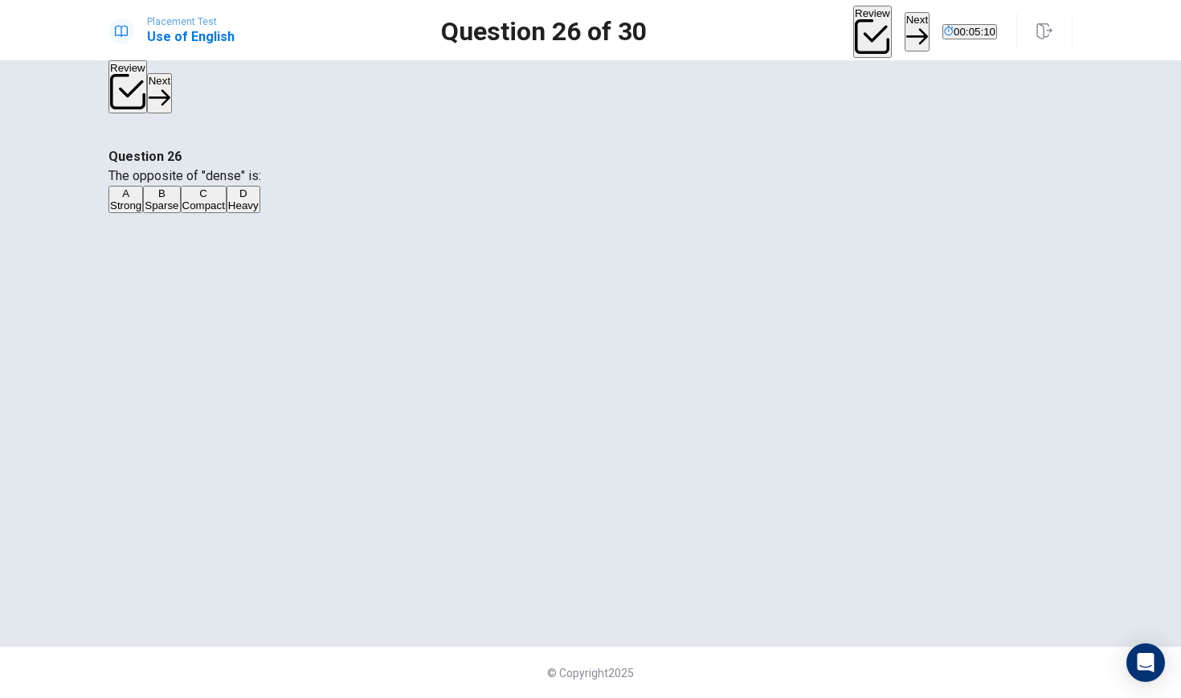
click at [854, 34] on button "Review" at bounding box center [873, 32] width 39 height 53
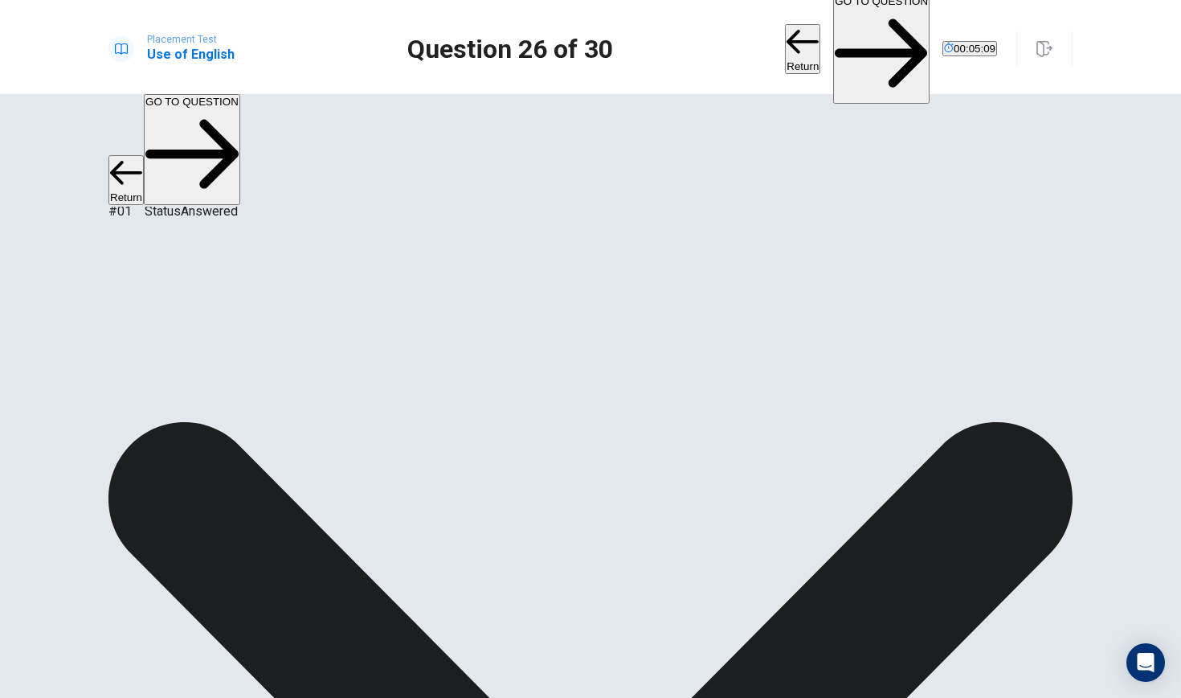
click at [833, 38] on button "GO TO QUESTION" at bounding box center [881, 49] width 96 height 111
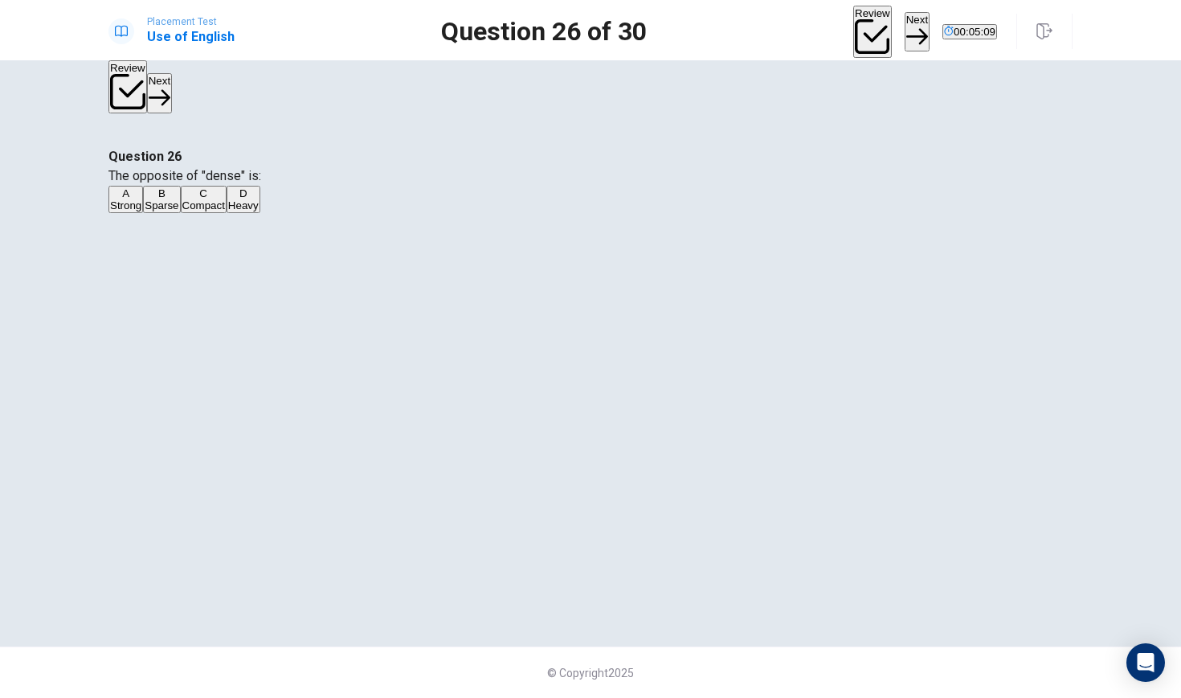
scroll to position [28, 0]
click at [905, 27] on button "Next" at bounding box center [917, 31] width 25 height 39
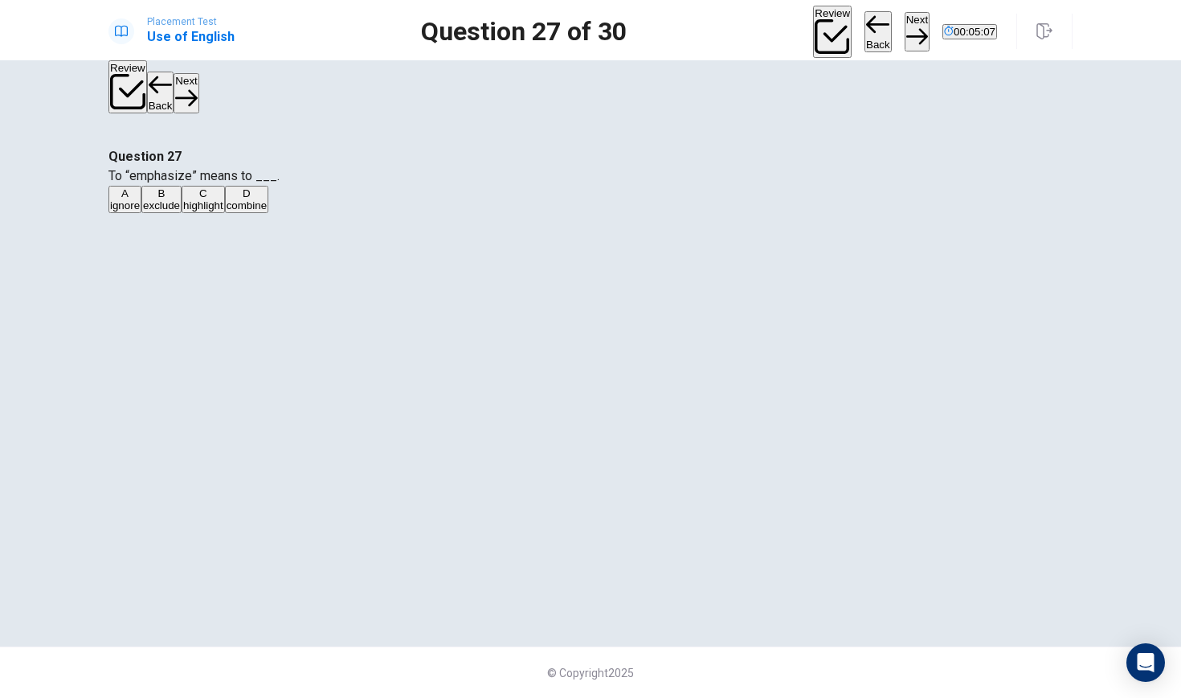
click at [865, 35] on button "Back" at bounding box center [878, 32] width 27 height 42
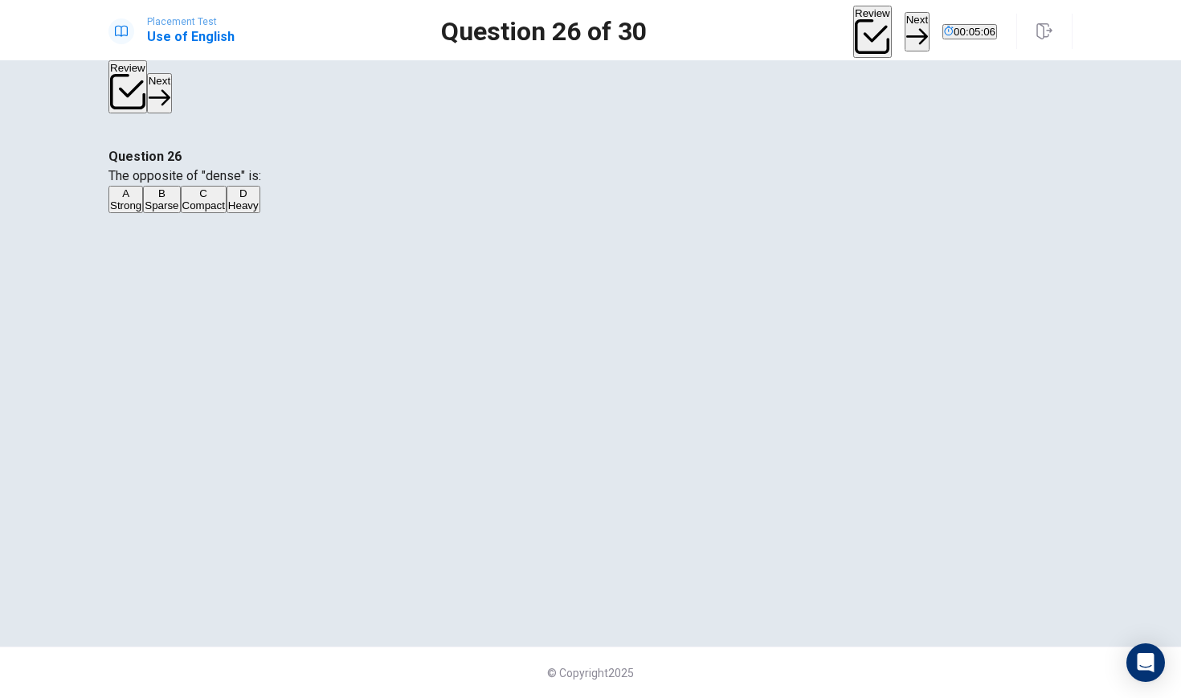
click at [854, 10] on div "Review Next 00:05:06" at bounding box center [963, 32] width 219 height 53
click at [854, 10] on div "Review Next 00:05:05" at bounding box center [963, 32] width 219 height 53
click at [854, 15] on button "Review" at bounding box center [873, 32] width 39 height 53
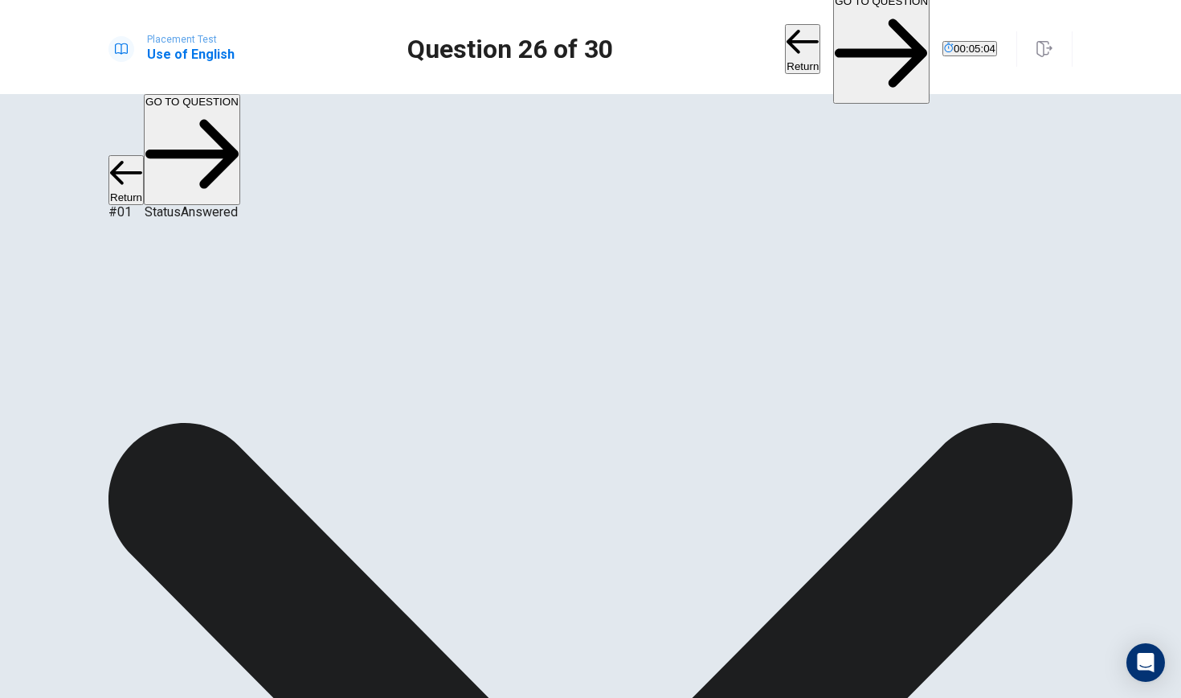
scroll to position [784, 0]
click at [833, 15] on button "GO TO QUESTION" at bounding box center [881, 49] width 96 height 111
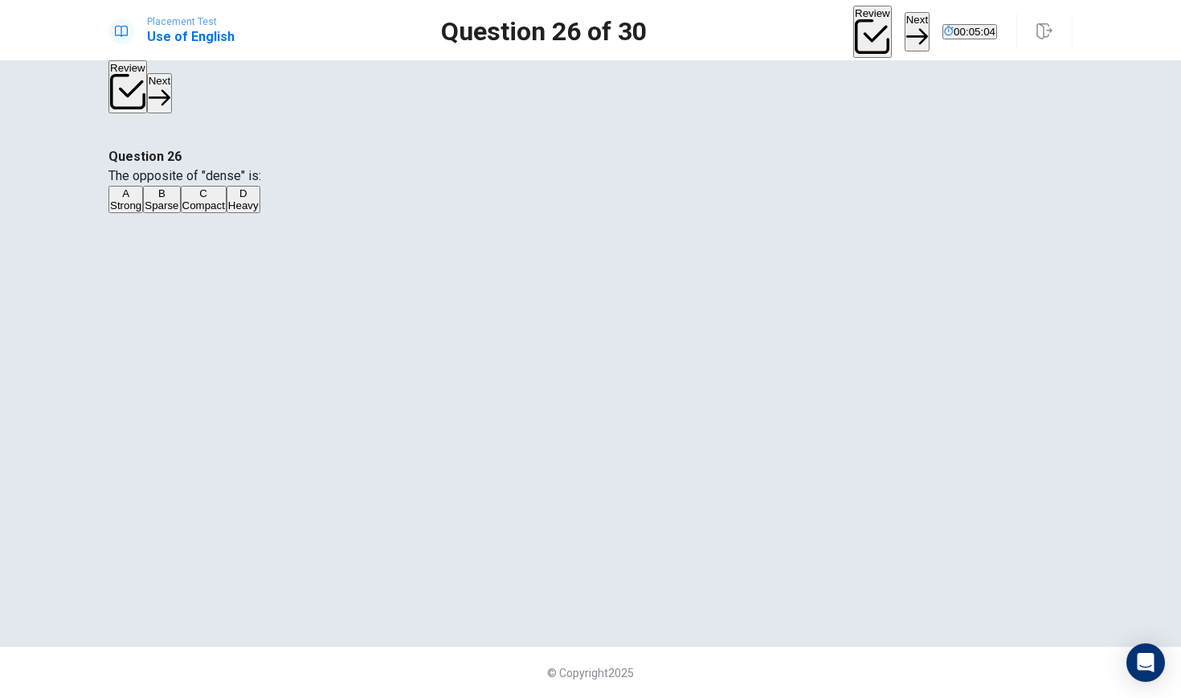
click at [854, 15] on button "Review" at bounding box center [873, 32] width 39 height 53
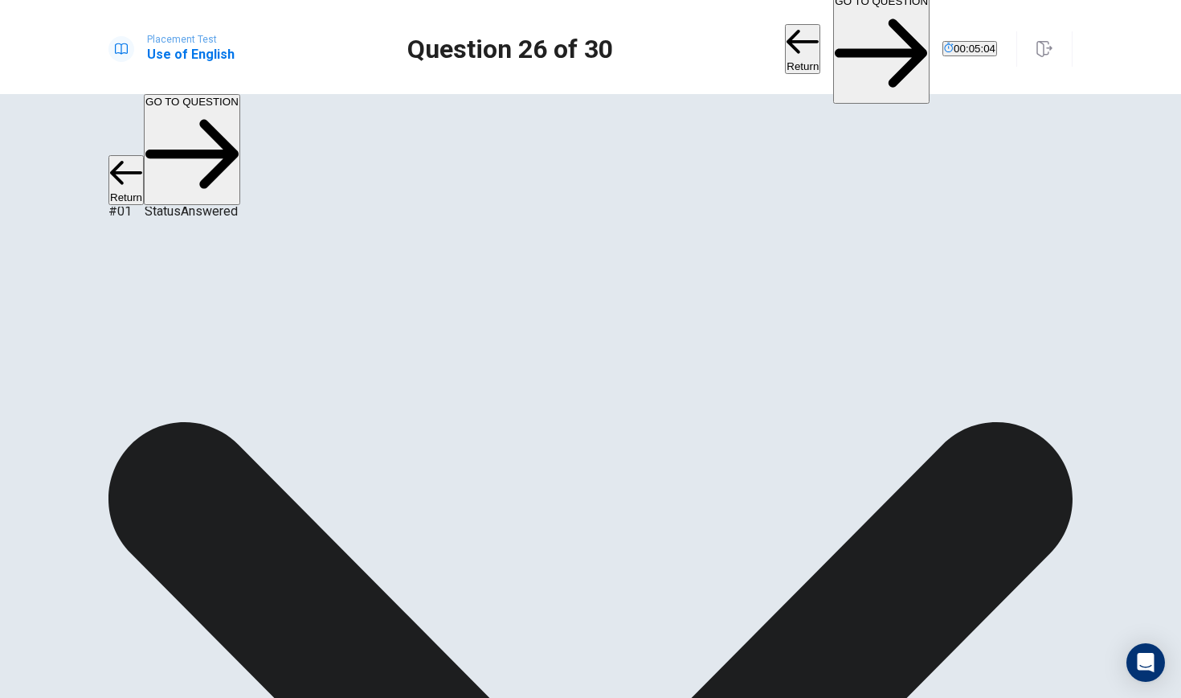
scroll to position [821, 0]
click at [785, 15] on div "Return GO TO QUESTION 00:05:03" at bounding box center [891, 49] width 212 height 111
click at [785, 25] on button "Return" at bounding box center [802, 49] width 35 height 50
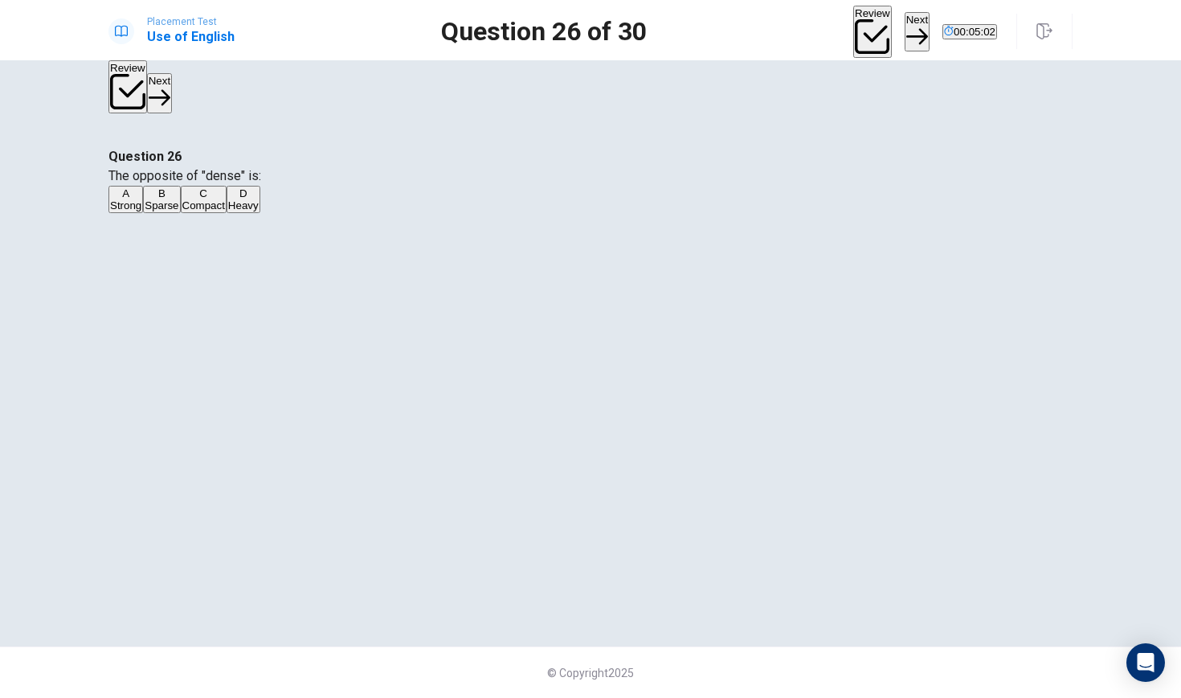
scroll to position [28, 0]
click at [728, 25] on div "Placement Test Use of English Question 26 of 30 Review Next 00:05:02" at bounding box center [591, 32] width 1016 height 53
click at [854, 22] on button "Review" at bounding box center [873, 32] width 39 height 53
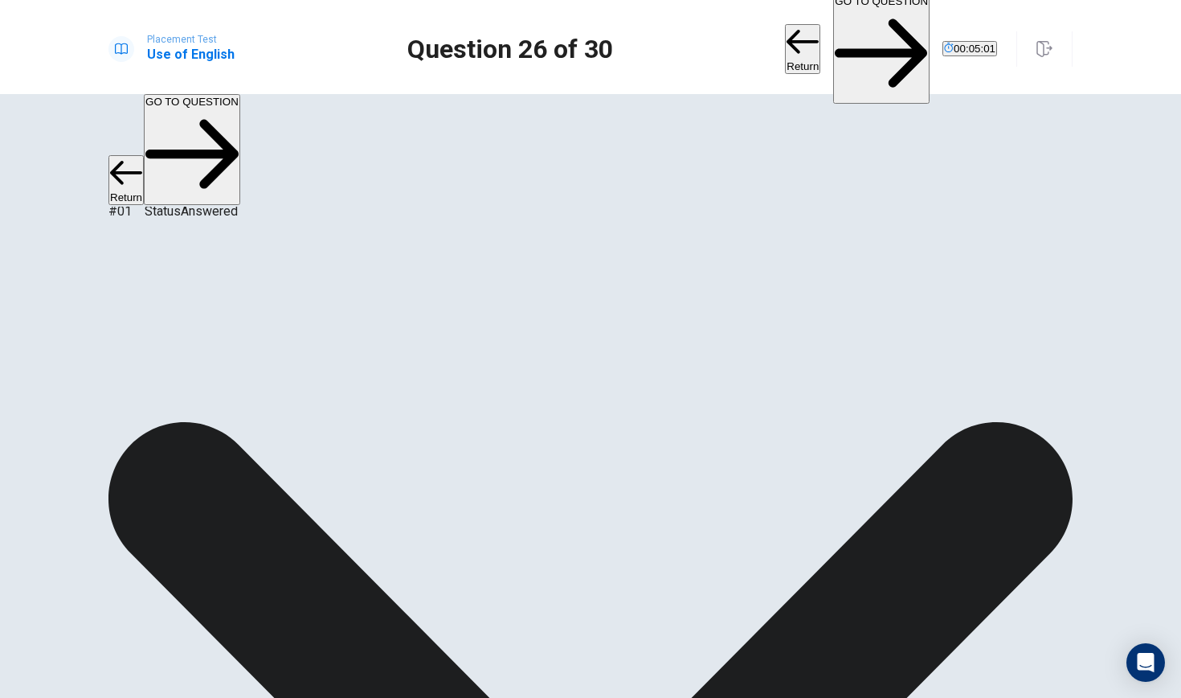
scroll to position [821, 0]
click at [785, 24] on button "Return" at bounding box center [802, 49] width 35 height 50
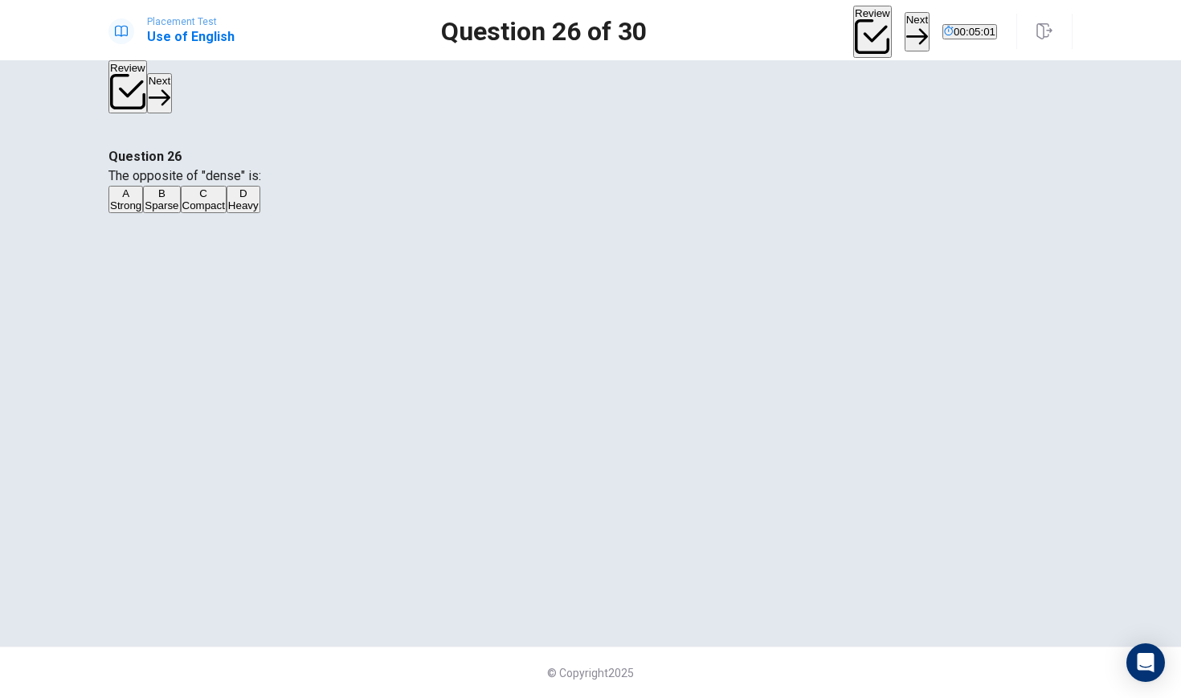
click at [854, 22] on button "Review" at bounding box center [873, 32] width 39 height 53
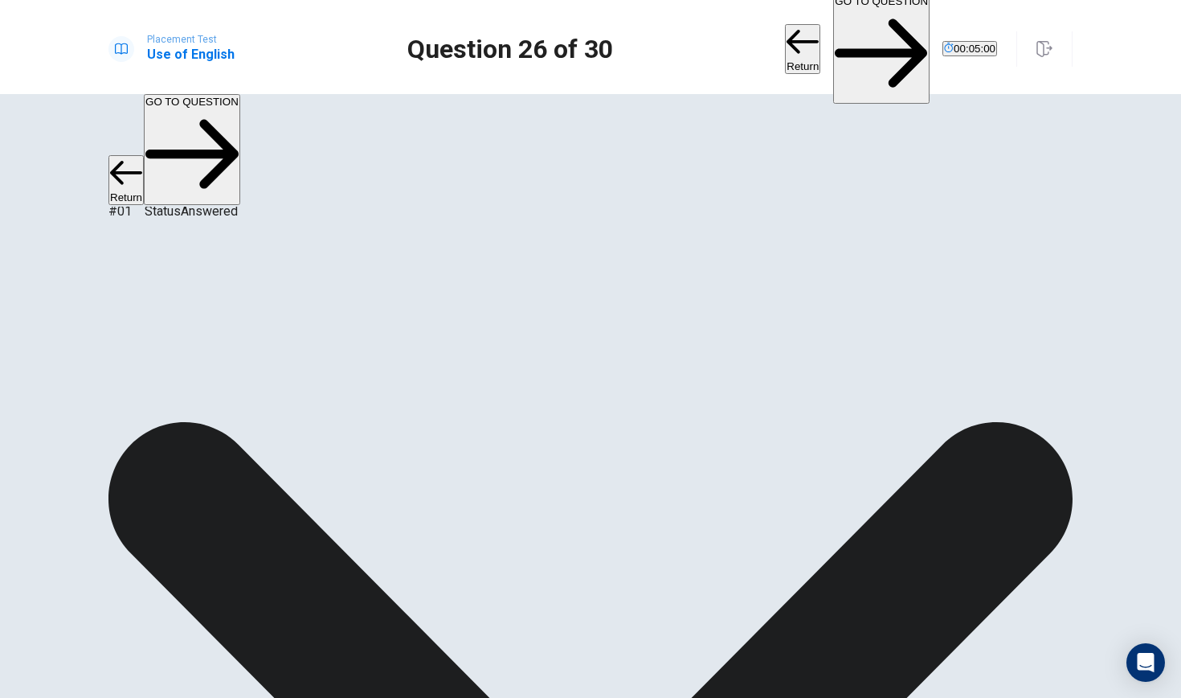
scroll to position [0, 0]
click at [785, 24] on button "Return" at bounding box center [802, 49] width 35 height 50
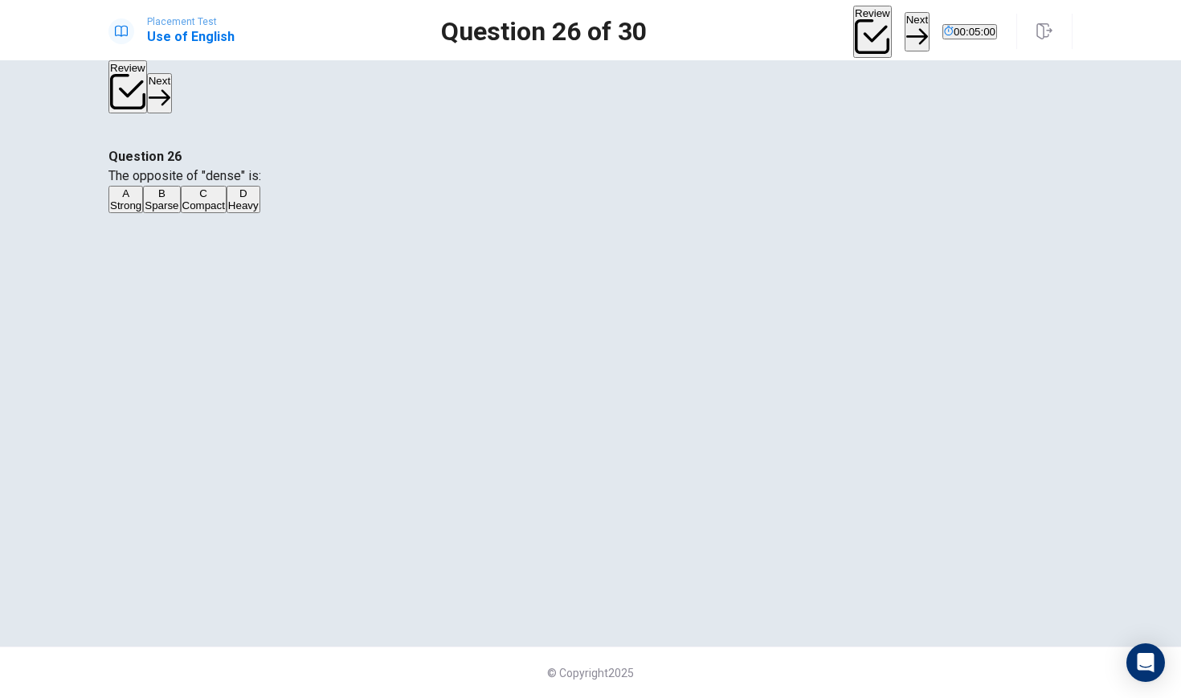
click at [854, 22] on button "Review" at bounding box center [873, 32] width 39 height 53
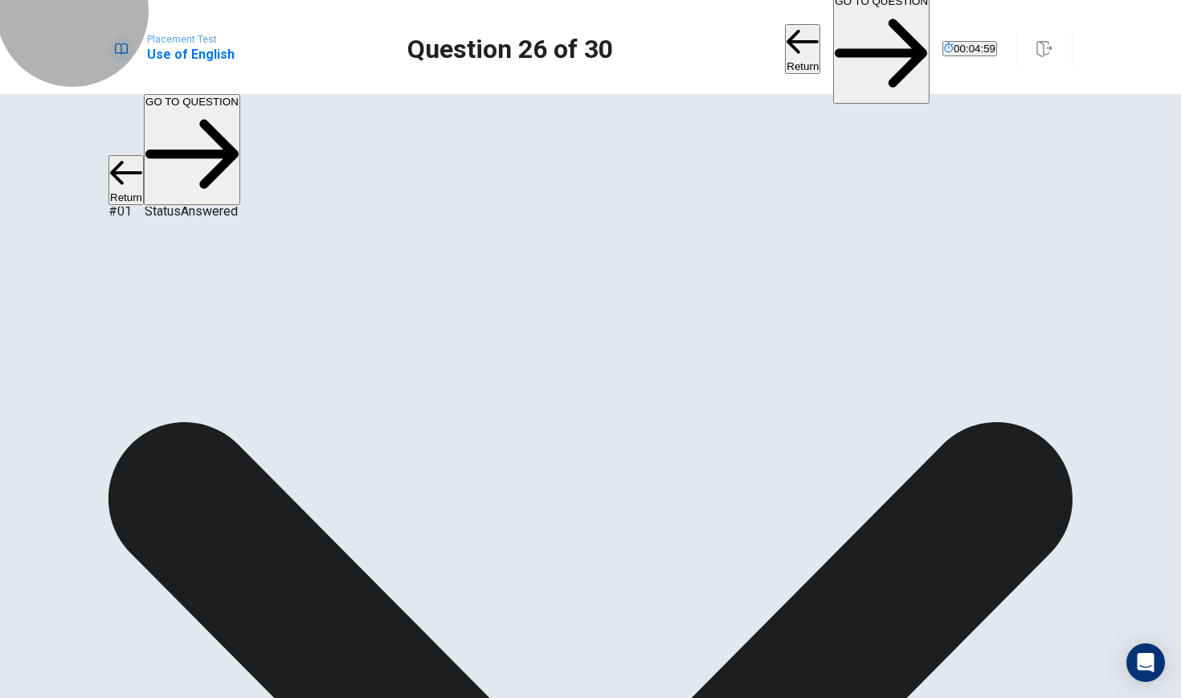
click at [785, 24] on button "Return" at bounding box center [802, 49] width 35 height 50
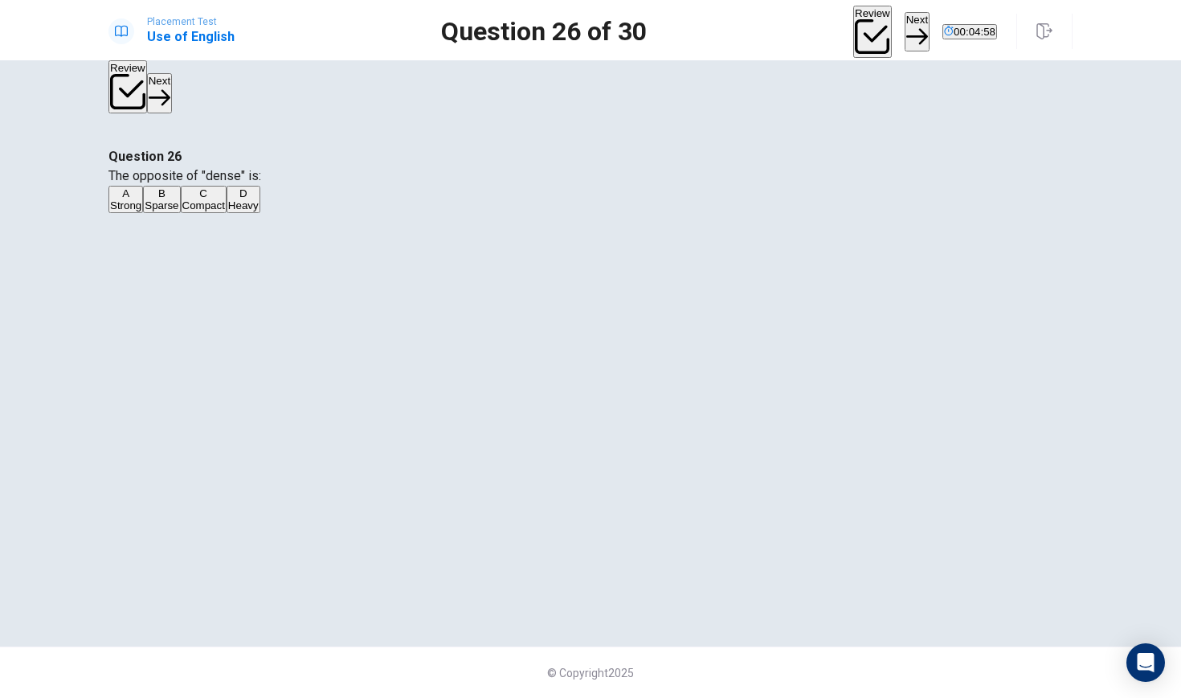
click at [854, 22] on button "Review" at bounding box center [873, 32] width 39 height 53
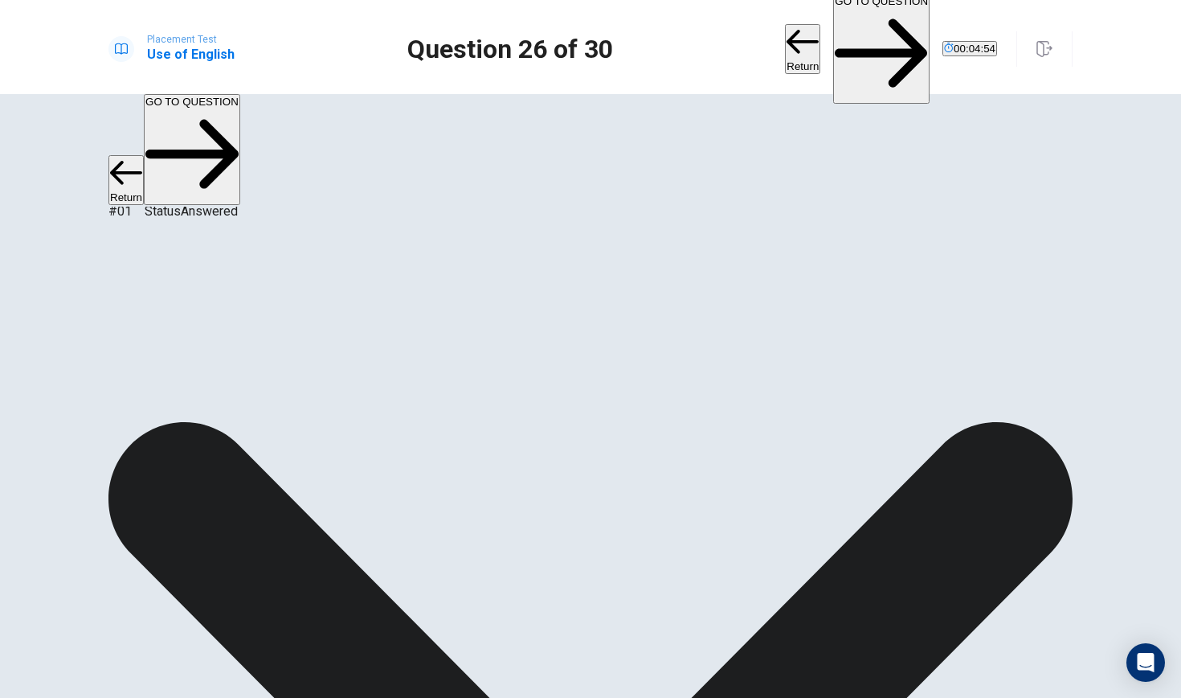
click at [874, 31] on button "GO TO QUESTION" at bounding box center [881, 49] width 96 height 111
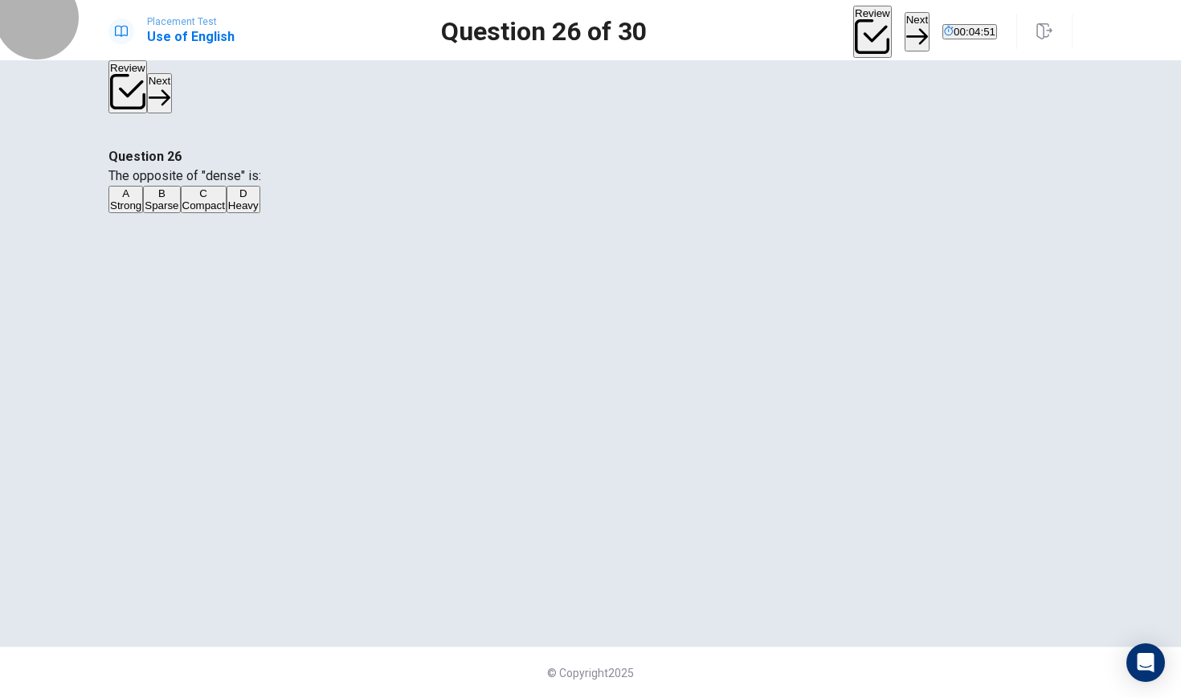
click at [905, 29] on button "Next" at bounding box center [917, 31] width 25 height 39
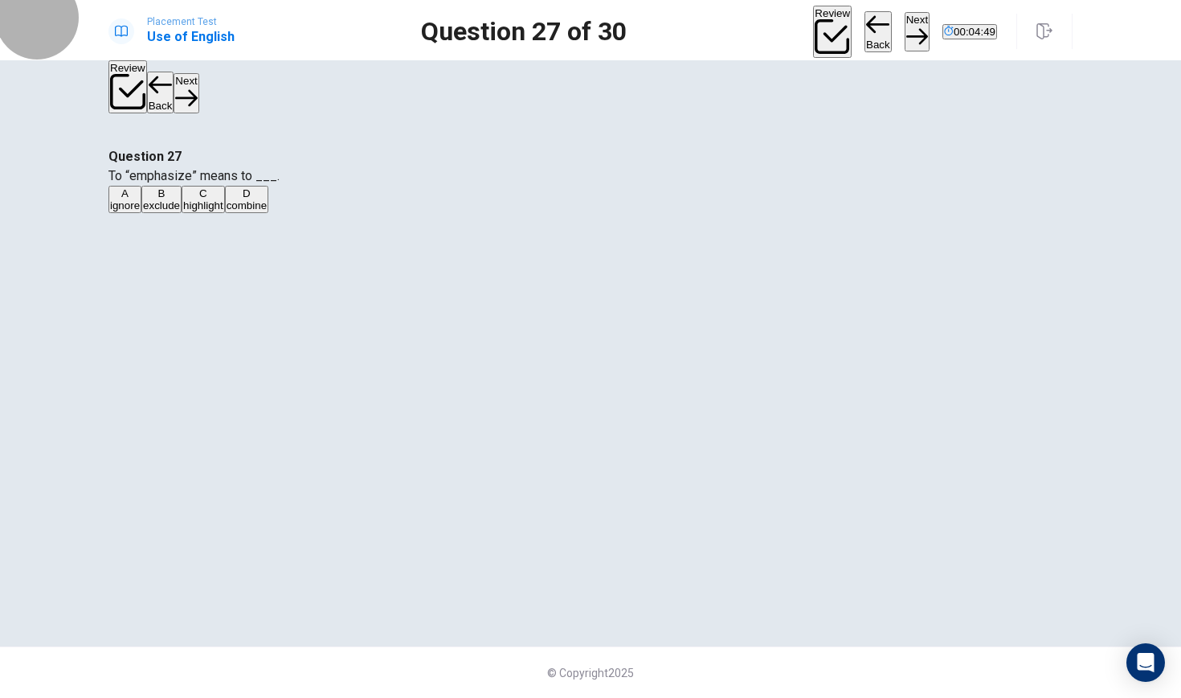
click at [905, 29] on button "Next" at bounding box center [917, 31] width 25 height 39
click at [905, 30] on button "Next" at bounding box center [917, 31] width 25 height 39
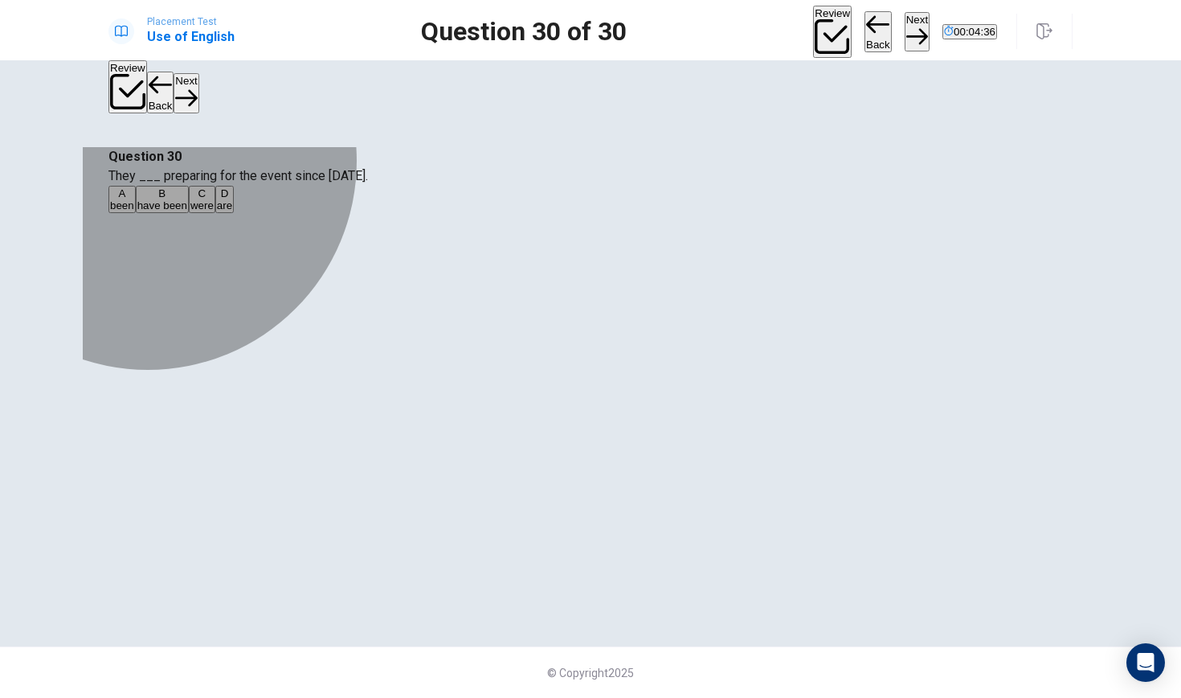
click at [214, 211] on span "were" at bounding box center [201, 205] width 23 height 12
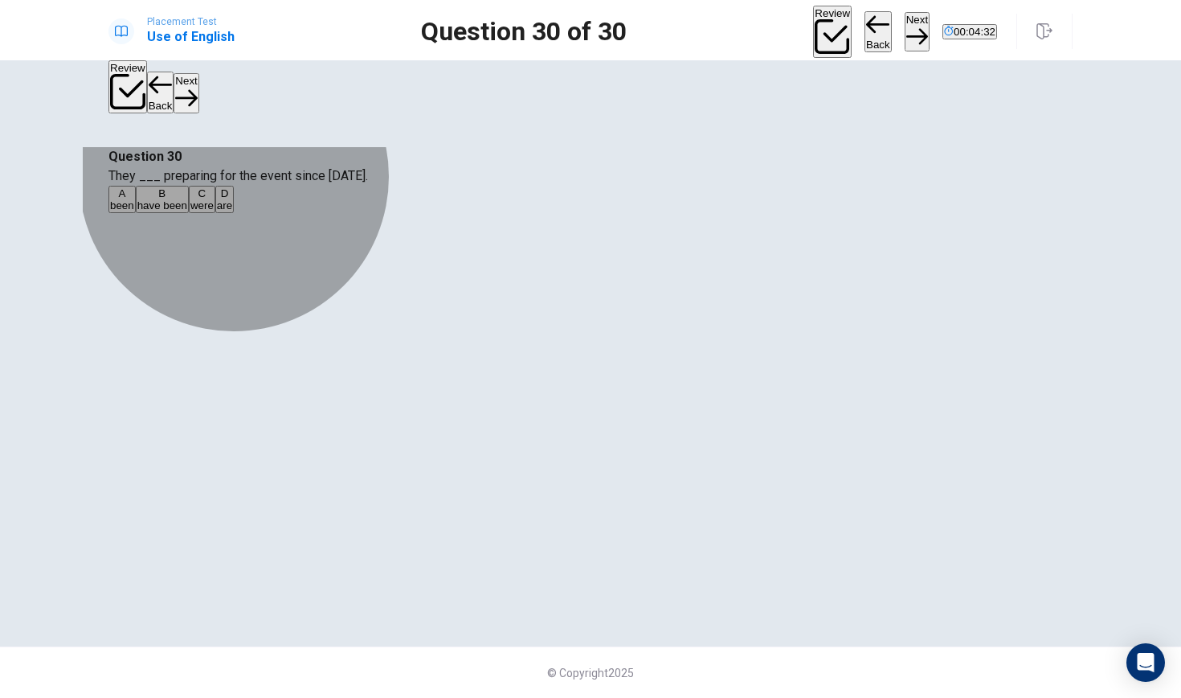
click at [189, 213] on button "B have been" at bounding box center [162, 199] width 53 height 27
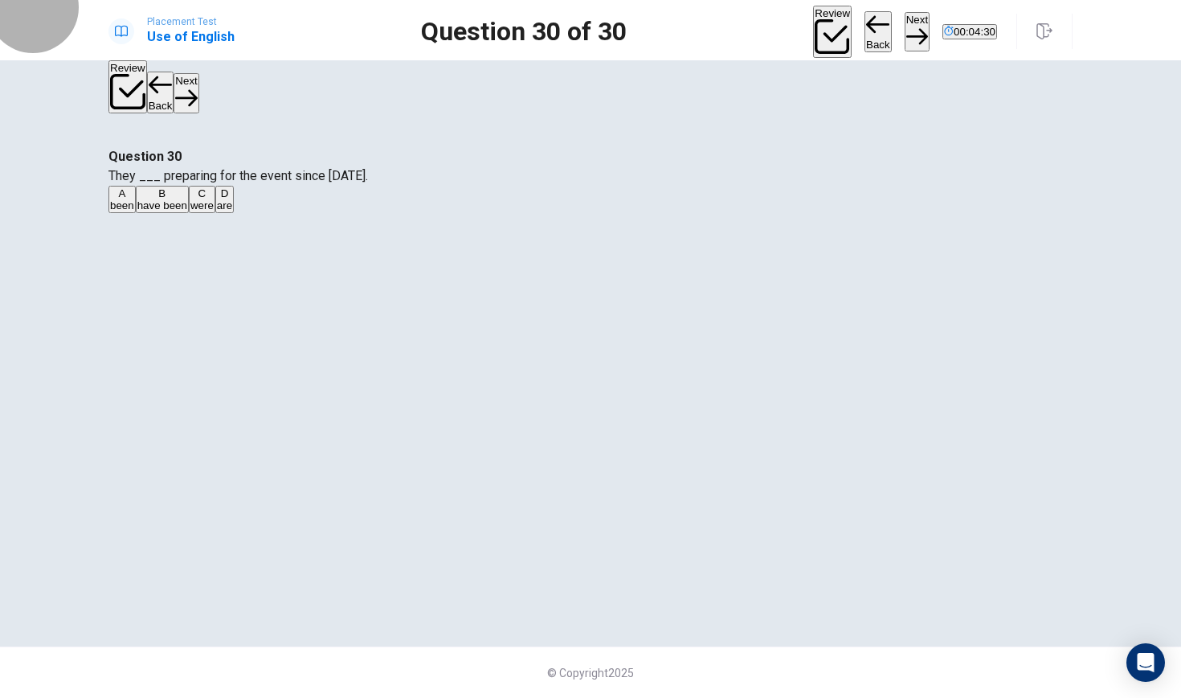
click at [905, 18] on button "Next" at bounding box center [917, 31] width 25 height 39
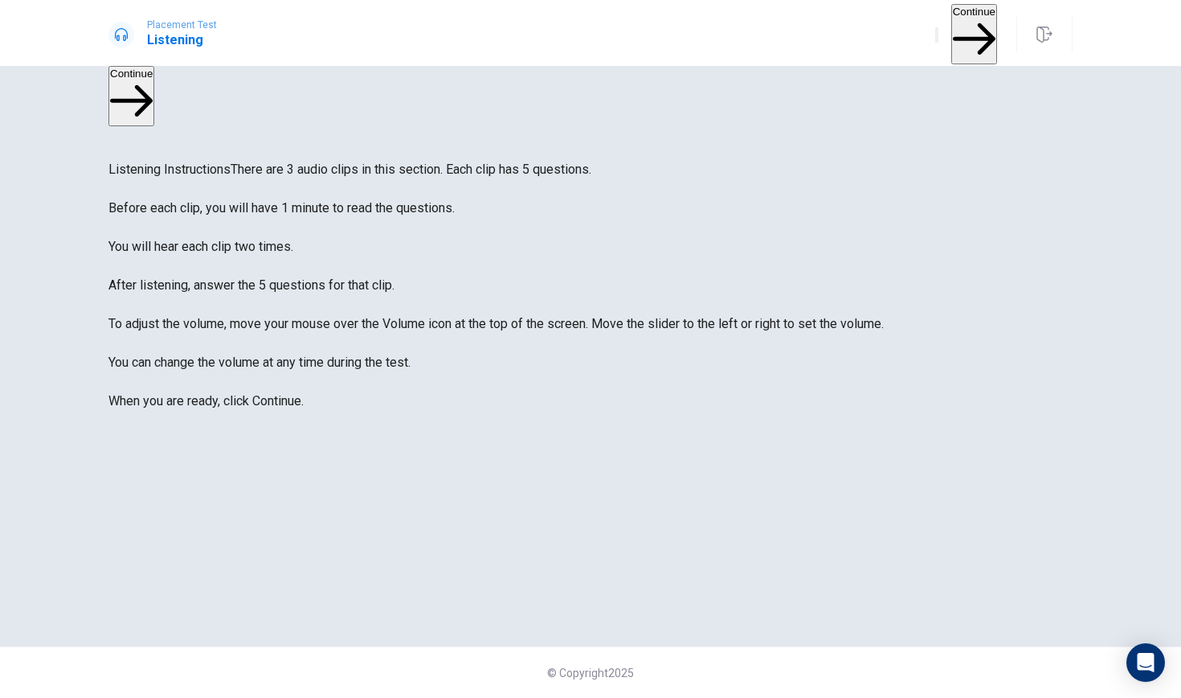
click at [956, 28] on button "Continue" at bounding box center [975, 34] width 46 height 60
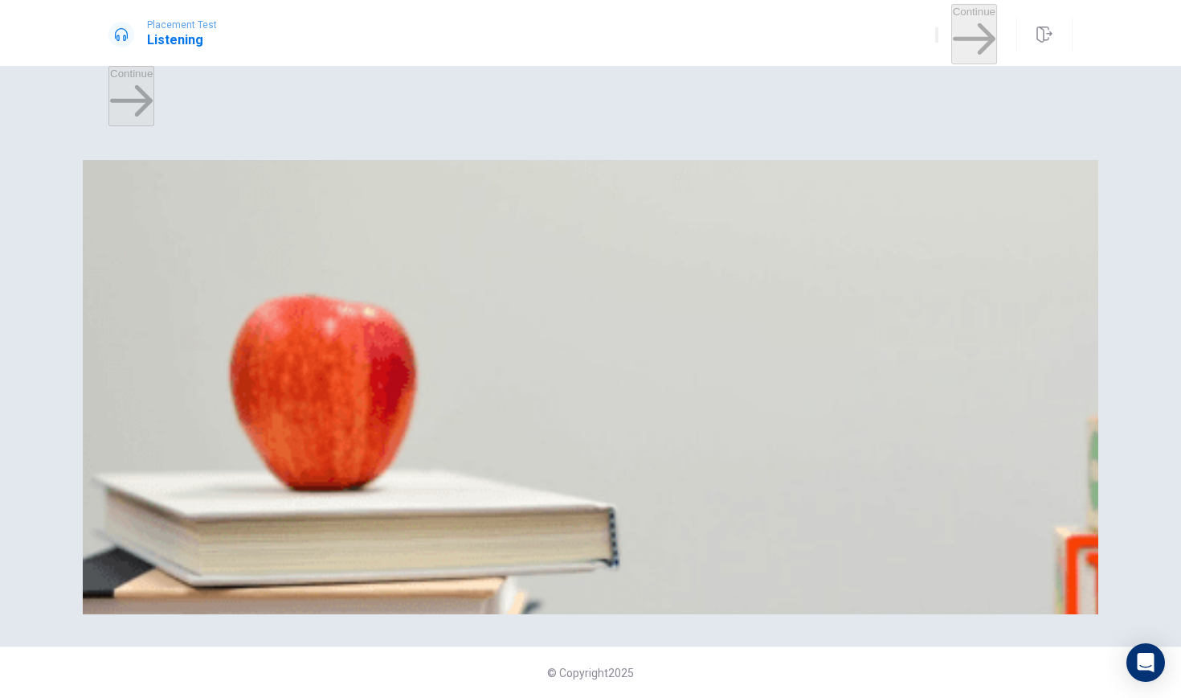
scroll to position [1499, 0]
drag, startPoint x: 762, startPoint y: 321, endPoint x: 607, endPoint y: 322, distance: 155.1
click at [375, 470] on span "What type of course is the woman considering?" at bounding box center [242, 477] width 267 height 15
drag, startPoint x: 628, startPoint y: 306, endPoint x: 745, endPoint y: 316, distance: 117.7
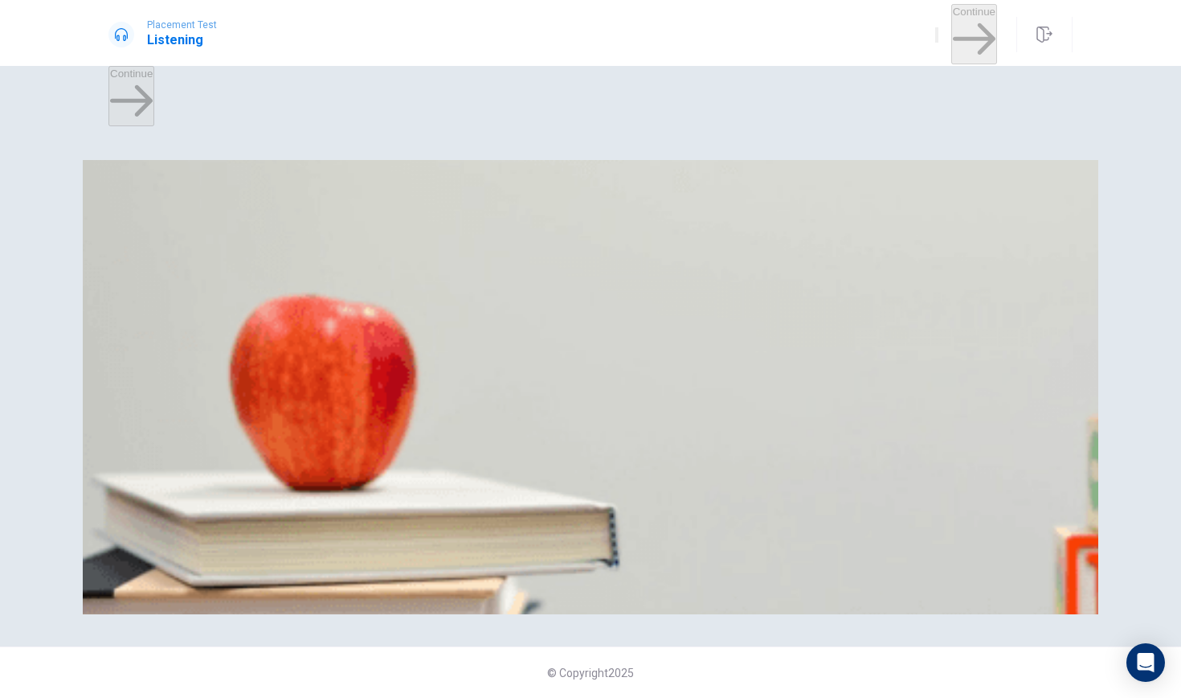
click at [457, 335] on span "How many hours did the man spend on his course each week?" at bounding box center [283, 342] width 349 height 15
click at [207, 299] on div "A" at bounding box center [158, 293] width 97 height 12
click at [188, 354] on div "A" at bounding box center [149, 360] width 78 height 12
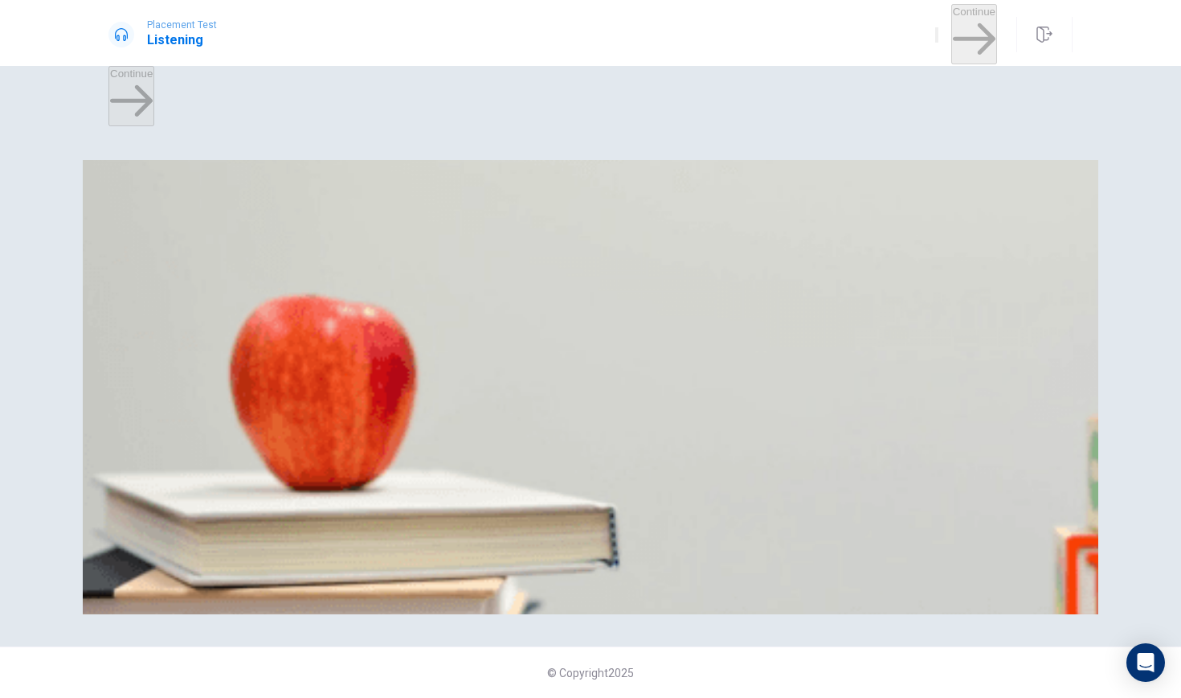
scroll to position [0, 0]
click at [314, 231] on div "D" at bounding box center [287, 225] width 55 height 12
click at [561, 420] on button "D Not having enough time" at bounding box center [521, 433] width 117 height 27
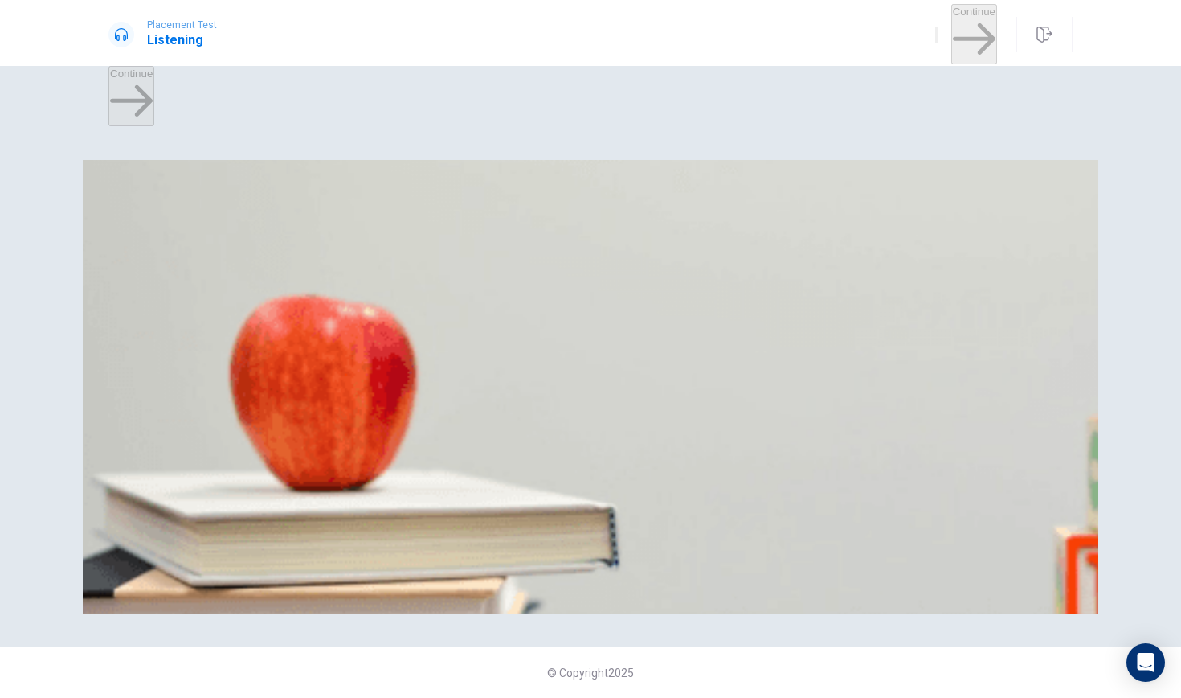
click at [166, 489] on div "A" at bounding box center [138, 495] width 56 height 12
click at [234, 489] on div "B" at bounding box center [202, 495] width 64 height 12
click at [336, 497] on div "C" at bounding box center [286, 495] width 99 height 12
click at [388, 515] on button "D Marketing" at bounding box center [363, 501] width 51 height 27
click at [336, 502] on div "C" at bounding box center [286, 495] width 99 height 12
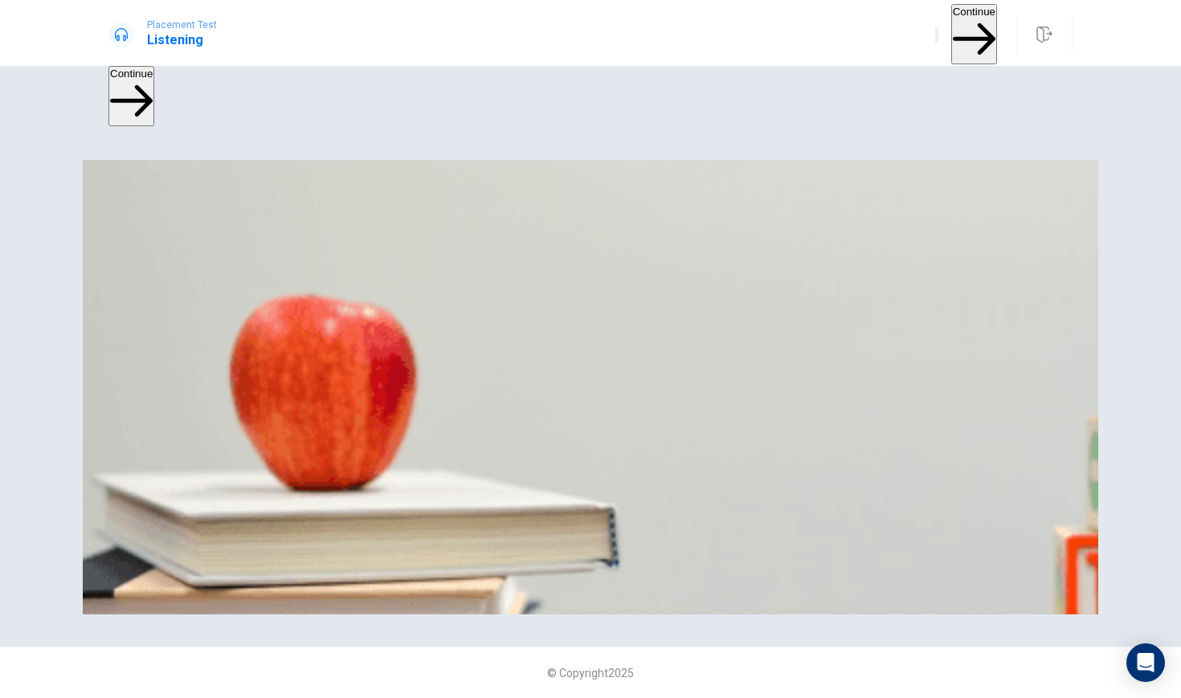
click at [336, 497] on div "C" at bounding box center [286, 495] width 99 height 12
click at [235, 488] on button "B Data analysis" at bounding box center [202, 501] width 68 height 27
click at [957, 26] on button "Continue" at bounding box center [975, 34] width 46 height 60
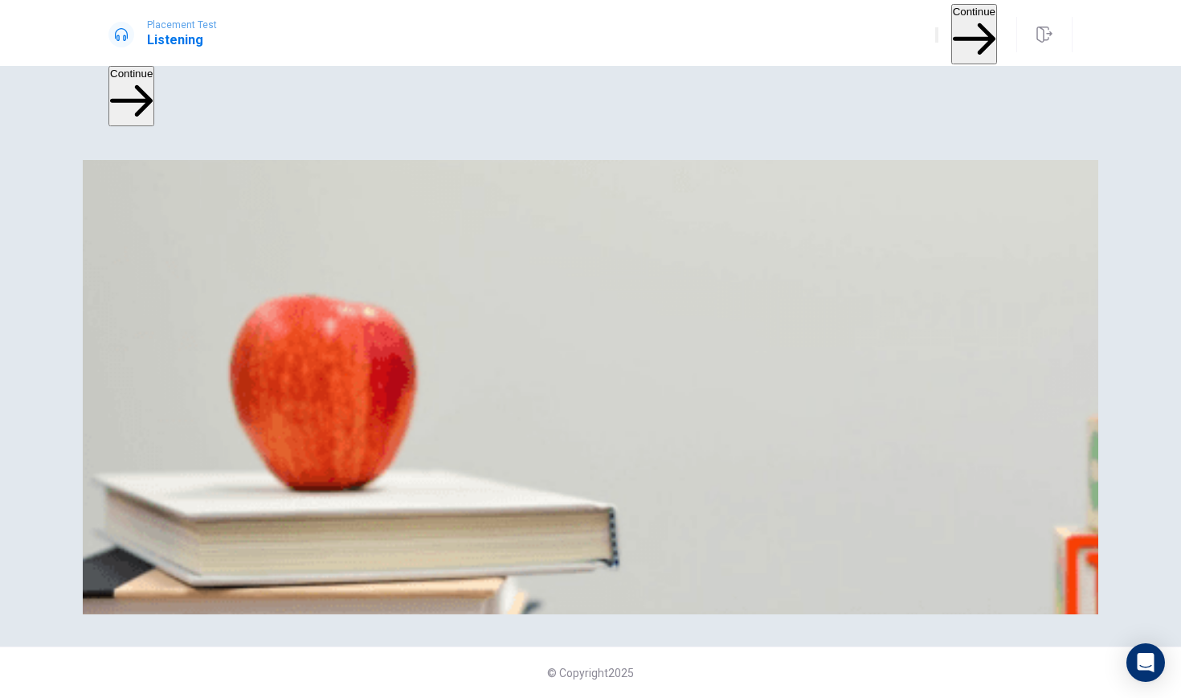
scroll to position [1327, 0]
click at [965, 32] on button "Continue" at bounding box center [975, 34] width 46 height 60
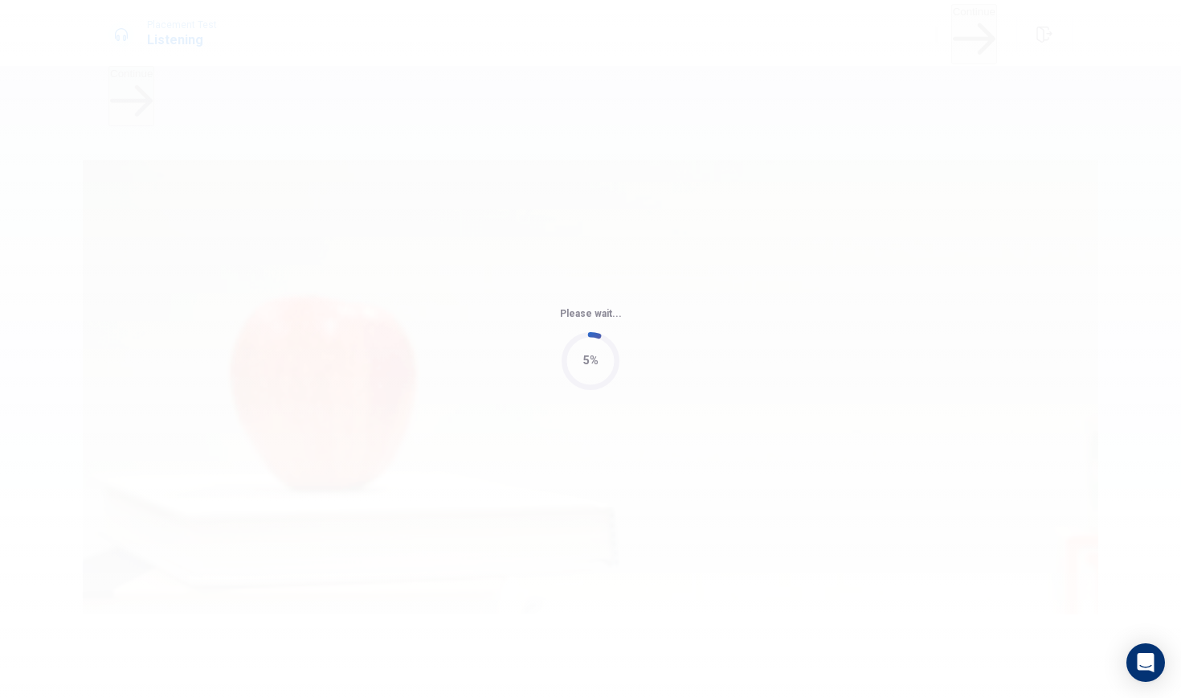
type input "76"
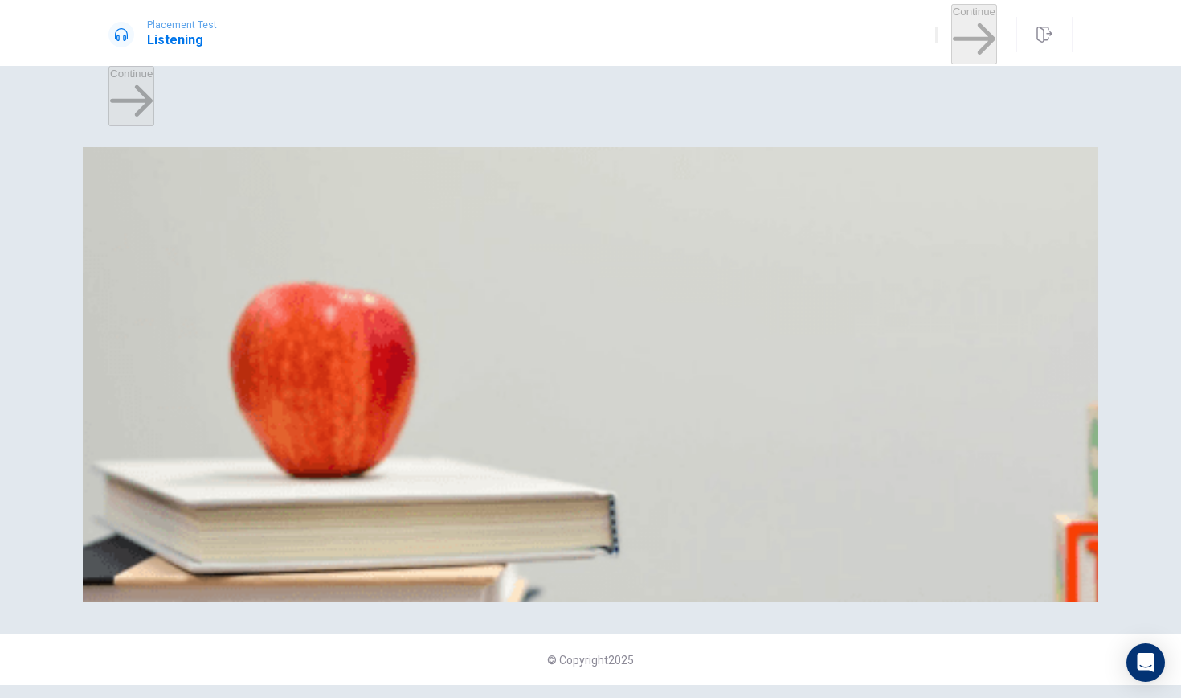
scroll to position [35, 0]
drag, startPoint x: 567, startPoint y: 125, endPoint x: 636, endPoint y: 129, distance: 69.2
click at [379, 187] on span "When will the group meet to finalize the project?" at bounding box center [244, 194] width 270 height 15
drag, startPoint x: 597, startPoint y: 103, endPoint x: 655, endPoint y: 100, distance: 57.9
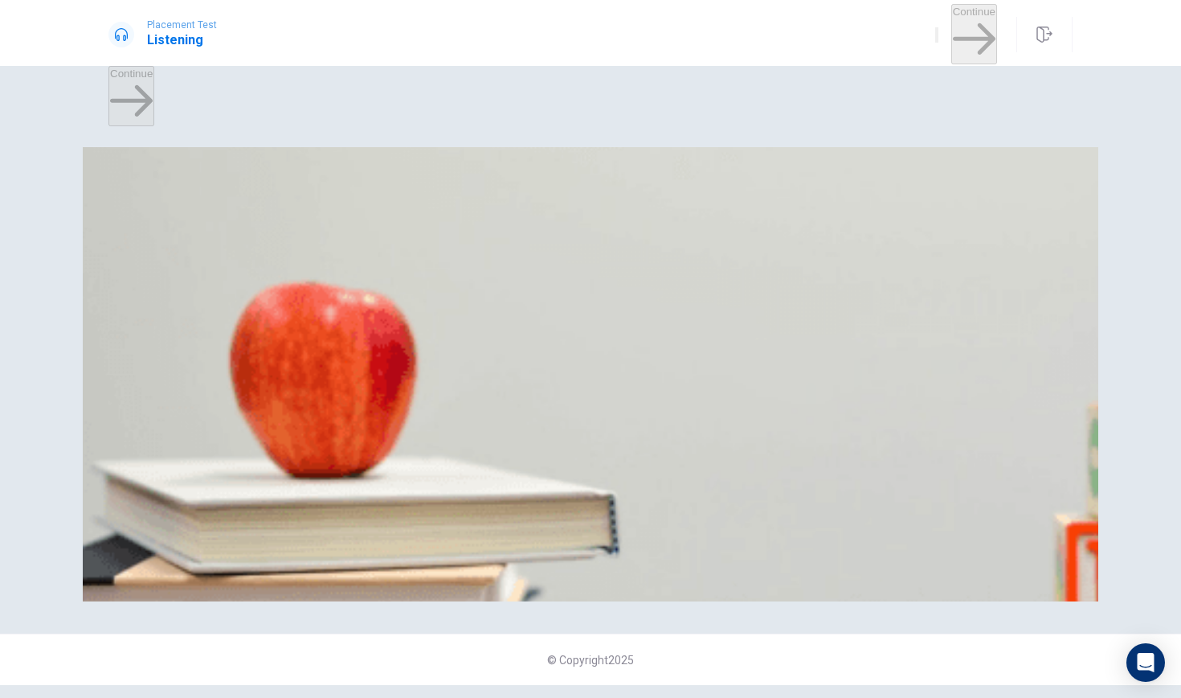
click at [379, 187] on span "When will the group meet to finalize the project?" at bounding box center [244, 194] width 270 height 15
click at [354, 255] on span "What do they plan to do during the meeting?" at bounding box center [232, 262] width 246 height 15
drag, startPoint x: 608, startPoint y: 213, endPoint x: 674, endPoint y: 225, distance: 67.0
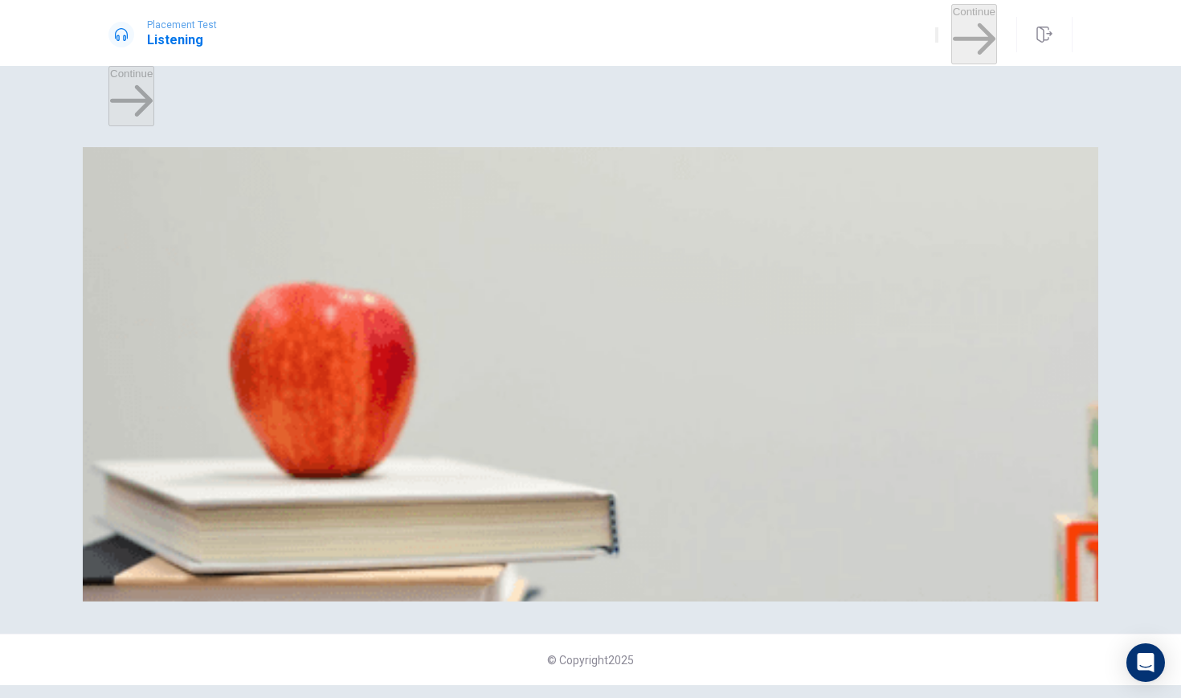
click at [673, 301] on div "Question 8 What task will the woman handle? A Writing the report B Creating the…" at bounding box center [591, 335] width 964 height 68
click at [297, 322] on span "What task will the woman handle?" at bounding box center [203, 329] width 189 height 15
drag, startPoint x: 712, startPoint y: 363, endPoint x: 681, endPoint y: 363, distance: 31.3
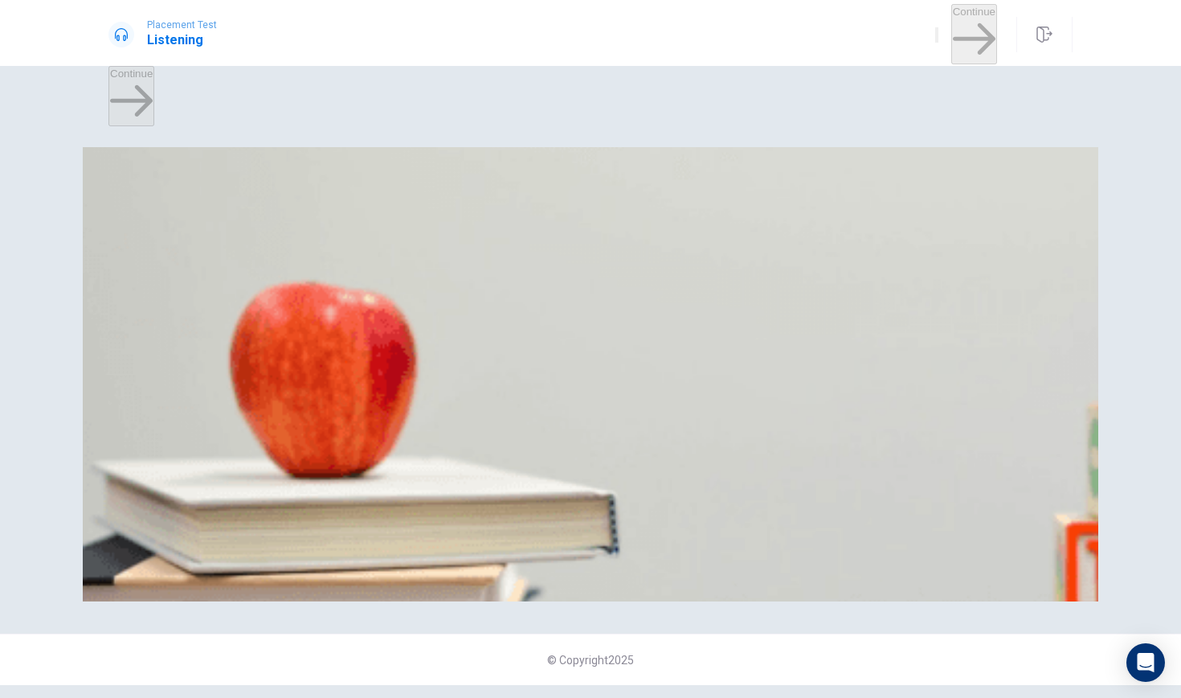
click at [297, 338] on span "What task will the woman handle?" at bounding box center [203, 329] width 189 height 15
click at [218, 219] on div "C" at bounding box center [201, 213] width 34 height 12
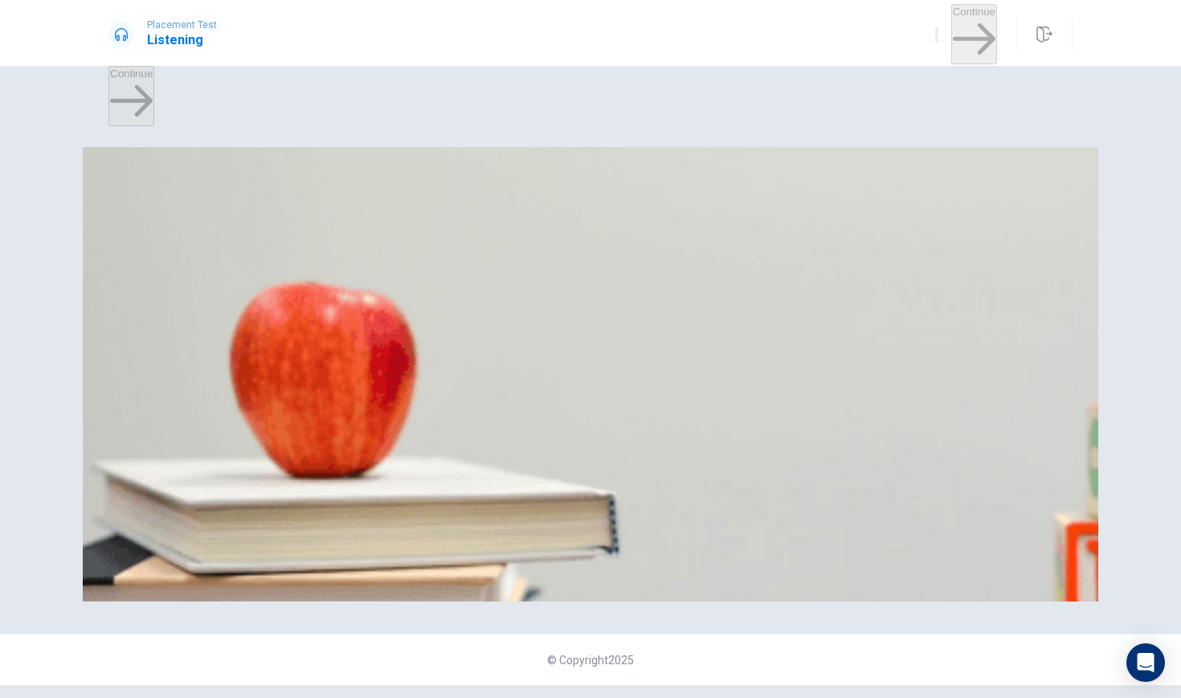
click at [194, 354] on button "A Writing the report" at bounding box center [151, 353] width 85 height 27
click at [521, 407] on button "C He has outlined his section" at bounding box center [455, 420] width 131 height 27
click at [428, 298] on span "Combine drafts and rehearse the presentation" at bounding box center [319, 292] width 219 height 12
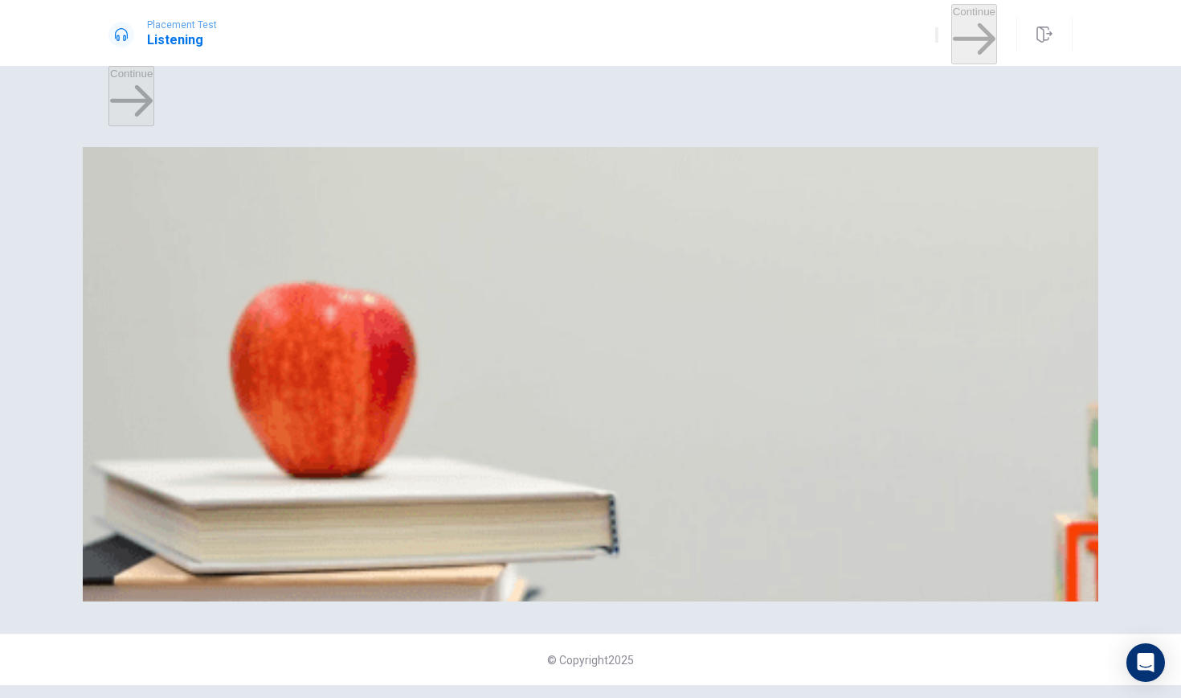
scroll to position [0, 0]
click at [181, 231] on span "[DATE]" at bounding box center [164, 225] width 34 height 12
click at [342, 489] on span "The presentation slides" at bounding box center [286, 495] width 111 height 12
click at [461, 501] on span "The research" at bounding box center [429, 495] width 63 height 12
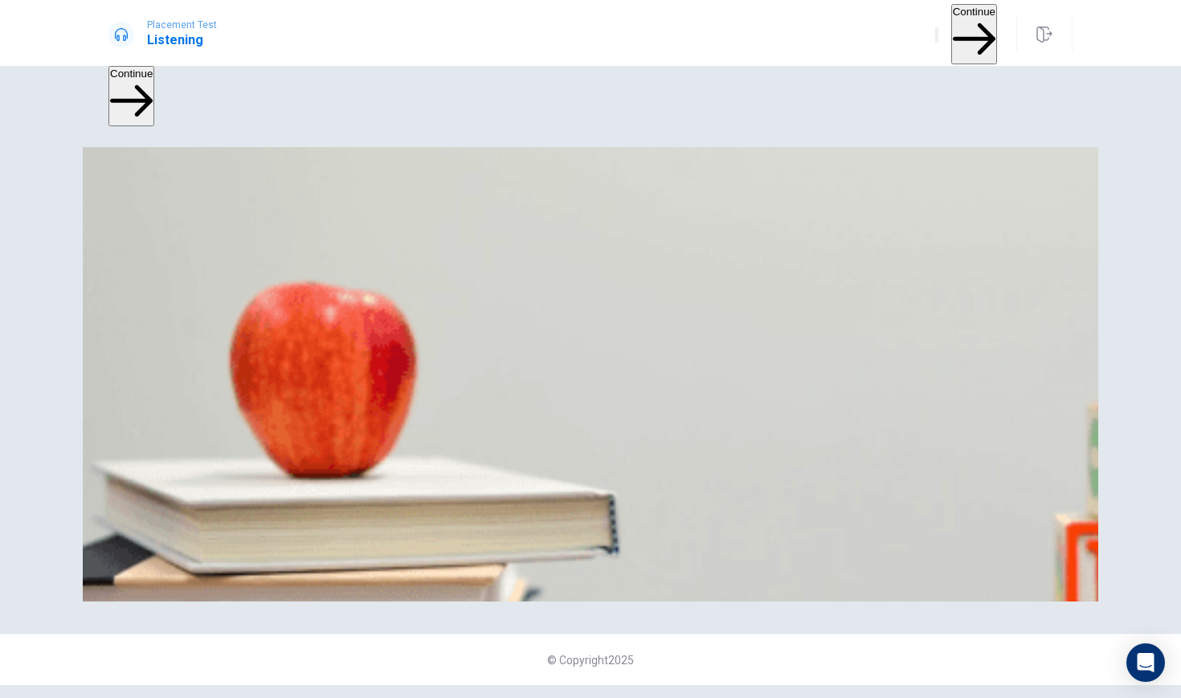
scroll to position [859, 0]
click at [952, 15] on button "Continue" at bounding box center [975, 34] width 46 height 60
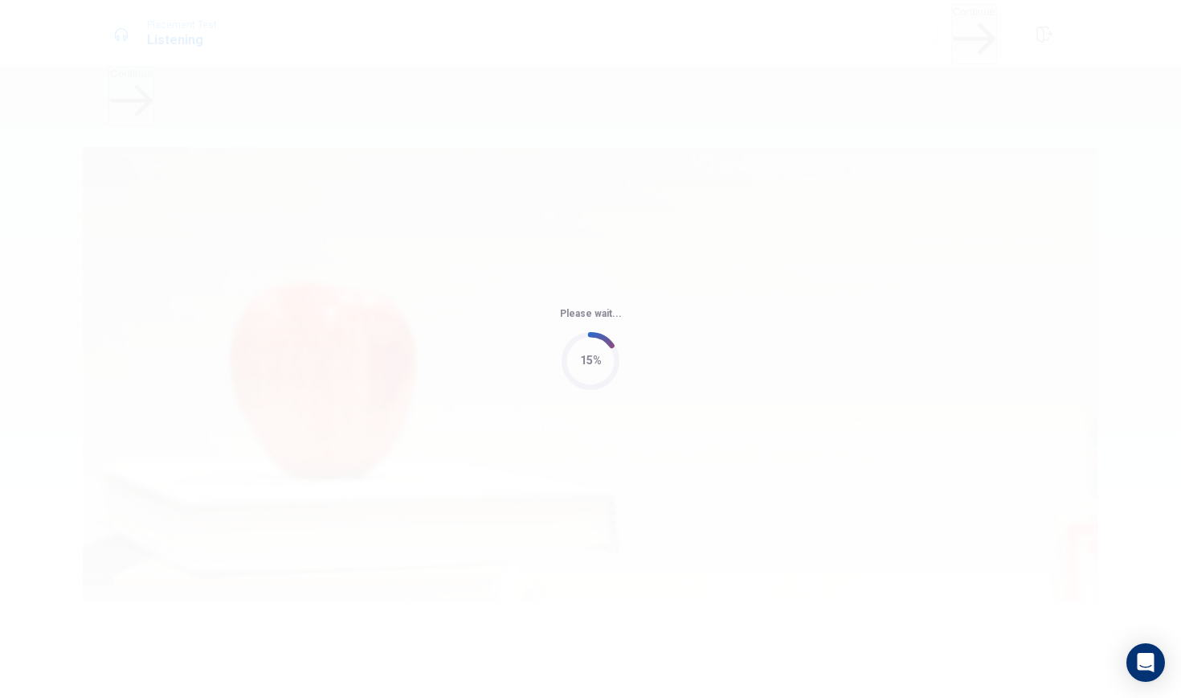
type input "62"
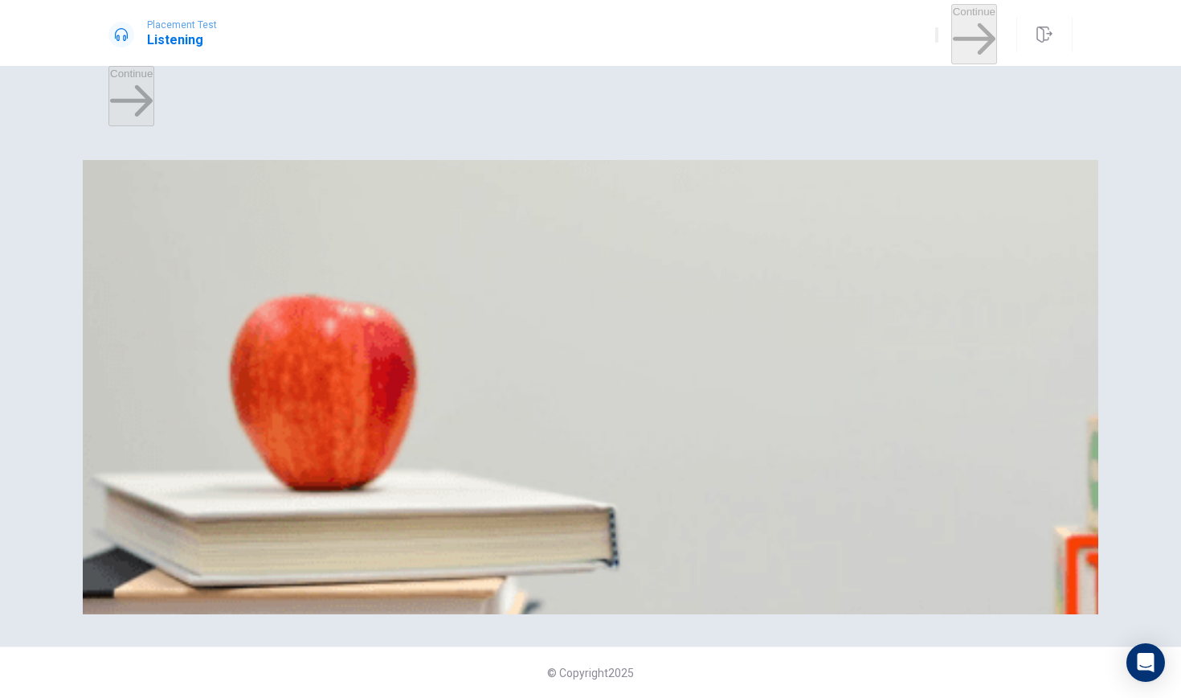
scroll to position [1499, 0]
drag, startPoint x: 716, startPoint y: 319, endPoint x: 656, endPoint y: 310, distance: 60.9
click at [331, 470] on span "What supplies are the team waiting for?" at bounding box center [220, 477] width 223 height 15
click at [611, 187] on div "Question 11 What does the man offer to do? A Manage the registrations B Help wi…" at bounding box center [591, 213] width 964 height 68
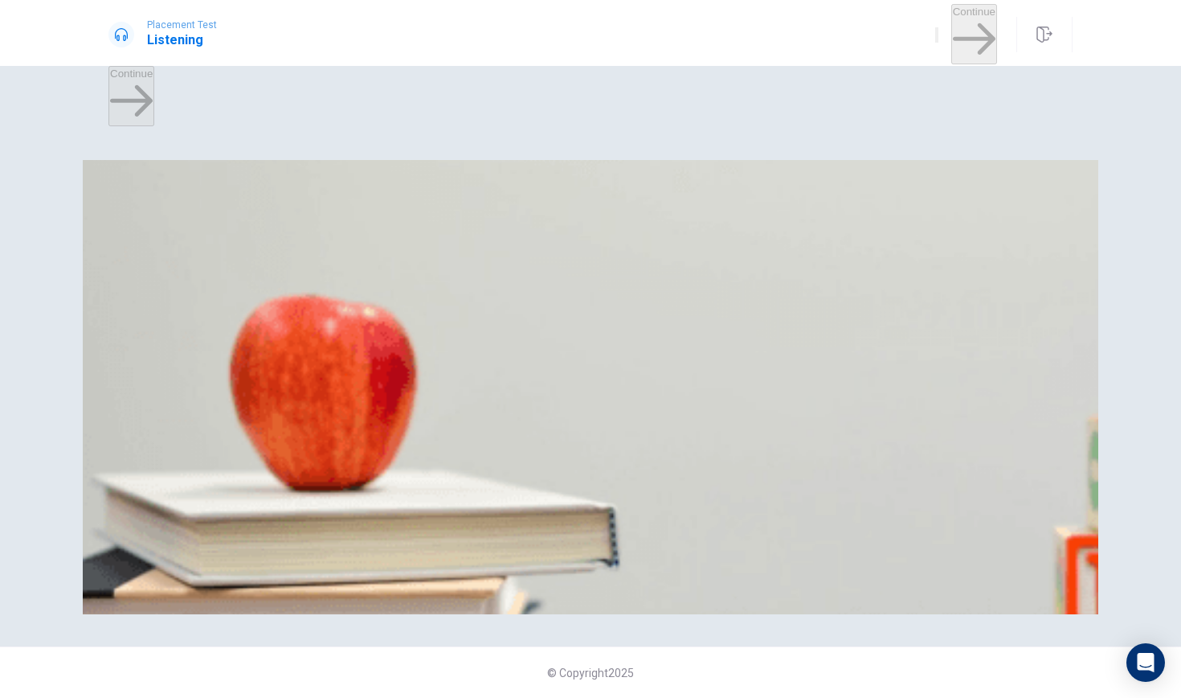
click at [286, 200] on span "What does the man offer to do?" at bounding box center [198, 207] width 178 height 15
drag, startPoint x: 640, startPoint y: 173, endPoint x: 620, endPoint y: 173, distance: 19.3
click at [286, 200] on span "What does the man offer to do?" at bounding box center [198, 207] width 178 height 15
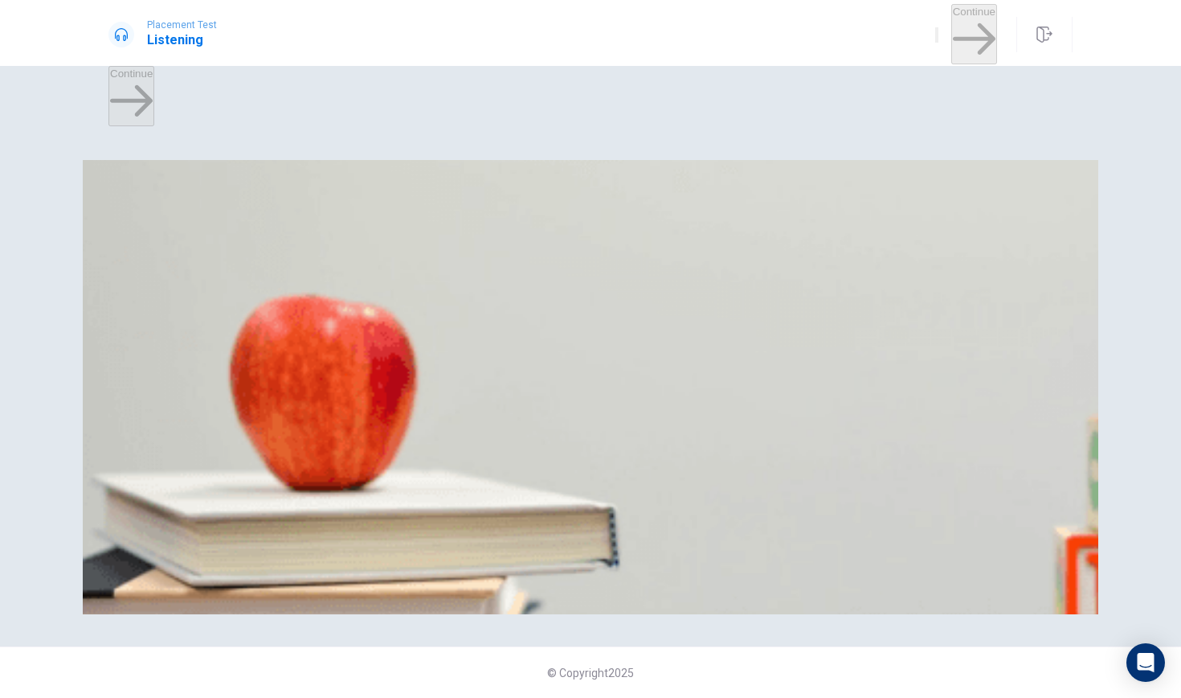
click at [286, 200] on span "What does the man offer to do?" at bounding box center [198, 207] width 178 height 15
click at [387, 283] on span "What contingency plan does the woman suggest?" at bounding box center [248, 275] width 278 height 15
drag, startPoint x: 604, startPoint y: 371, endPoint x: 612, endPoint y: 373, distance: 9.2
click at [387, 283] on span "What contingency plan does the woman suggest?" at bounding box center [248, 275] width 278 height 15
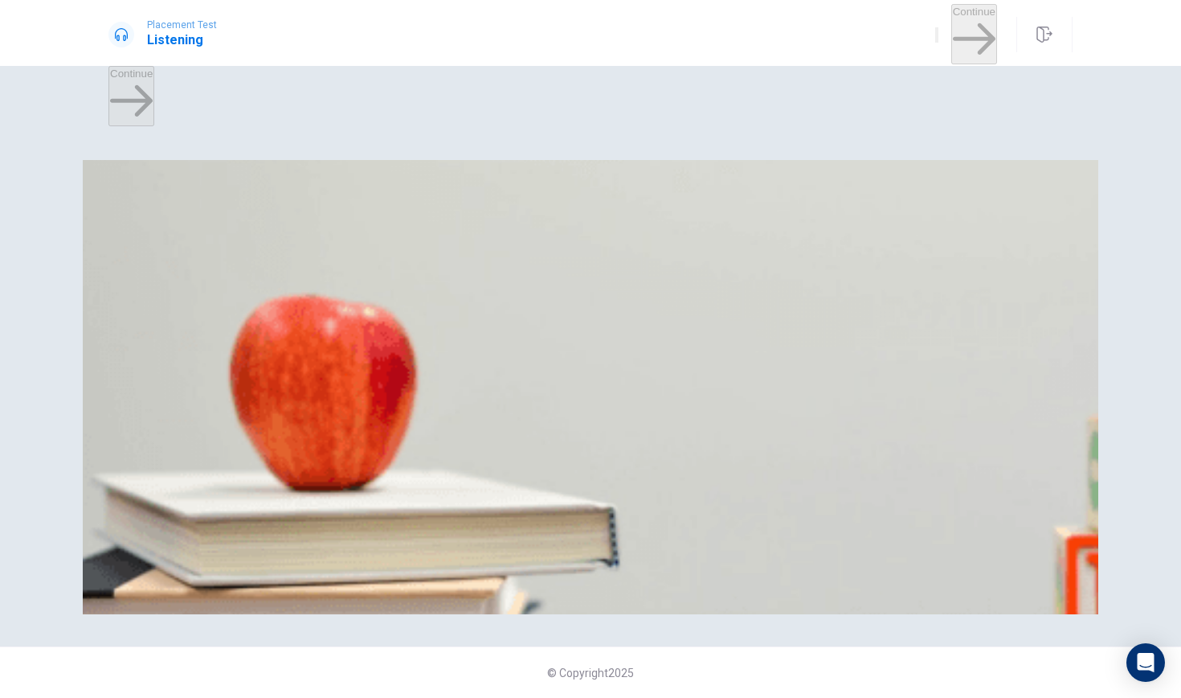
scroll to position [1093, 0]
click at [383, 403] on span "How many people have registered for the event?" at bounding box center [246, 410] width 274 height 15
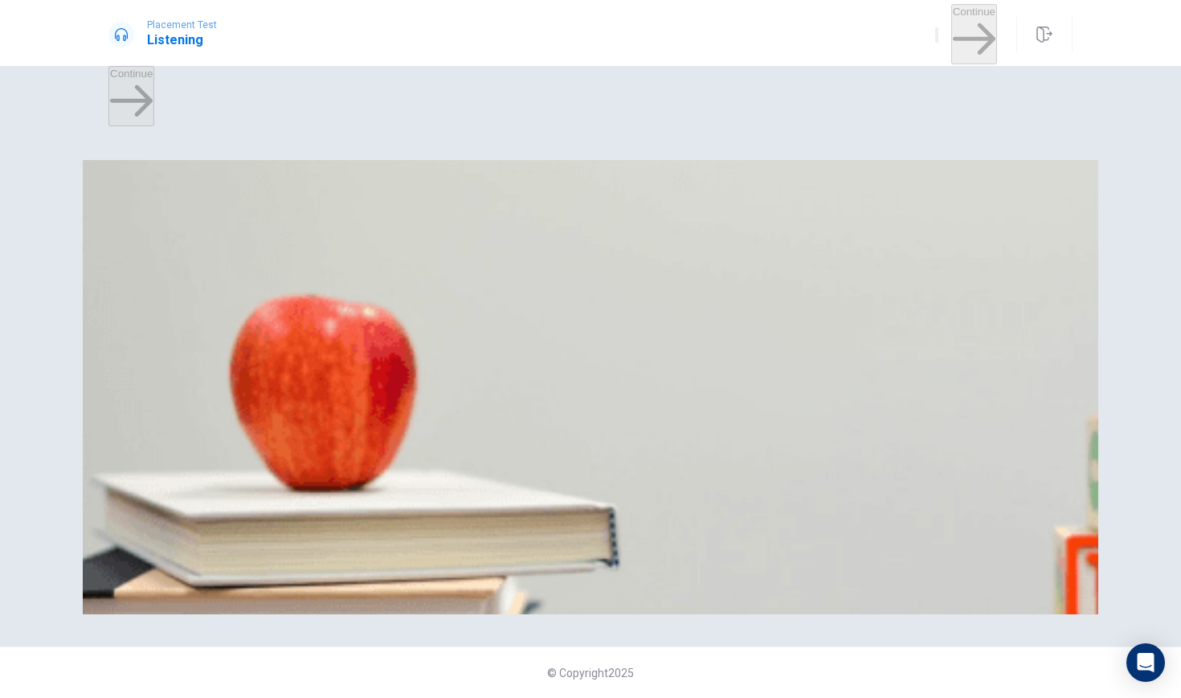
click at [331, 470] on span "What supplies are the team waiting for?" at bounding box center [220, 477] width 223 height 15
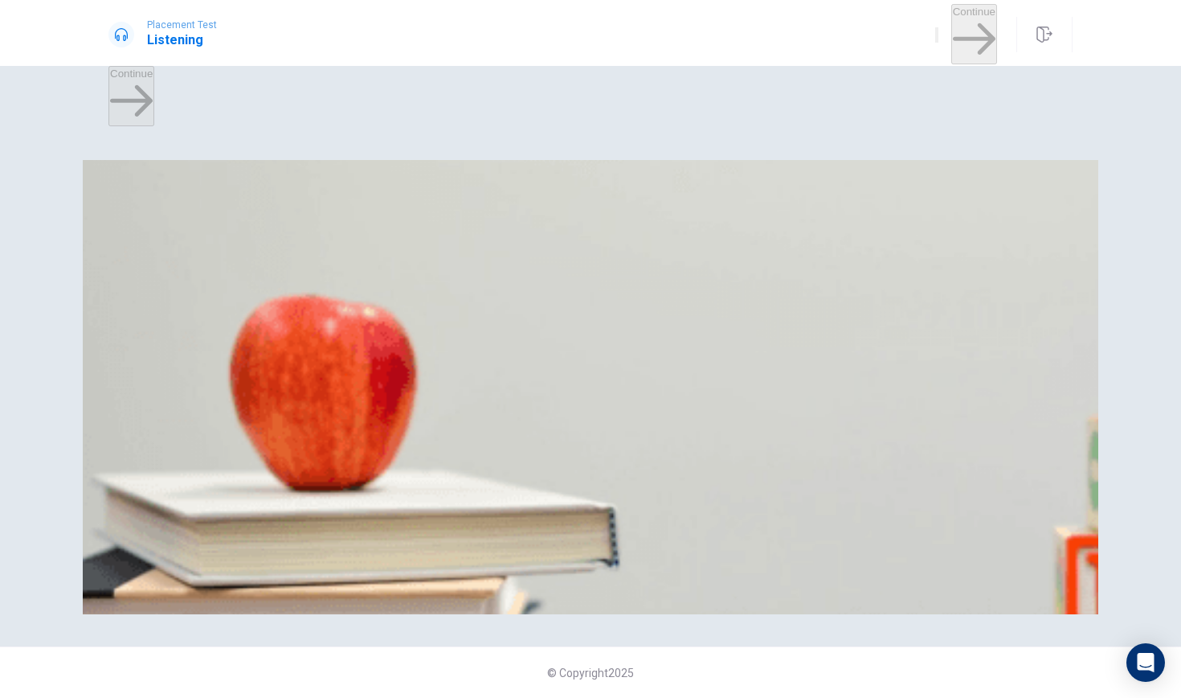
click at [331, 470] on span "What supplies are the team waiting for?" at bounding box center [220, 477] width 223 height 15
click at [231, 489] on div "A" at bounding box center [170, 495] width 121 height 12
click at [154, 422] on div "A" at bounding box center [132, 428] width 44 height 12
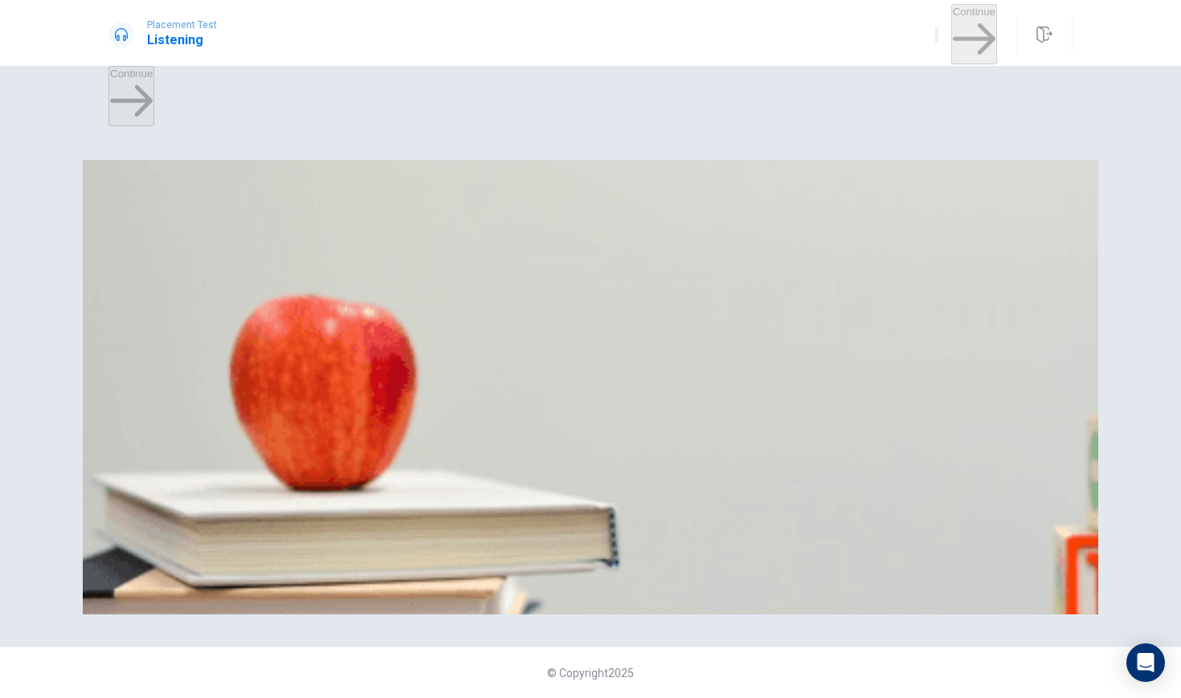
click at [388, 379] on span "Coffee, tea, and snacks" at bounding box center [332, 372] width 113 height 12
click at [455, 311] on span "Preparing a backup activity" at bounding box center [390, 305] width 129 height 12
drag, startPoint x: 608, startPoint y: 171, endPoint x: 640, endPoint y: 172, distance: 32.2
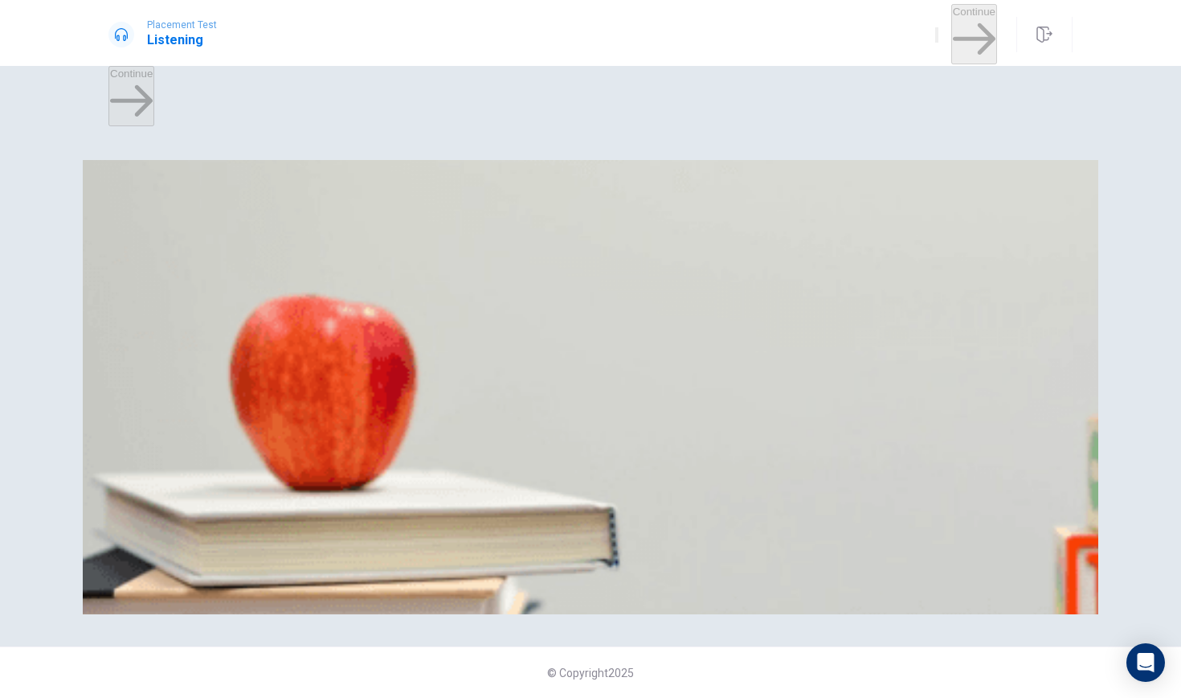
click at [286, 200] on span "What does the man offer to do?" at bounding box center [198, 207] width 178 height 15
click at [228, 231] on div "A" at bounding box center [169, 225] width 118 height 12
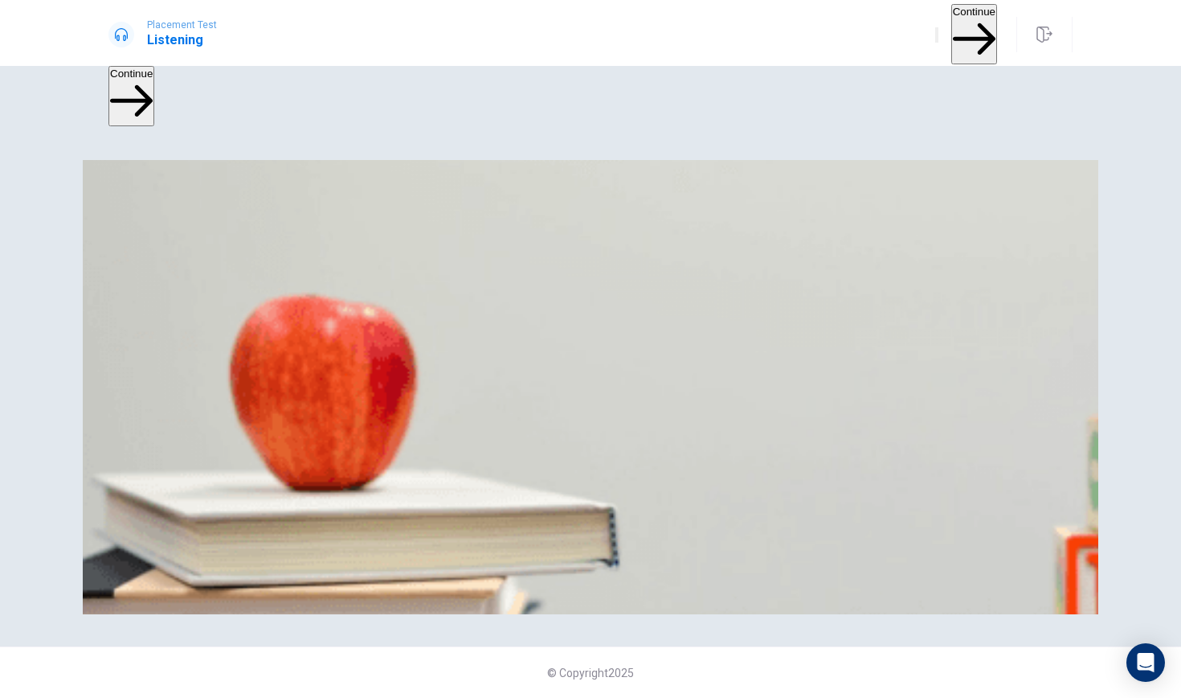
click at [228, 231] on div "A" at bounding box center [169, 225] width 118 height 12
click at [403, 231] on div "B" at bounding box center [317, 225] width 172 height 12
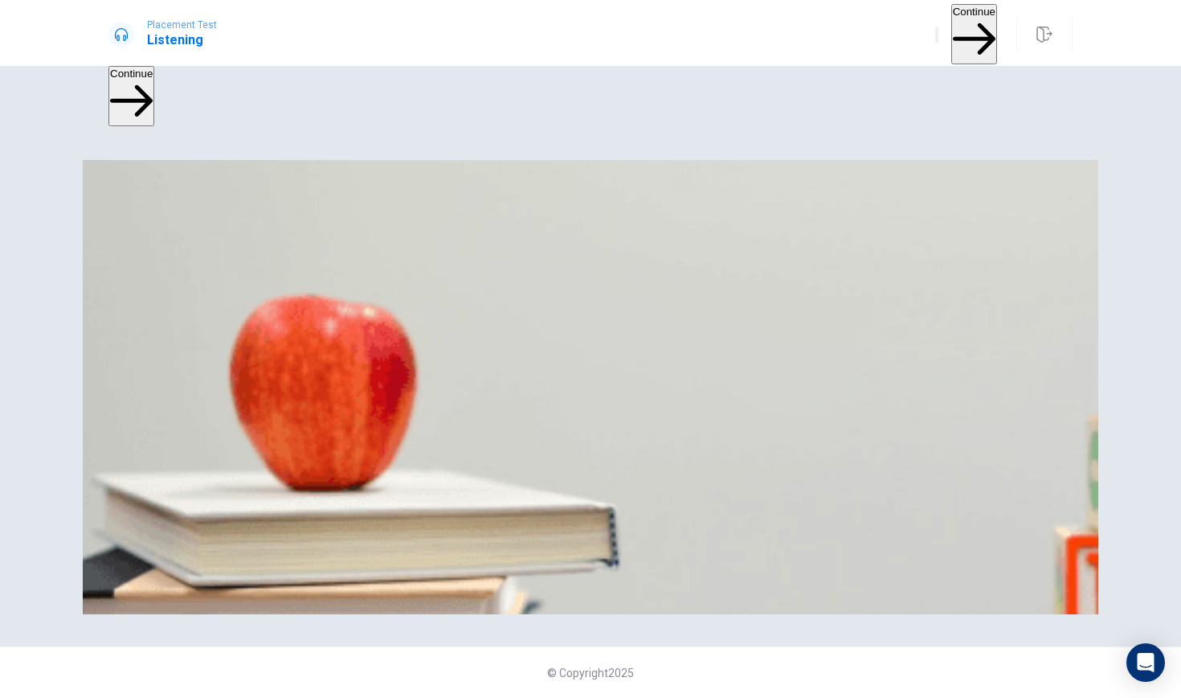
click at [403, 231] on div "B" at bounding box center [317, 225] width 172 height 12
click at [545, 245] on button "D Assist with contingency planning" at bounding box center [604, 231] width 158 height 27
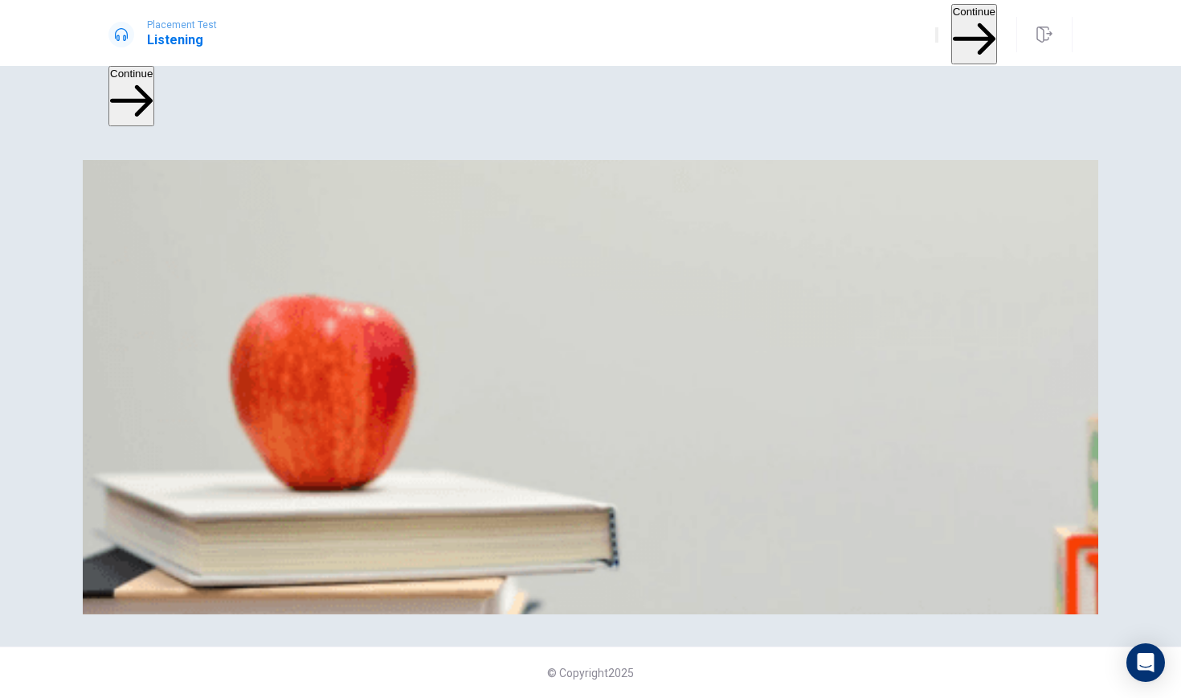
drag, startPoint x: 591, startPoint y: 168, endPoint x: 646, endPoint y: 172, distance: 55.6
click at [286, 200] on span "What does the man offer to do?" at bounding box center [198, 207] width 178 height 15
drag, startPoint x: 704, startPoint y: 162, endPoint x: 632, endPoint y: 174, distance: 73.2
click at [286, 200] on span "What does the man offer to do?" at bounding box center [198, 207] width 178 height 15
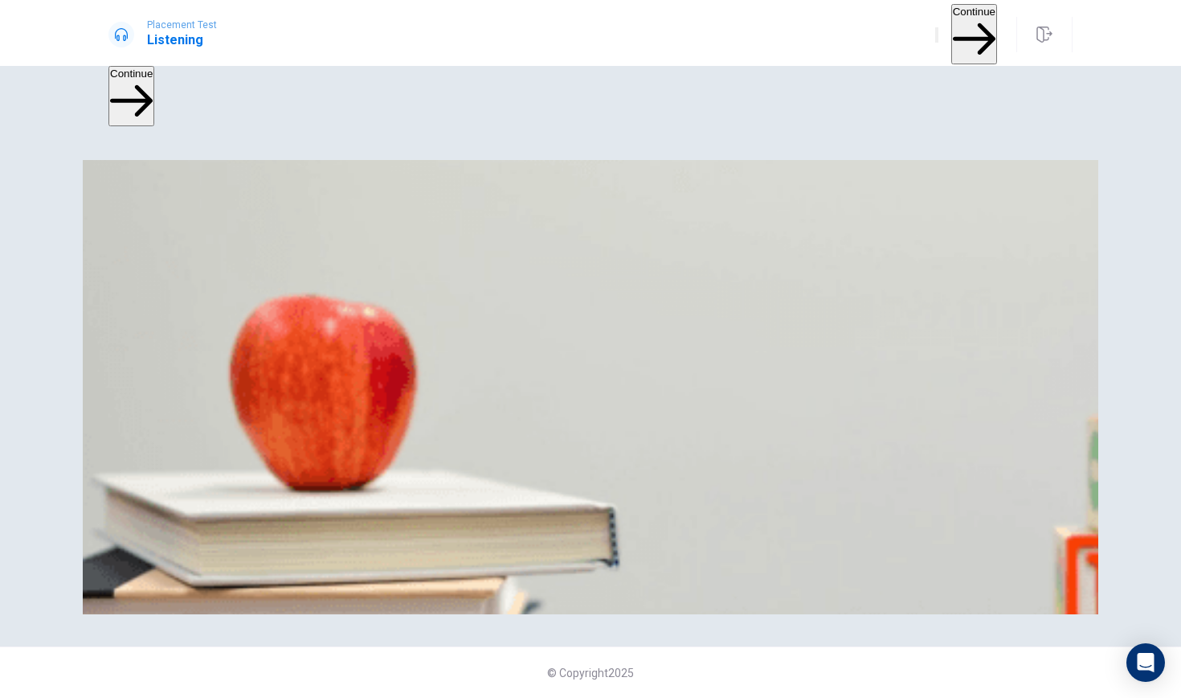
click at [286, 200] on span "What does the man offer to do?" at bounding box center [198, 207] width 178 height 15
click at [591, 179] on h4 "Question 11" at bounding box center [591, 188] width 964 height 19
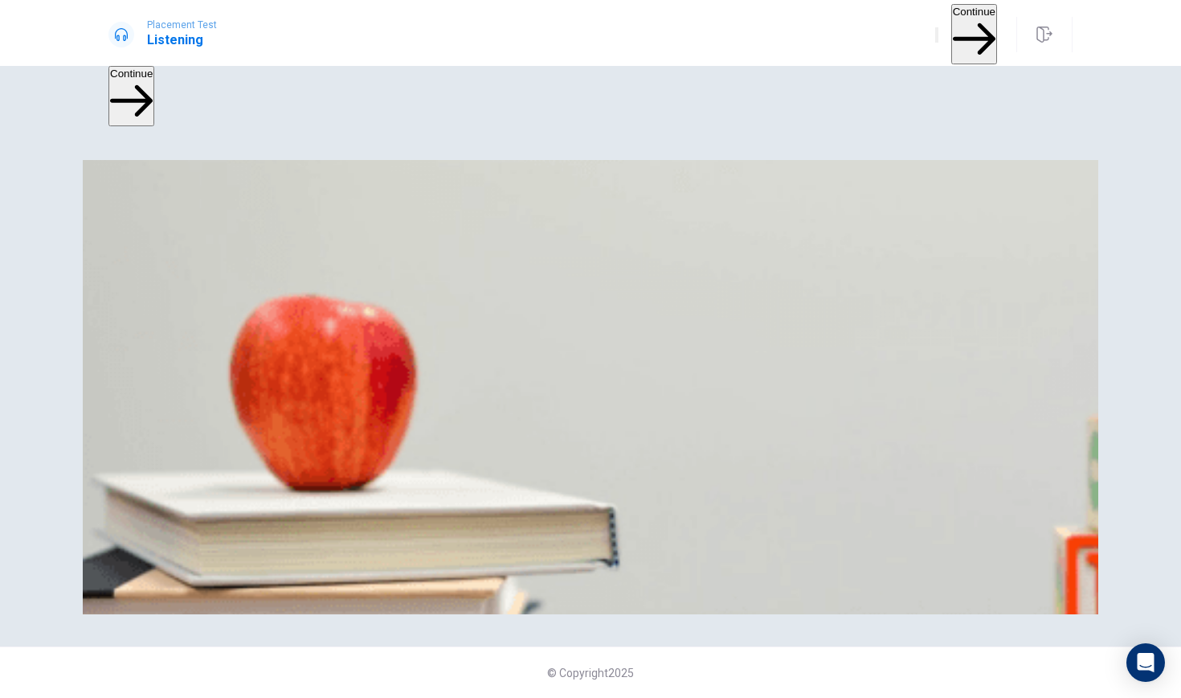
click at [970, 29] on button "Continue" at bounding box center [975, 34] width 46 height 60
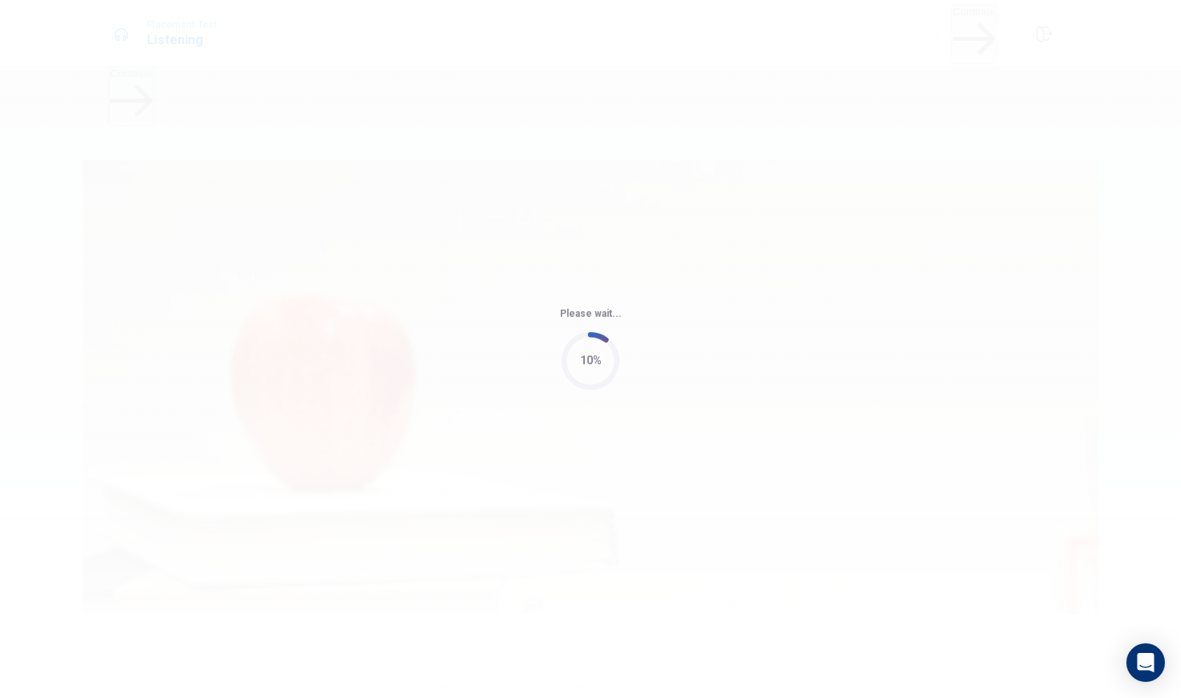
type input "72"
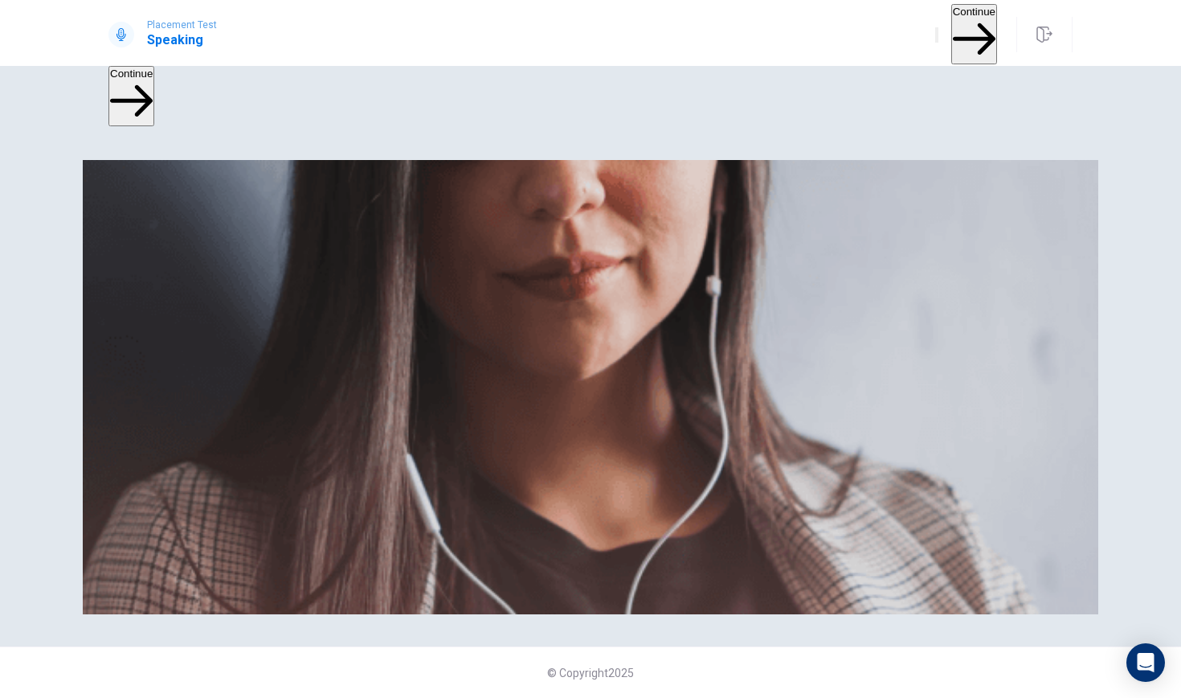
scroll to position [0, 0]
click at [962, 31] on button "Continue" at bounding box center [975, 34] width 46 height 60
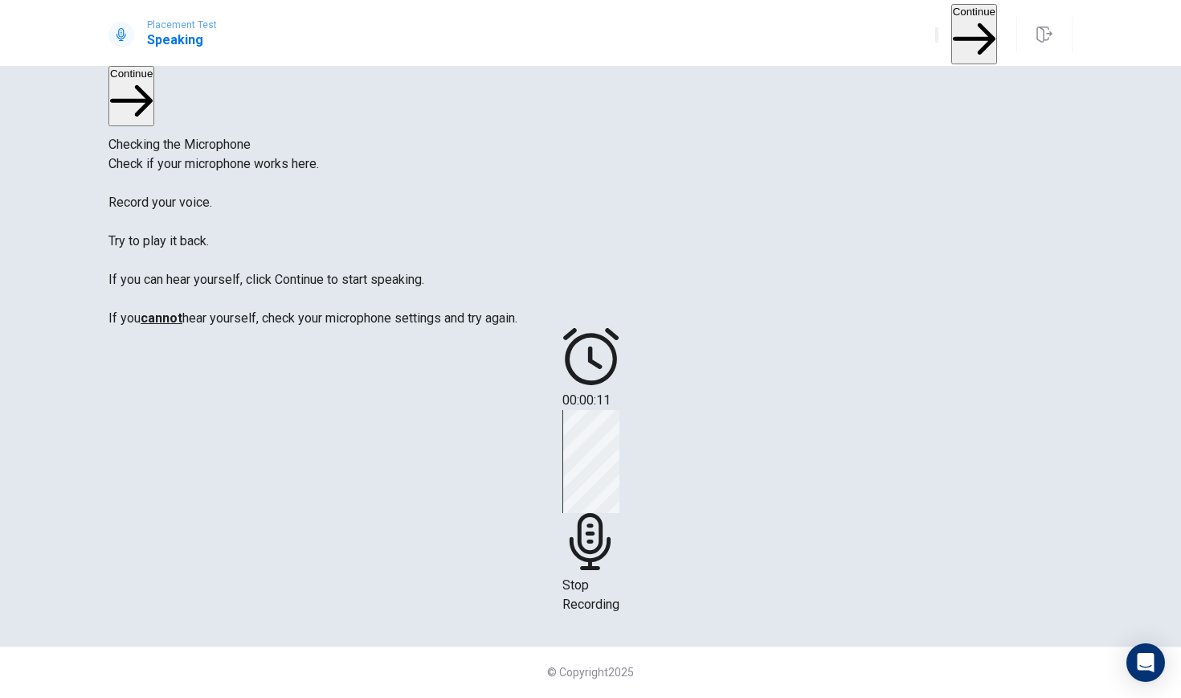
scroll to position [138, 0]
click at [620, 410] on div "Stop Recording" at bounding box center [591, 512] width 57 height 204
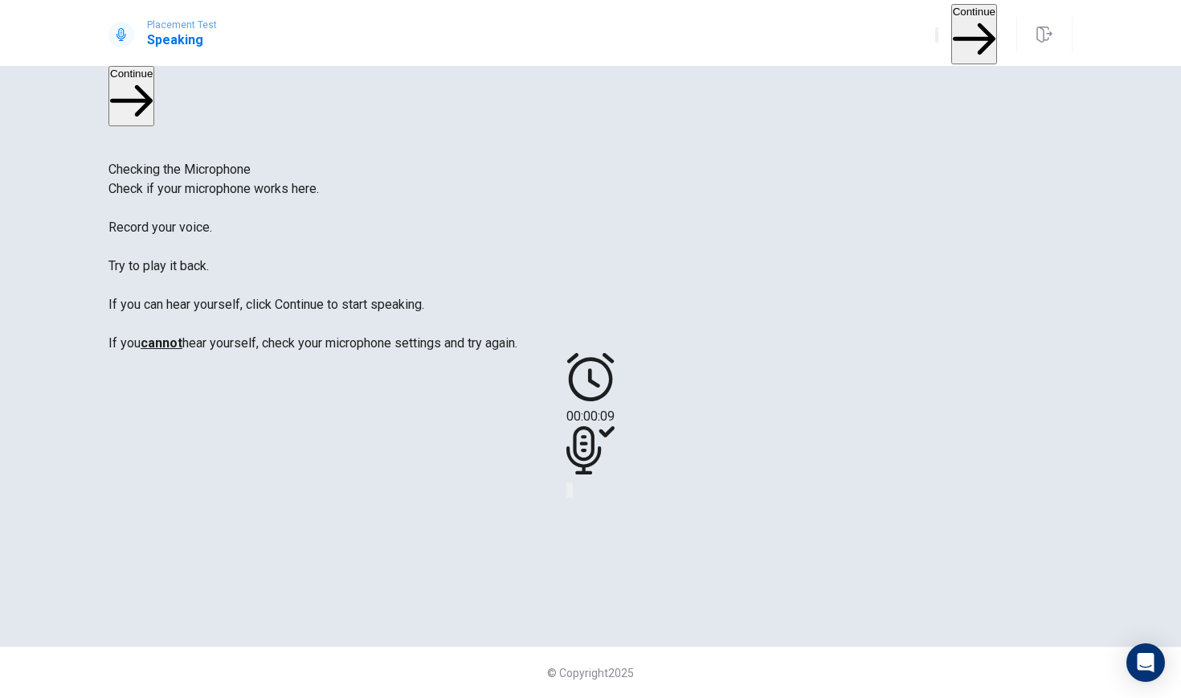
click at [571, 493] on icon "Play Audio" at bounding box center [571, 493] width 0 height 0
click at [952, 28] on button "Continue" at bounding box center [975, 34] width 46 height 60
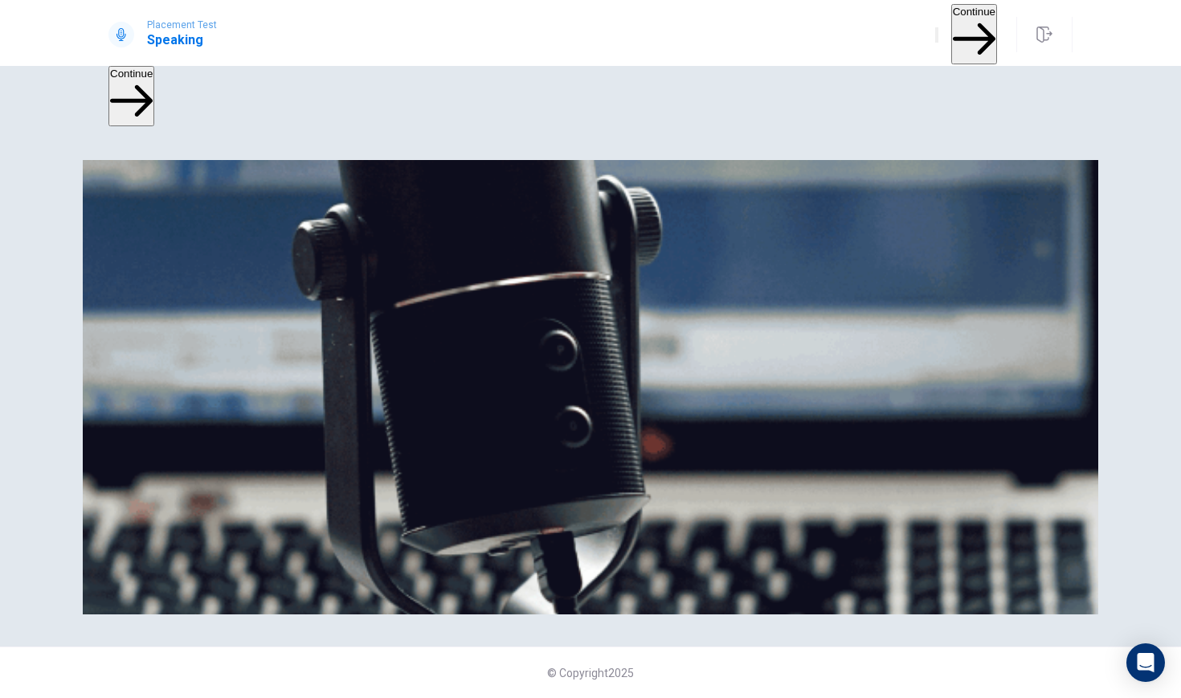
scroll to position [170, 0]
drag, startPoint x: 177, startPoint y: 256, endPoint x: 383, endPoint y: 255, distance: 206.6
click at [383, 255] on span "The Speaking Test will start now. There are 3 questions in this section. • 1 qu…" at bounding box center [404, 294] width 591 height 227
drag, startPoint x: 253, startPoint y: 285, endPoint x: 301, endPoint y: 285, distance: 47.4
click at [301, 285] on span "The Speaking Test will start now. There are 3 questions in this section. • 1 qu…" at bounding box center [404, 294] width 591 height 227
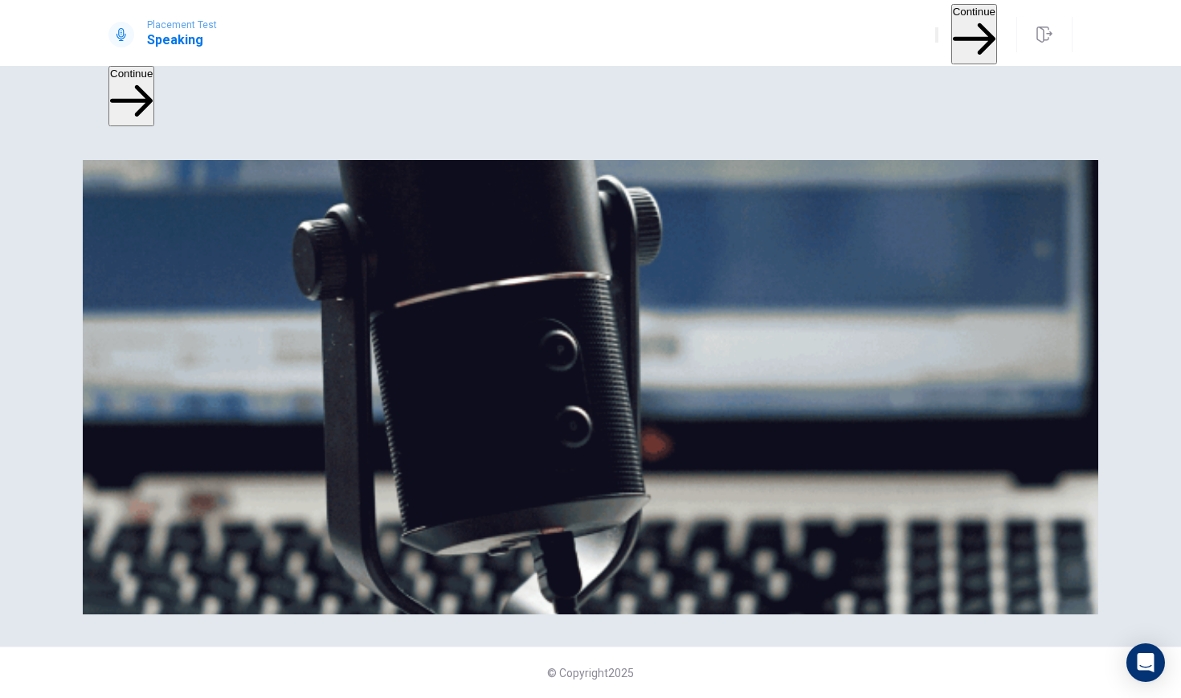
click at [338, 275] on span "The Speaking Test will start now. There are 3 questions in this section. • 1 qu…" at bounding box center [404, 294] width 591 height 227
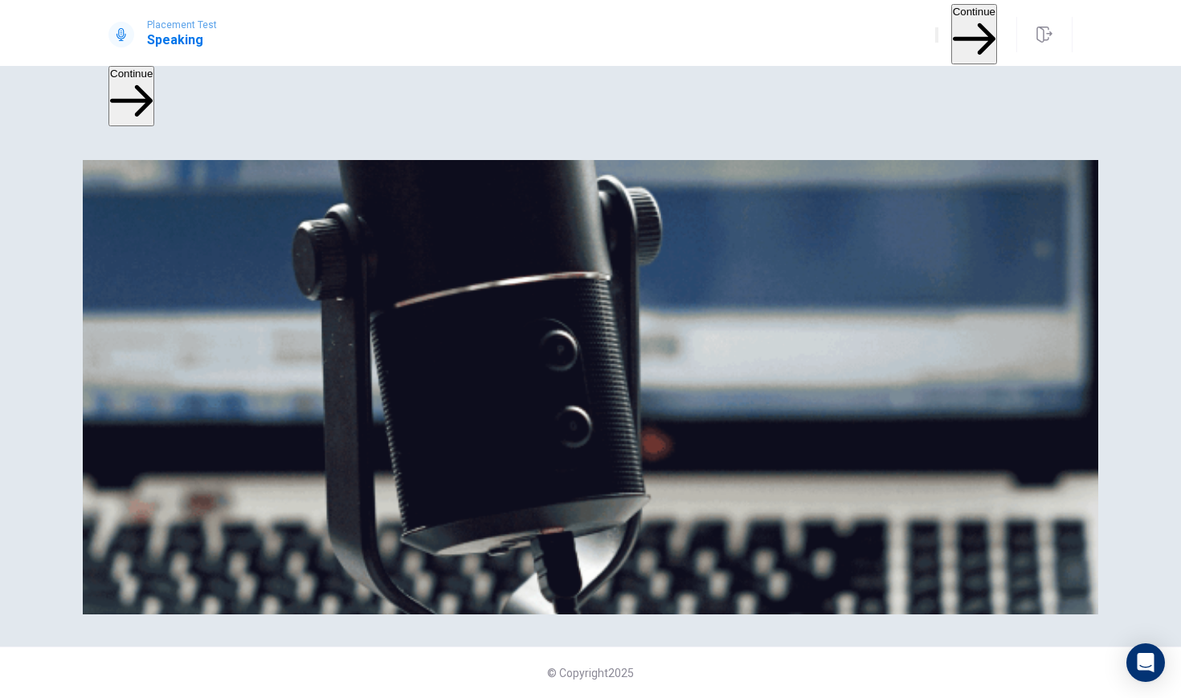
click at [338, 275] on span "The Speaking Test will start now. There are 3 questions in this section. • 1 qu…" at bounding box center [404, 294] width 591 height 227
click at [952, 31] on button "Continue" at bounding box center [975, 34] width 46 height 60
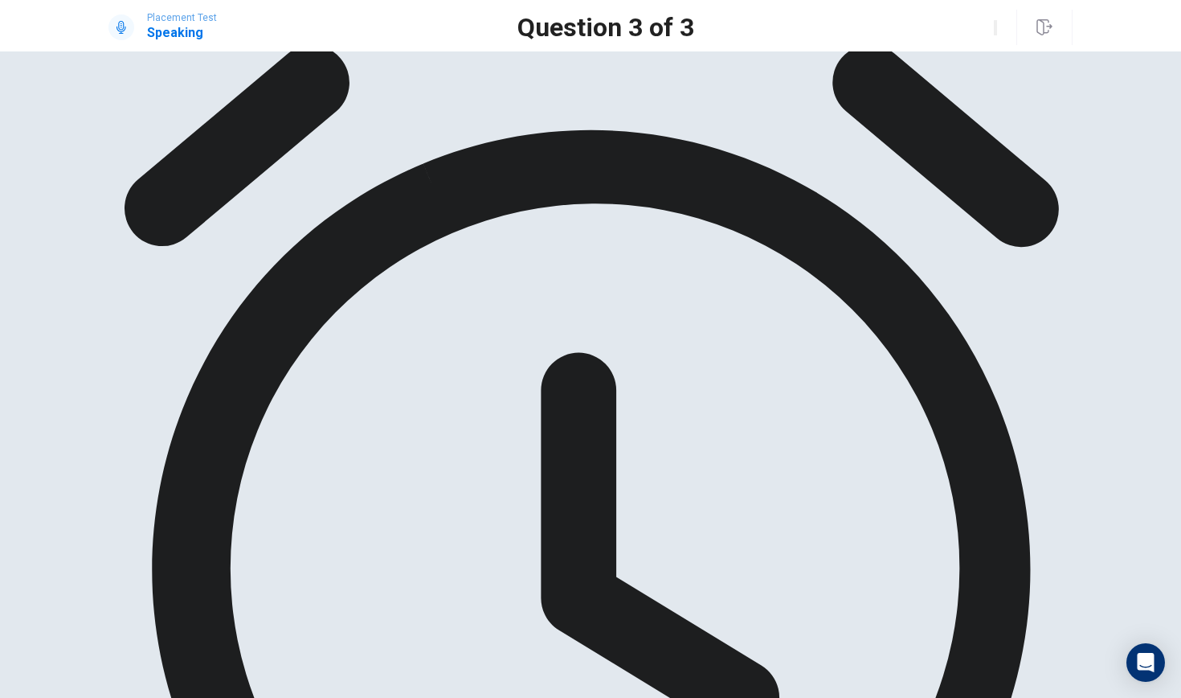
scroll to position [0, 0]
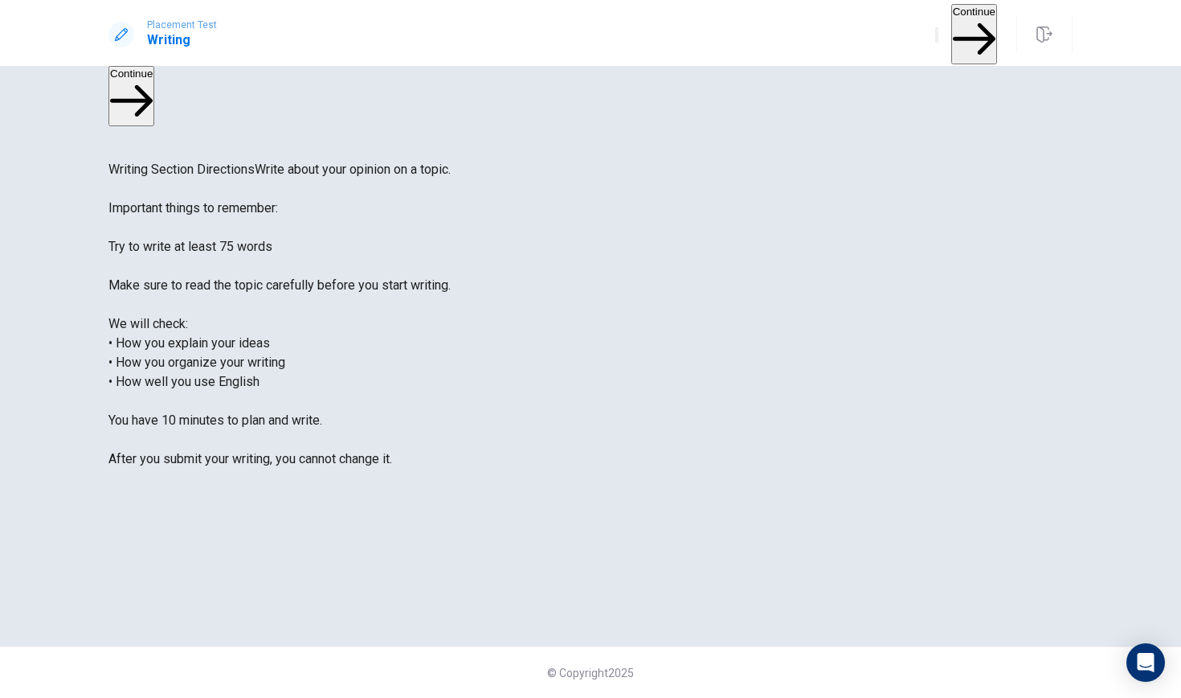
click at [958, 23] on button "Continue" at bounding box center [975, 34] width 46 height 60
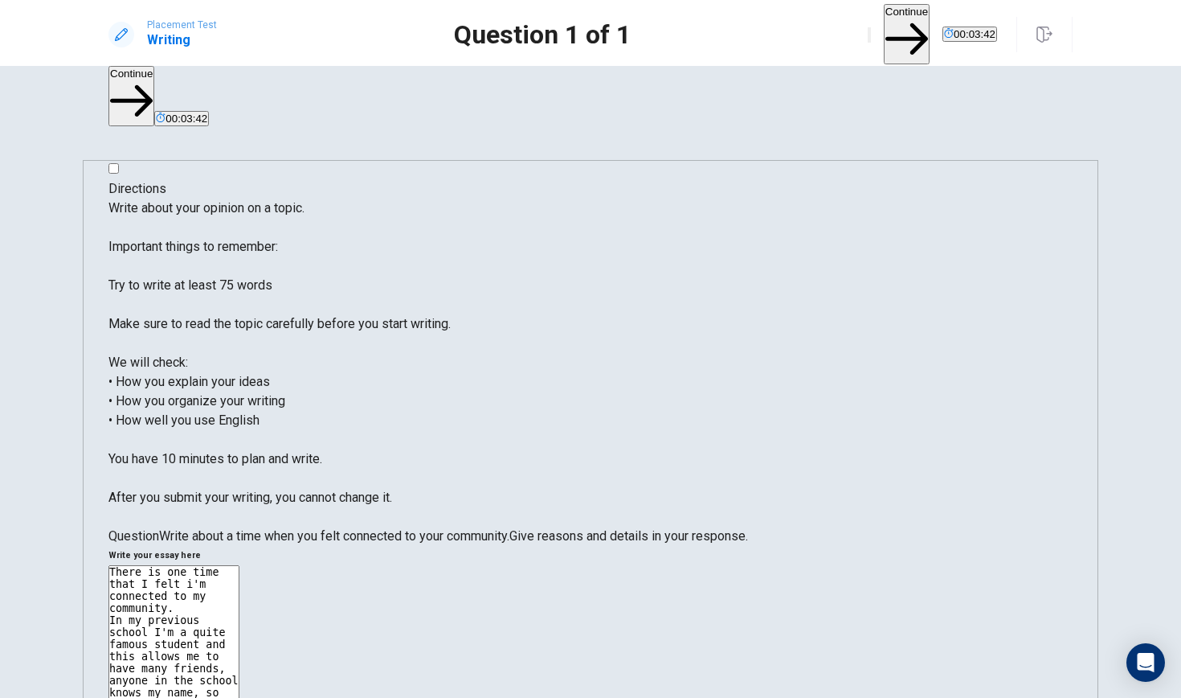
drag, startPoint x: 936, startPoint y: 215, endPoint x: 913, endPoint y: 215, distance: 22.5
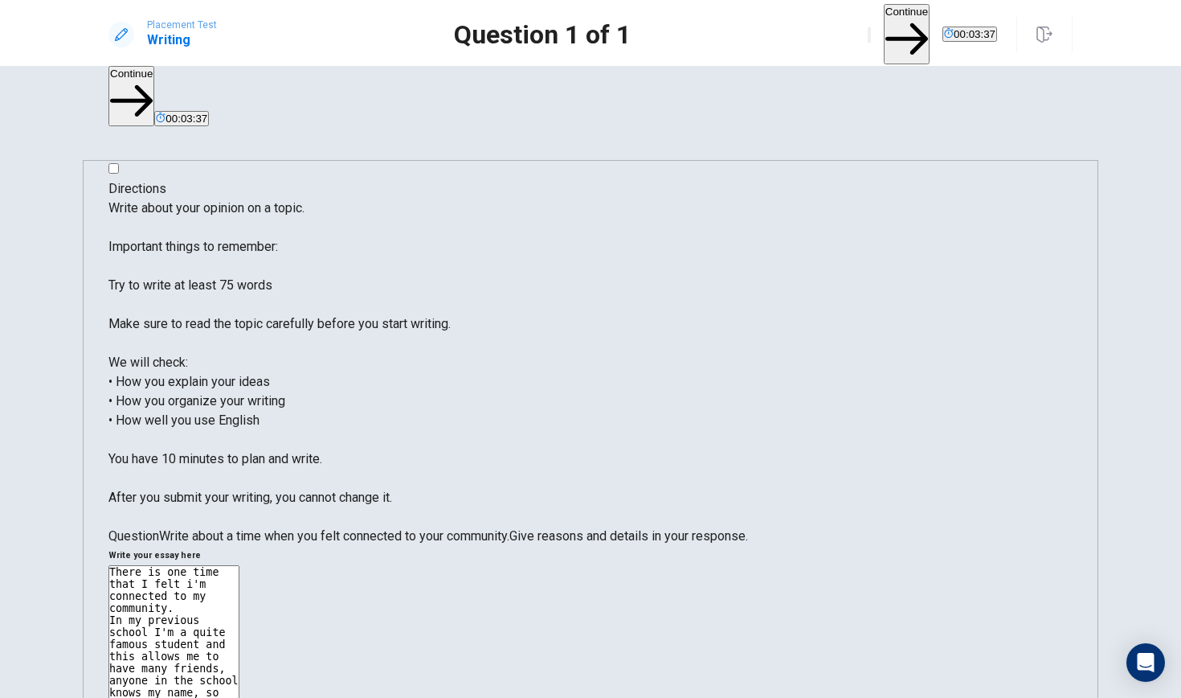
drag, startPoint x: 807, startPoint y: 232, endPoint x: 833, endPoint y: 232, distance: 25.7
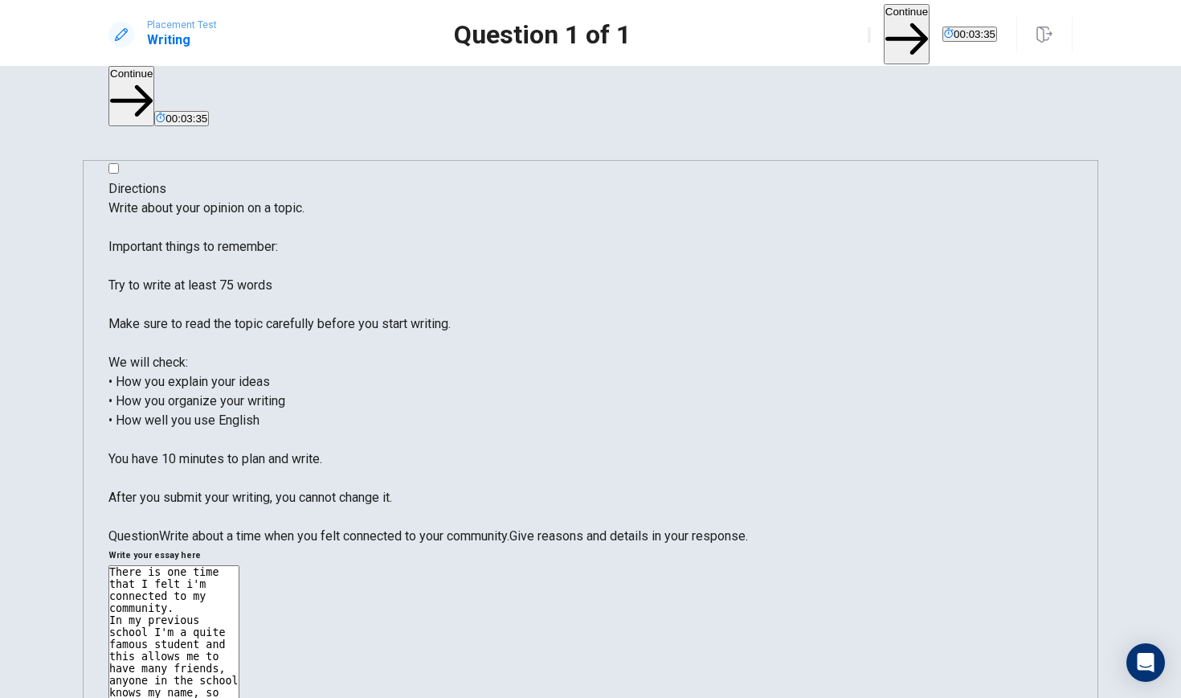
drag, startPoint x: 626, startPoint y: 241, endPoint x: 997, endPoint y: 240, distance: 370.5
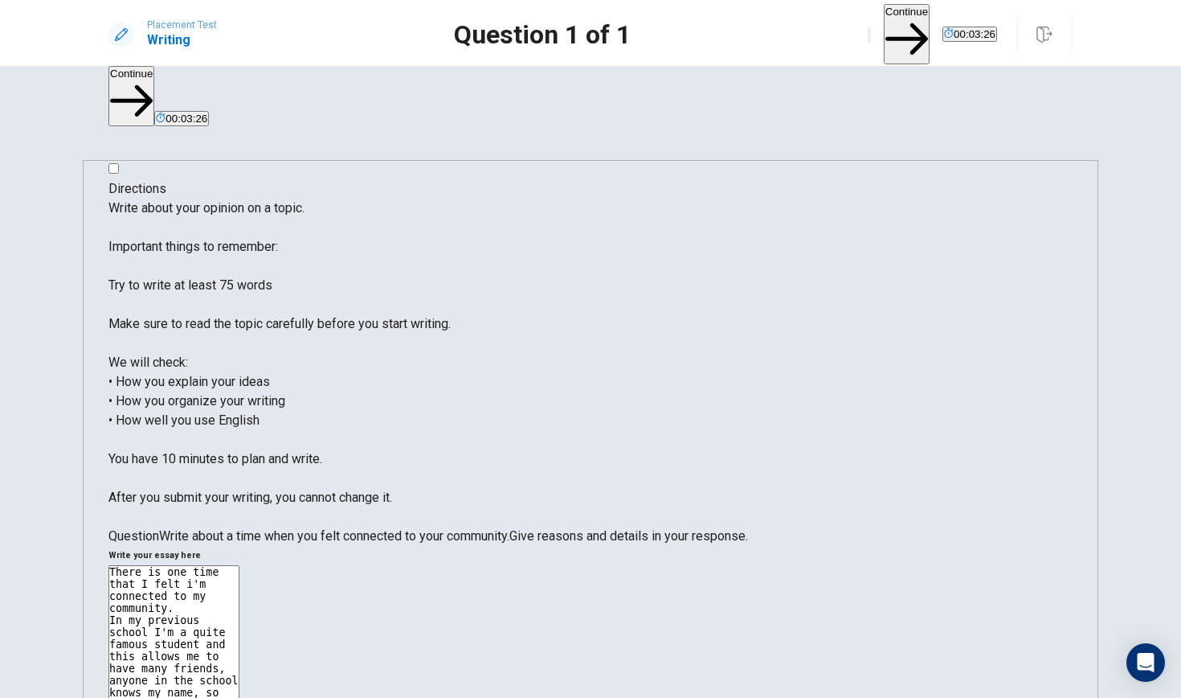
drag, startPoint x: 997, startPoint y: 240, endPoint x: 626, endPoint y: 231, distance: 370.6
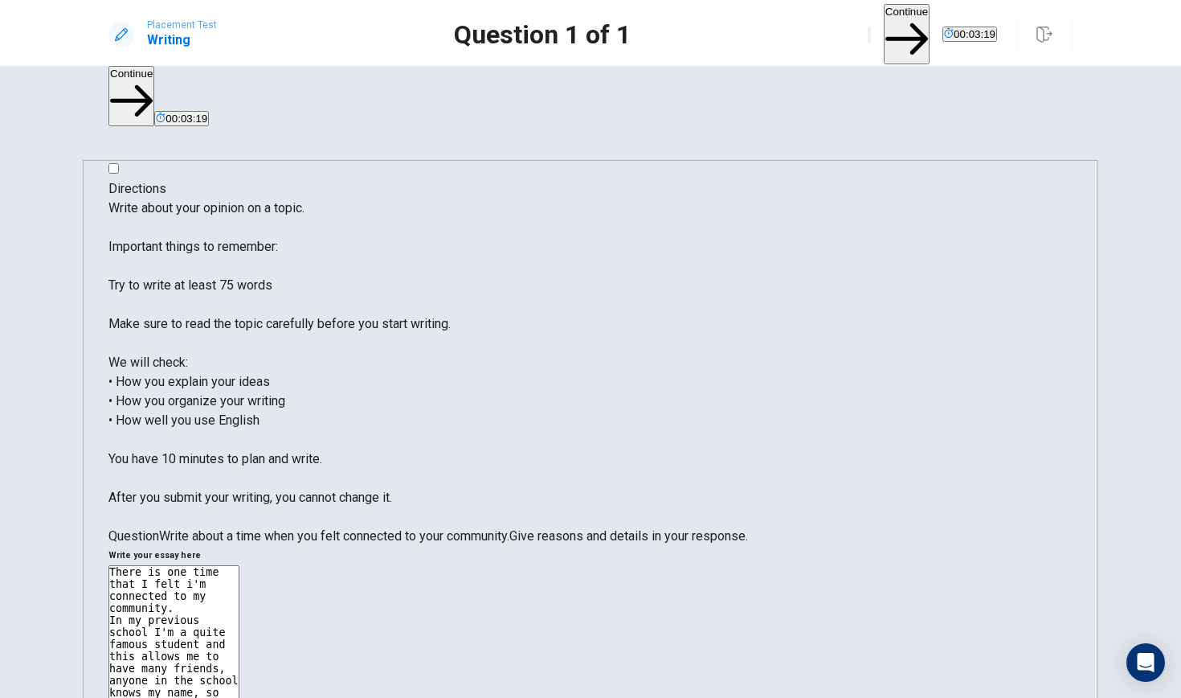
paste textarea "I"
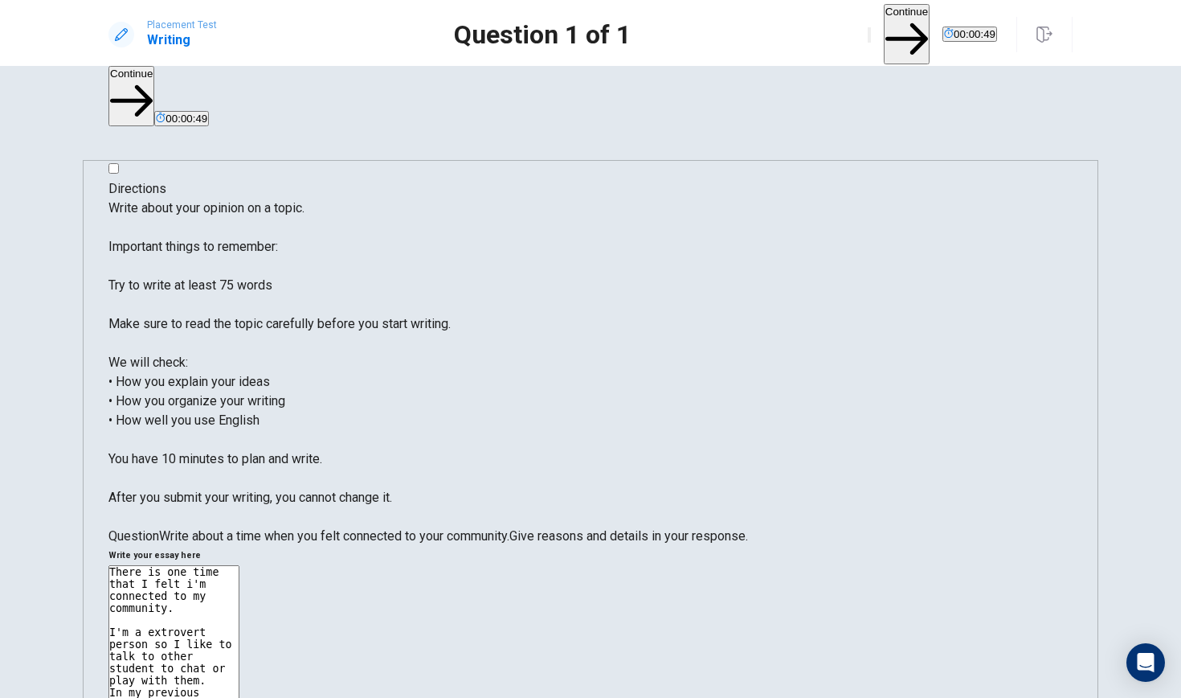
drag, startPoint x: 780, startPoint y: 244, endPoint x: 759, endPoint y: 244, distance: 21.7
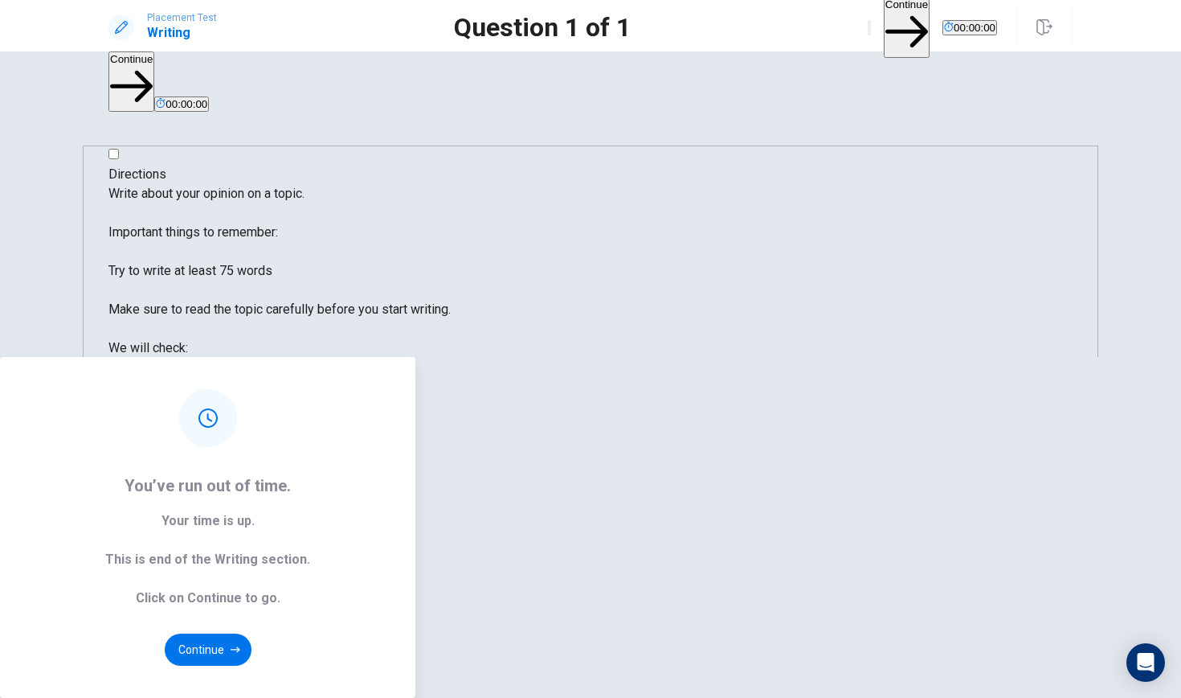
type textarea "There is one time that I felt i'm connected to my community. I'm a extrovert pe…"
click at [1001, 357] on div "You’ve run out of time. Your time is up. This is end of the Writing section. Cl…" at bounding box center [590, 527] width 1181 height 341
click at [252, 572] on button "Continue" at bounding box center [208, 649] width 87 height 32
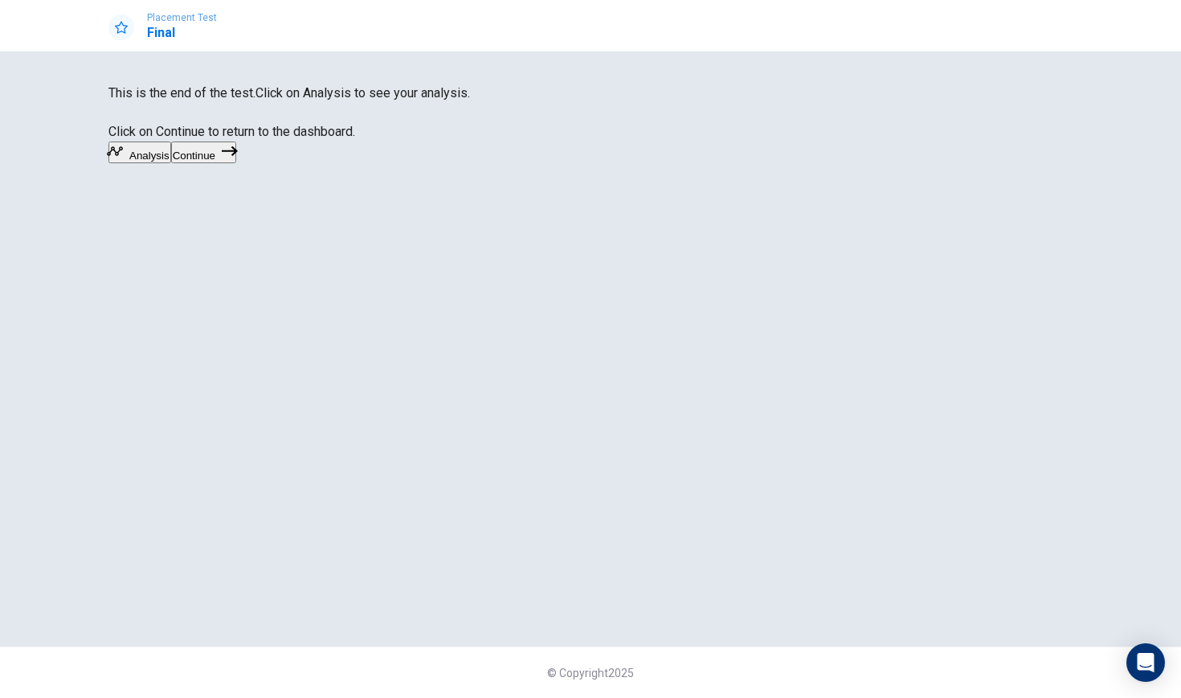
click at [171, 163] on button "Analysis" at bounding box center [140, 152] width 63 height 22
